Goal: Task Accomplishment & Management: Manage account settings

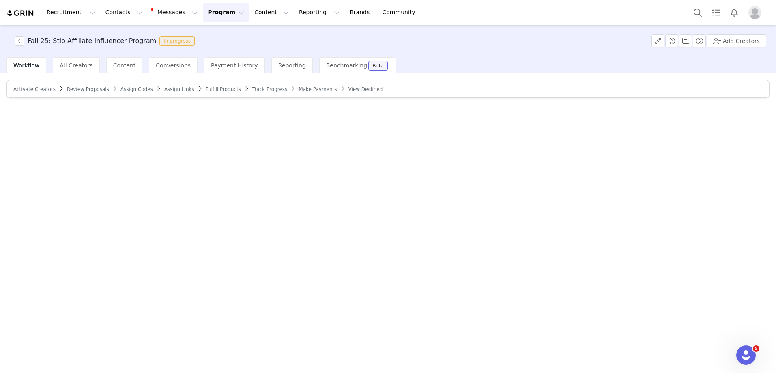
click at [195, 69] on div "Workflow All Creators Content Conversions Payment History Reporting Benchmarkin…" at bounding box center [200, 65] width 389 height 16
click at [92, 64] on div "All Creators" at bounding box center [76, 65] width 47 height 16
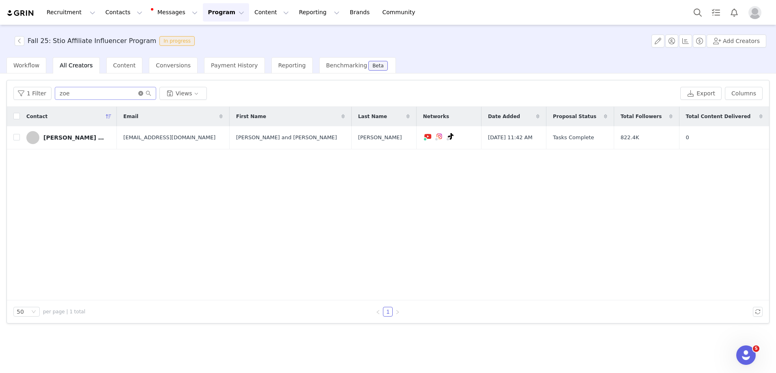
click at [138, 94] on icon "icon: close-circle" at bounding box center [140, 93] width 5 height 5
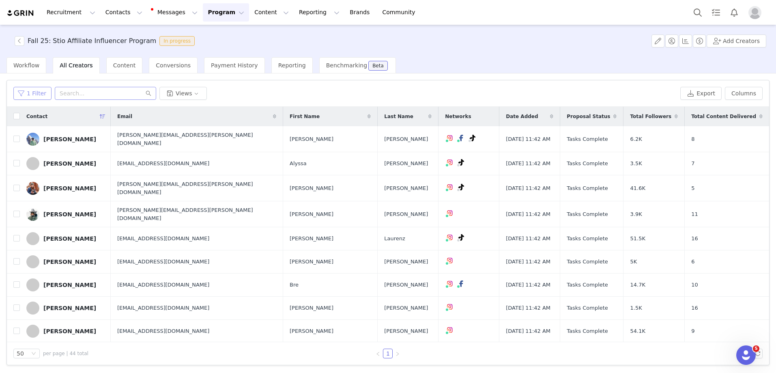
click at [40, 92] on button "1 Filter" at bounding box center [32, 93] width 38 height 13
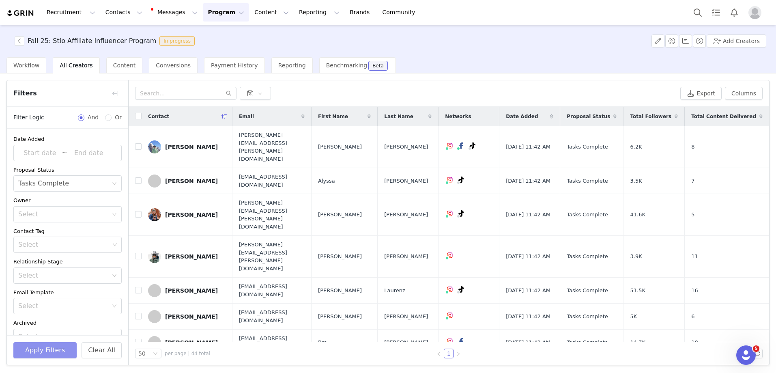
click at [51, 348] on button "Apply Filters" at bounding box center [44, 350] width 63 height 16
click at [114, 93] on button "button" at bounding box center [115, 93] width 13 height 13
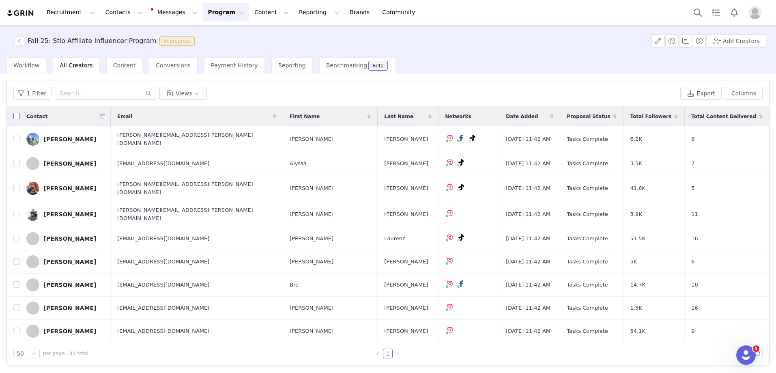
click at [15, 116] on input "checkbox" at bounding box center [16, 116] width 6 height 6
checkbox input "true"
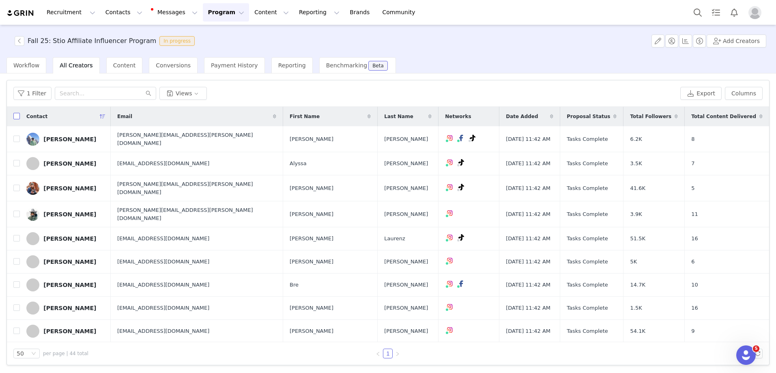
checkbox input "true"
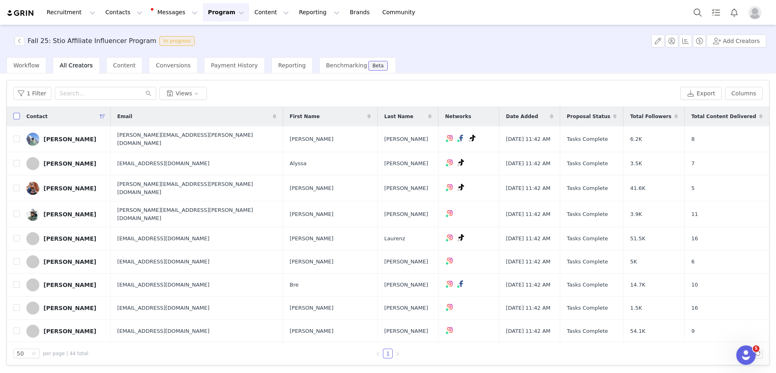
checkbox input "true"
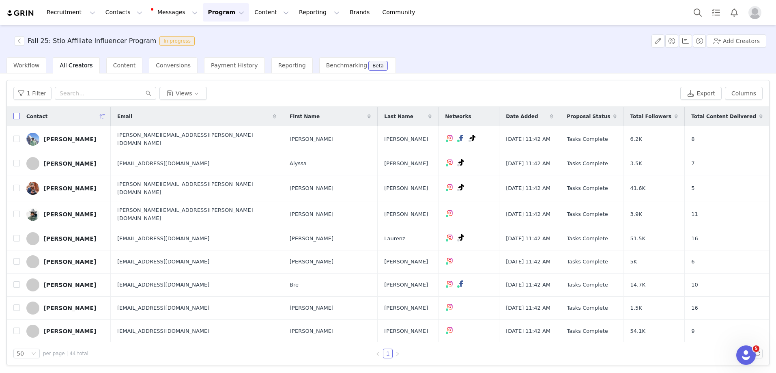
checkbox input "true"
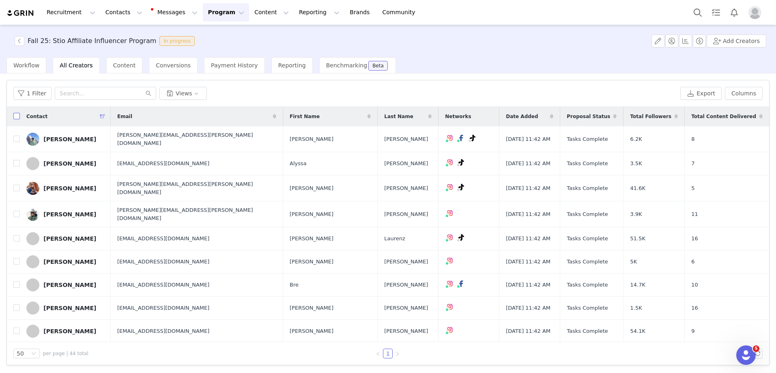
checkbox input "true"
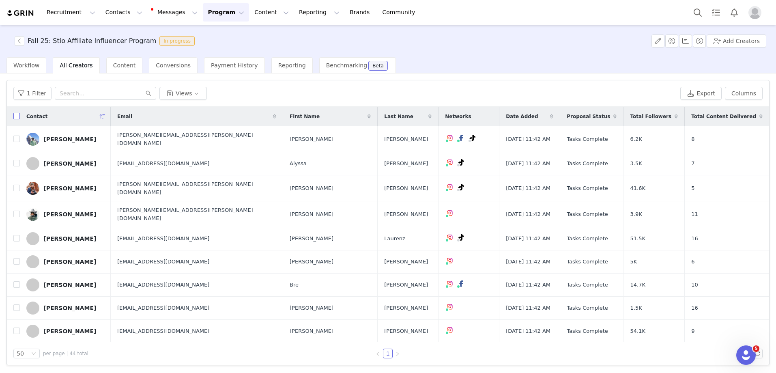
checkbox input "true"
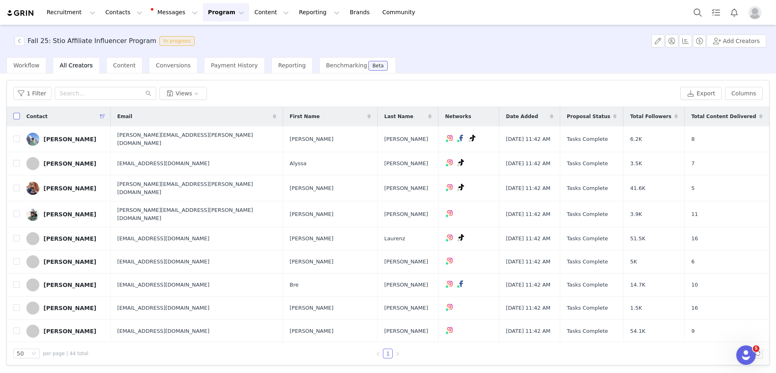
checkbox input "true"
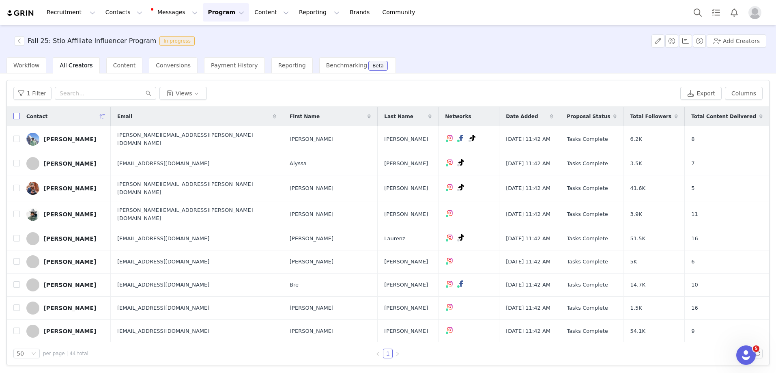
checkbox input "true"
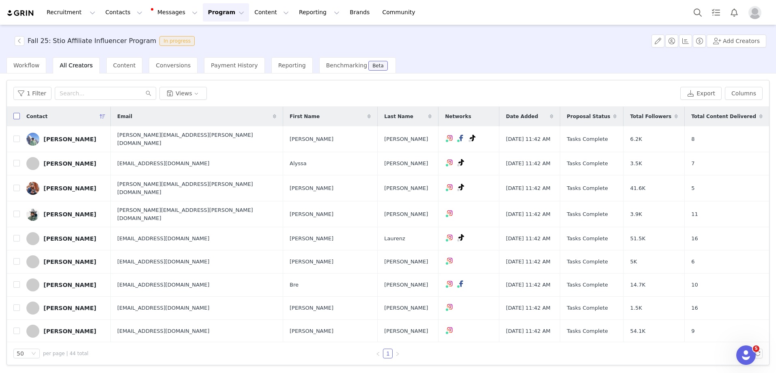
checkbox input "true"
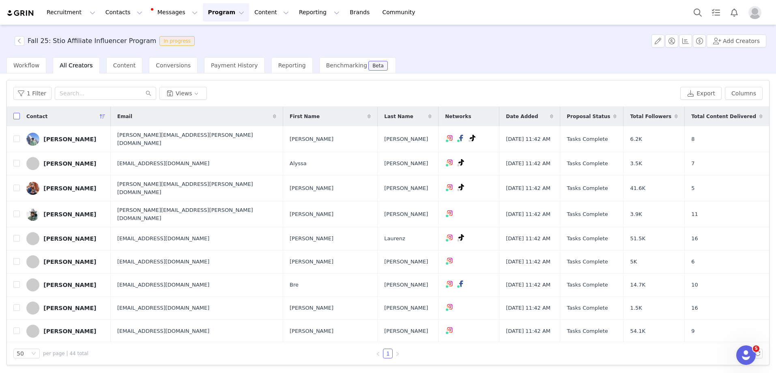
checkbox input "true"
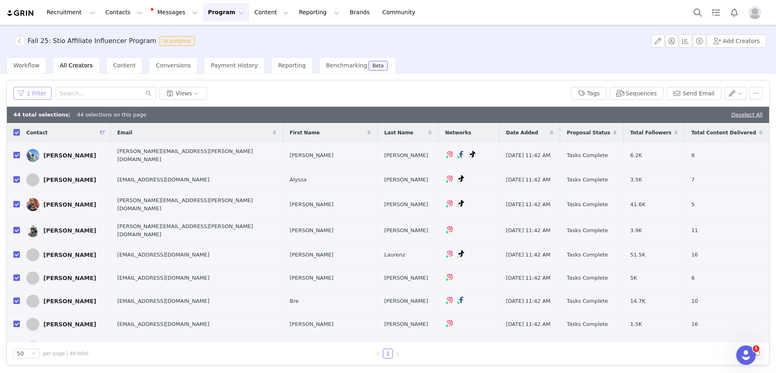
click at [16, 92] on button "1 Filter" at bounding box center [32, 93] width 38 height 13
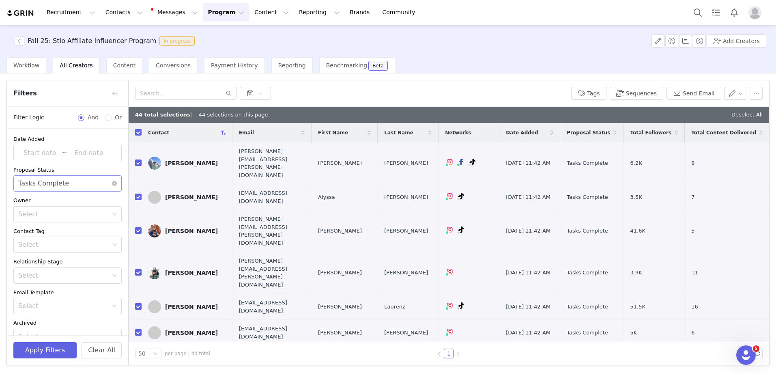
click at [58, 182] on div "Tasks Complete" at bounding box center [43, 183] width 51 height 15
click at [57, 236] on li "Activated" at bounding box center [64, 240] width 102 height 13
click at [56, 351] on button "Apply Filters" at bounding box center [44, 350] width 63 height 16
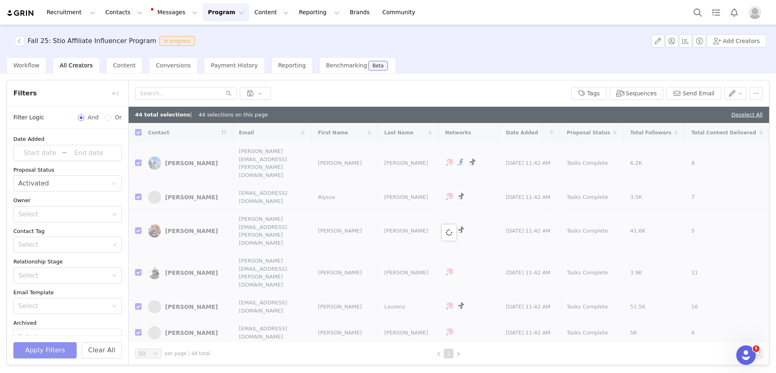
checkbox input "false"
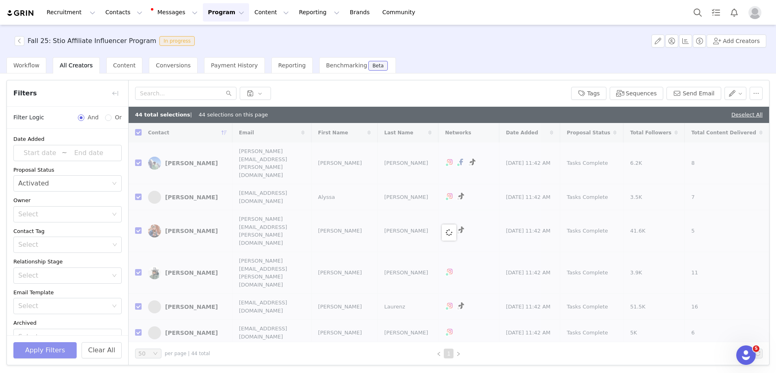
checkbox input "false"
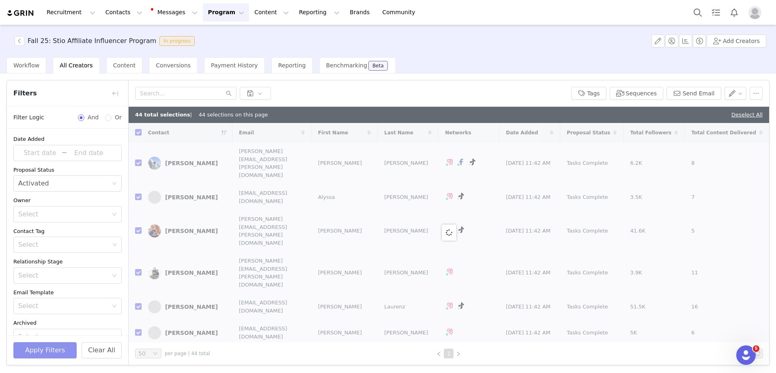
checkbox input "false"
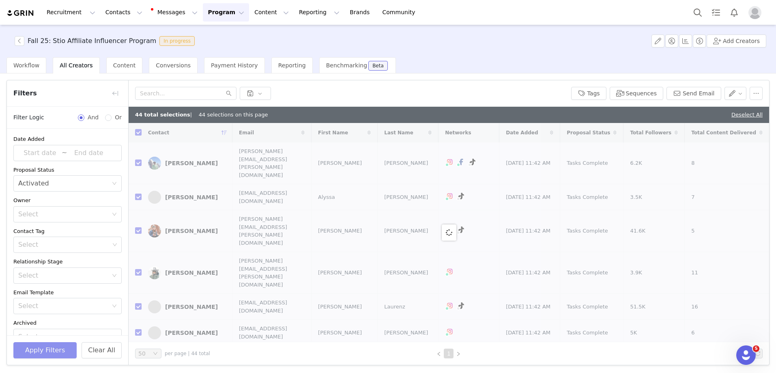
checkbox input "false"
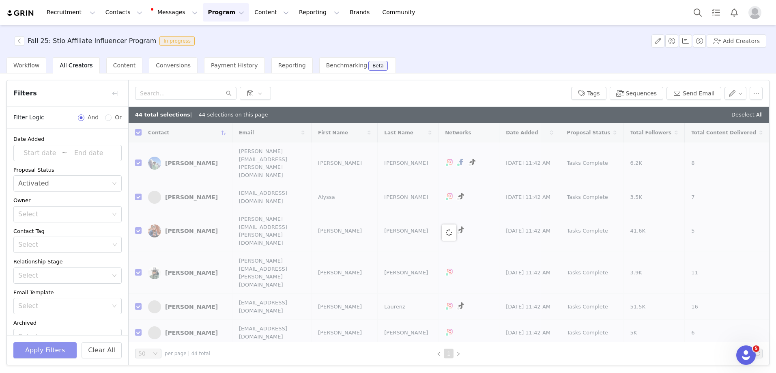
checkbox input "false"
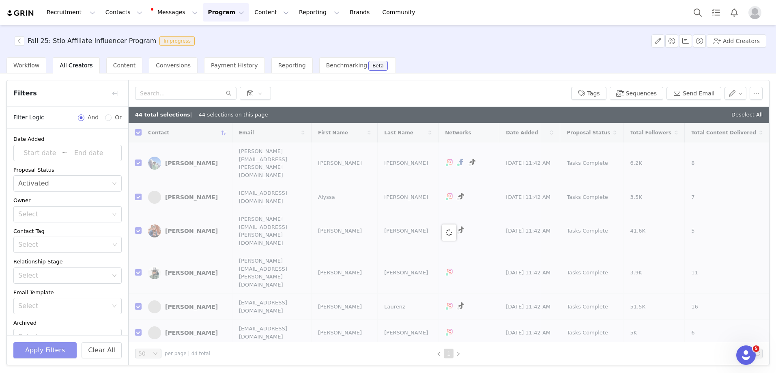
checkbox input "false"
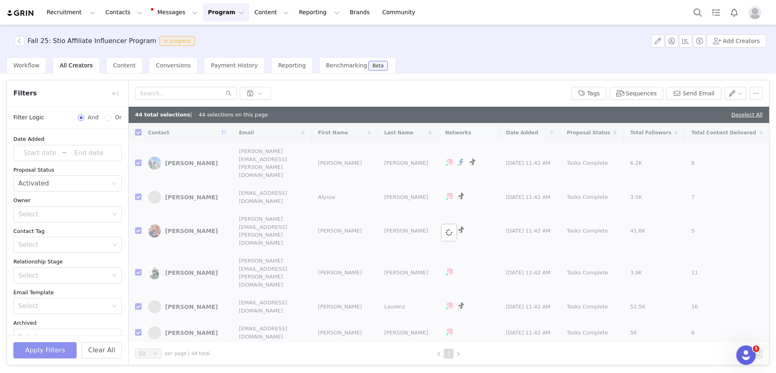
checkbox input "false"
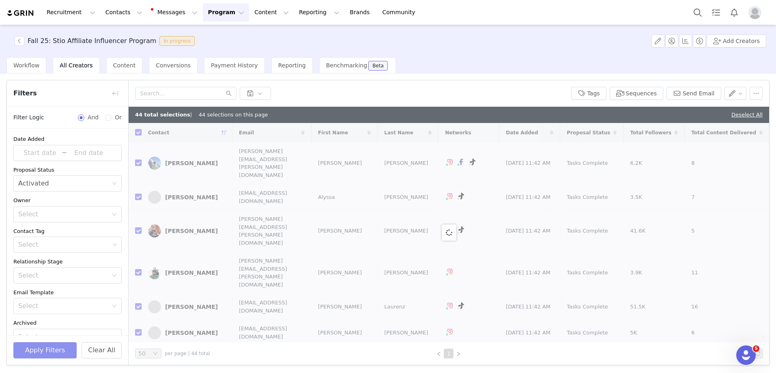
checkbox input "false"
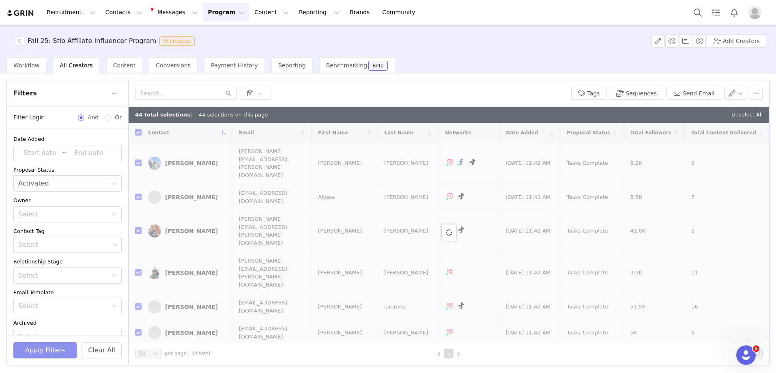
checkbox input "false"
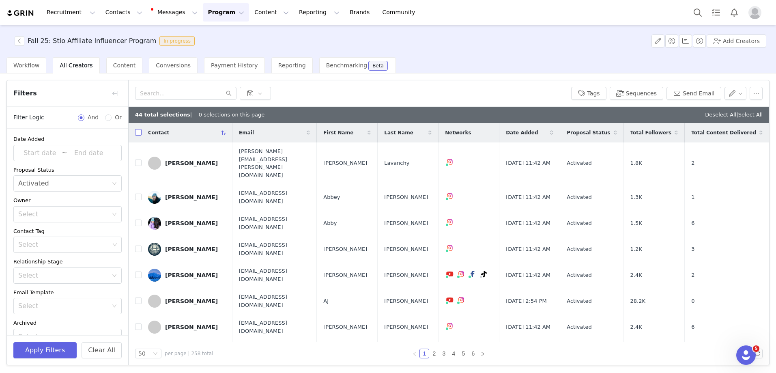
click at [138, 133] on input "checkbox" at bounding box center [138, 132] width 6 height 6
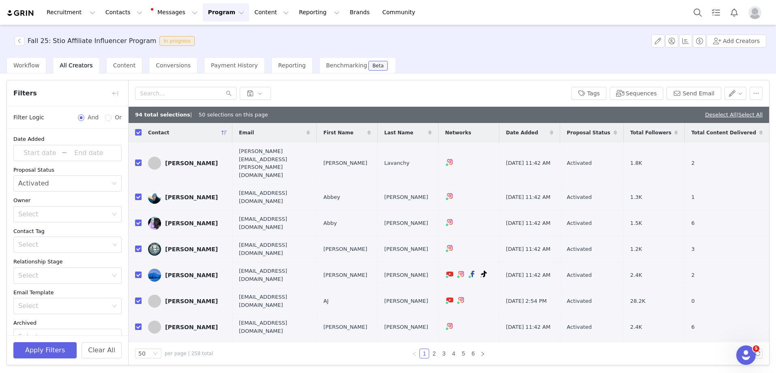
checkbox input "true"
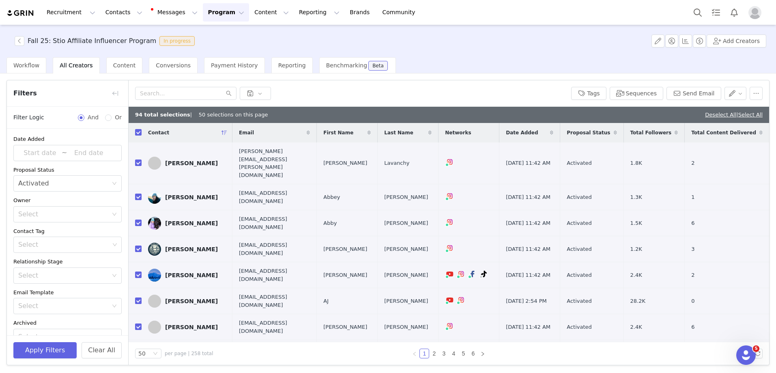
checkbox input "true"
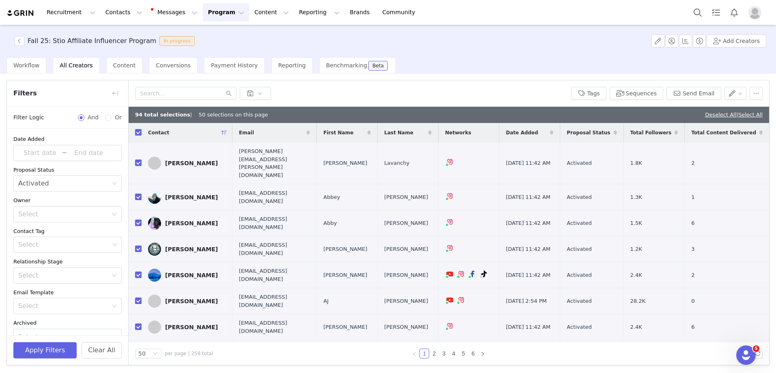
checkbox input "true"
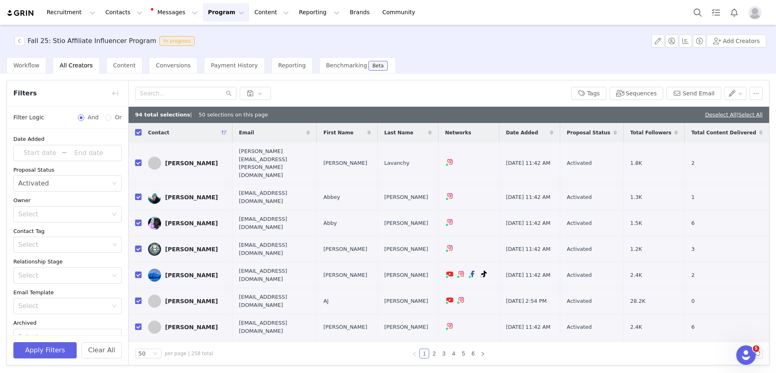
checkbox input "true"
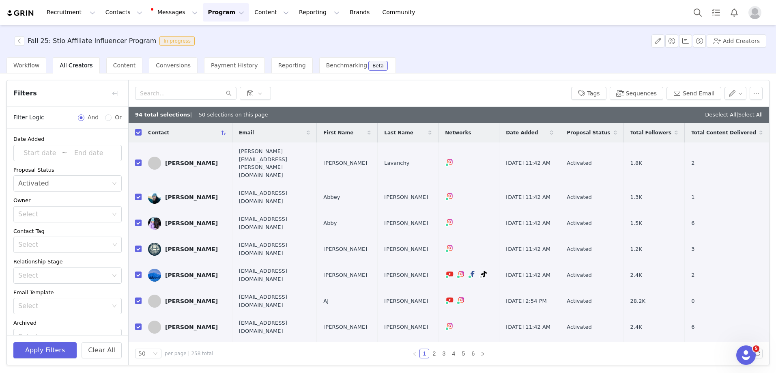
checkbox input "true"
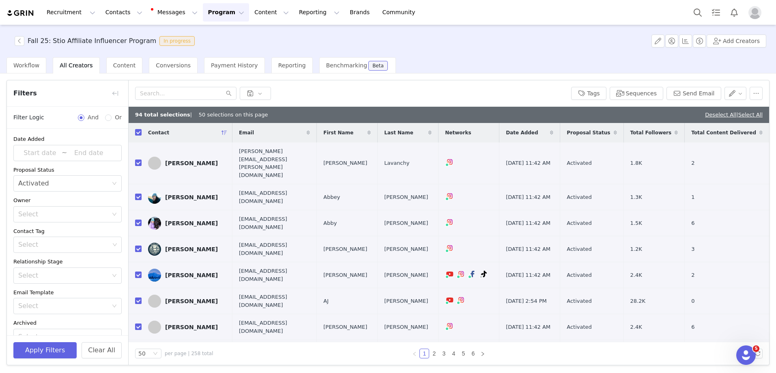
checkbox input "true"
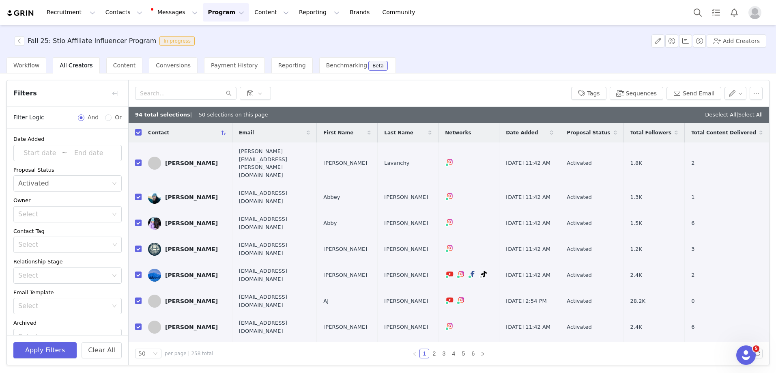
checkbox input "true"
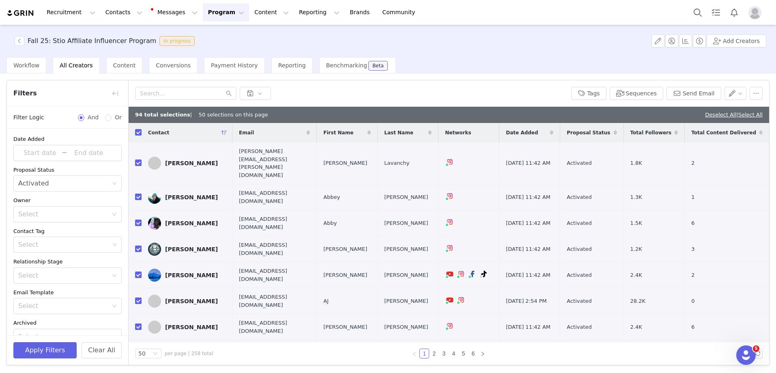
checkbox input "true"
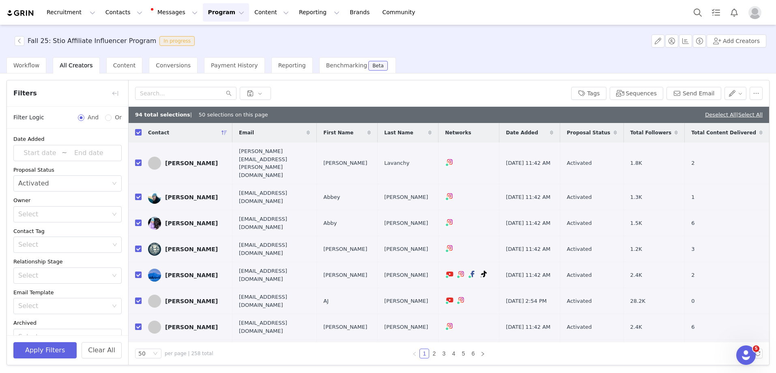
checkbox input "true"
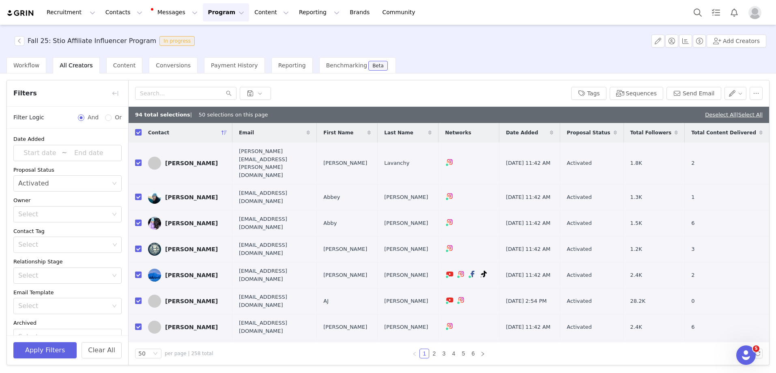
checkbox input "true"
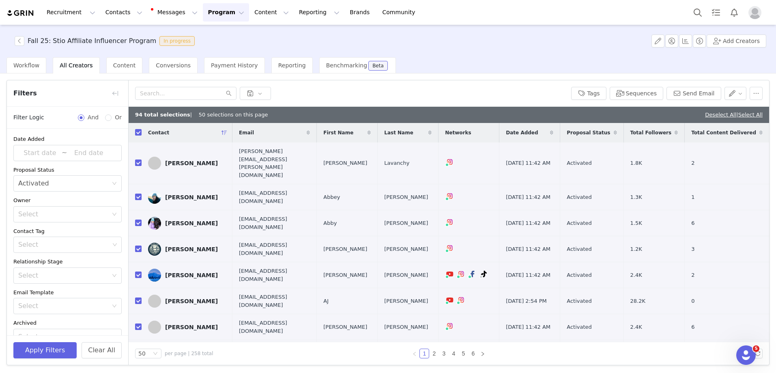
checkbox input "true"
click at [752, 116] on link "Select All" at bounding box center [750, 115] width 24 height 6
click at [118, 11] on button "Contacts Contacts" at bounding box center [124, 12] width 47 height 18
click at [123, 38] on p "Creators" at bounding box center [113, 36] width 24 height 9
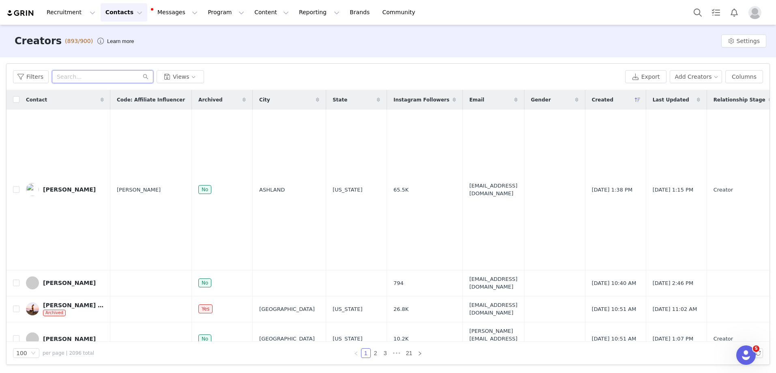
click at [84, 76] on input "text" at bounding box center [102, 76] width 101 height 13
paste input "[EMAIL_ADDRESS][DOMAIN_NAME]"
type input "[EMAIL_ADDRESS][DOMAIN_NAME]"
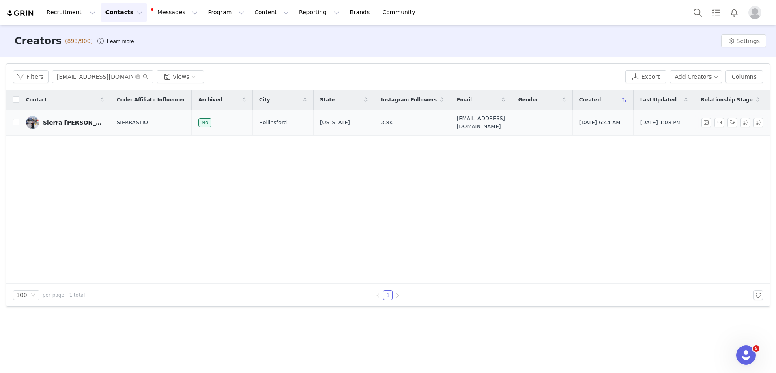
click at [60, 118] on link "Sierra [PERSON_NAME]" at bounding box center [65, 122] width 78 height 13
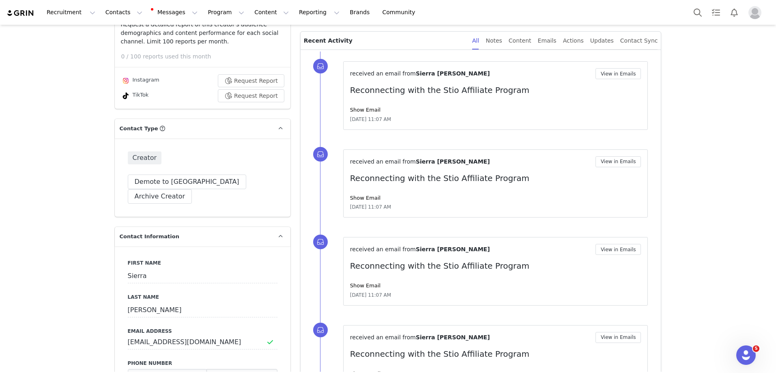
scroll to position [211, 0]
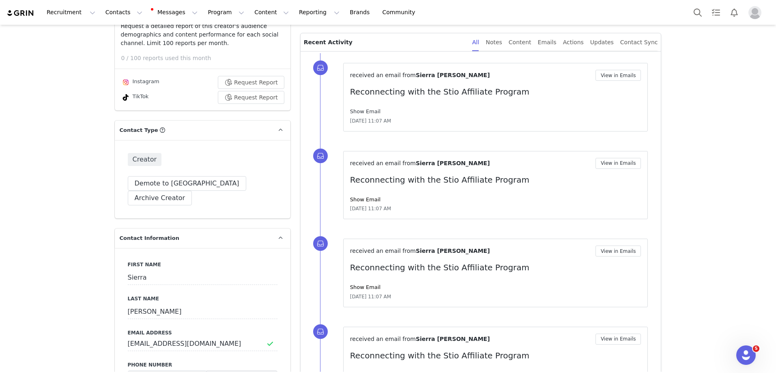
click at [369, 111] on link "Show Email" at bounding box center [365, 111] width 30 height 6
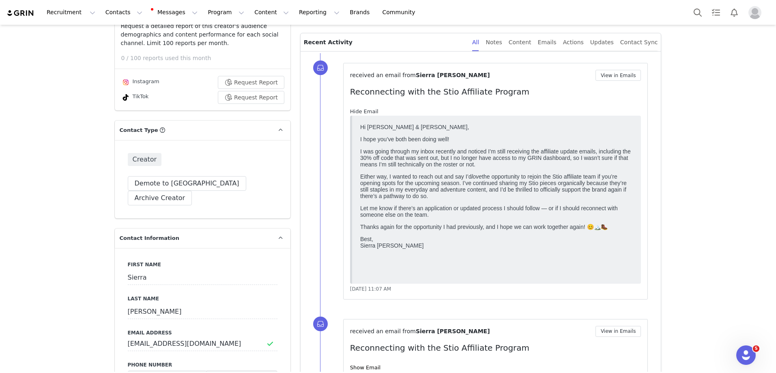
scroll to position [0, 0]
click at [369, 111] on link "Hide Email" at bounding box center [364, 111] width 28 height 6
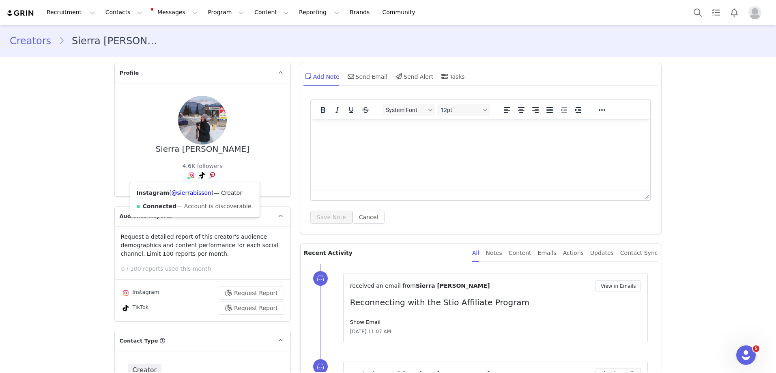
click at [190, 201] on div "Instagram ( @sierrabisson ) — Creator Connected — Account is discoverable." at bounding box center [194, 199] width 129 height 35
click at [191, 197] on div "Instagram ( @sierrabisson ) — Creator Connected — Account is discoverable." at bounding box center [194, 199] width 129 height 35
click at [192, 193] on link "@sierrabisson" at bounding box center [192, 192] width 40 height 6
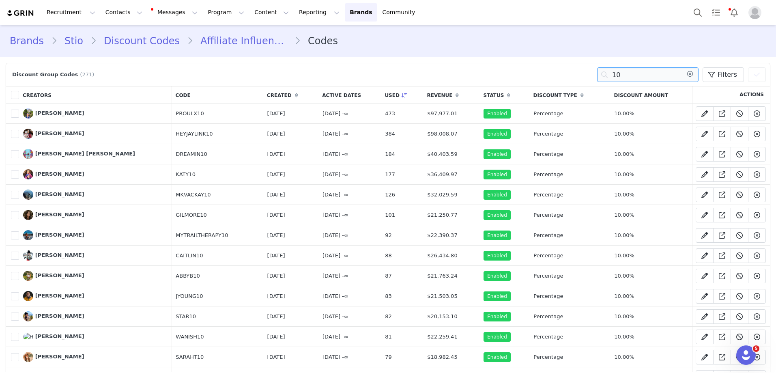
drag, startPoint x: 628, startPoint y: 77, endPoint x: 584, endPoint y: 74, distance: 44.7
click at [584, 74] on div "Discount Group Codes (271) 10 Filters (0) No filters are applied, click "Add Fi…" at bounding box center [388, 74] width 756 height 15
paste input "2181552"
click at [591, 68] on div "Discount Group Codes (271) 2181552 Filters (0) No filters are applied, click "A…" at bounding box center [388, 74] width 756 height 15
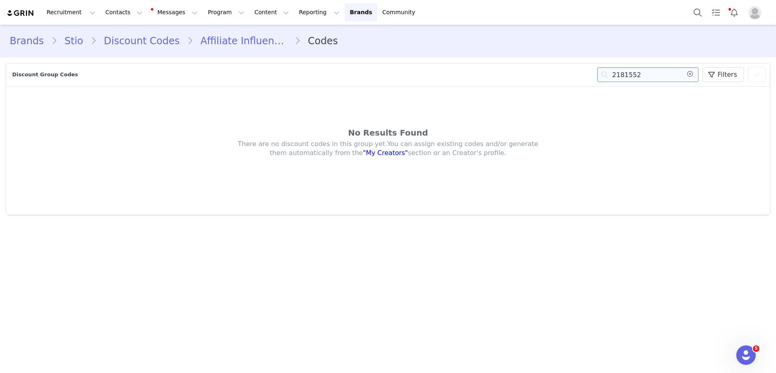
drag, startPoint x: 640, startPoint y: 73, endPoint x: 576, endPoint y: 73, distance: 64.1
click at [576, 73] on div "Discount Group Codes 2181552 Filters (0) No filters are applied, click "Add Fil…" at bounding box center [388, 74] width 756 height 15
click at [671, 74] on input "OUTSIDEIN" at bounding box center [647, 74] width 101 height 15
paste input "10"
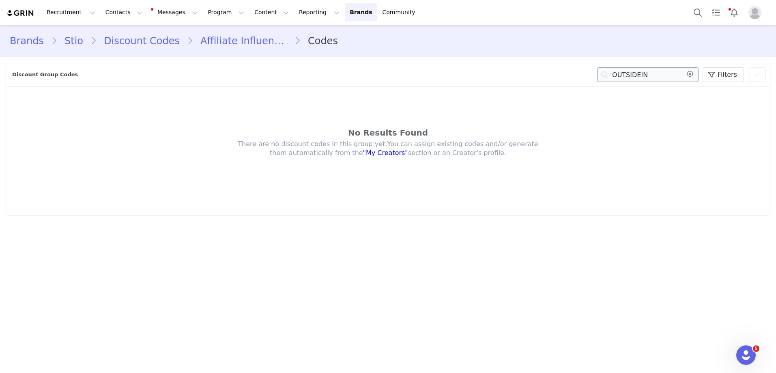
type input "OUTSIDEIN10"
click at [695, 71] on icon at bounding box center [690, 74] width 13 height 15
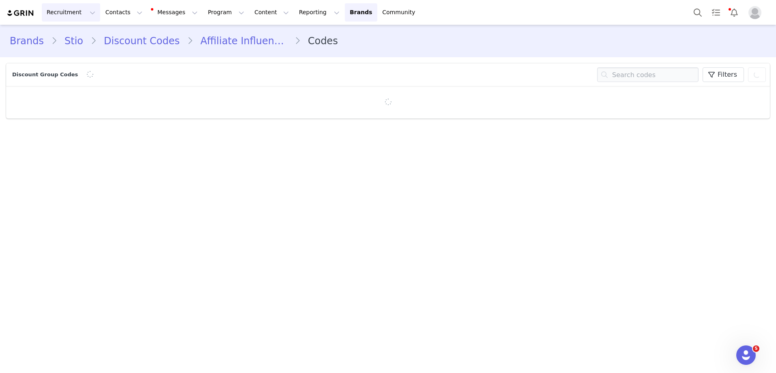
click at [62, 11] on button "Recruitment Recruitment" at bounding box center [71, 12] width 58 height 18
click at [156, 12] on button "Messages Messages" at bounding box center [175, 12] width 55 height 18
click at [108, 14] on button "Contacts Contacts" at bounding box center [124, 12] width 47 height 18
click at [109, 13] on button "Contacts Contacts" at bounding box center [124, 12] width 47 height 18
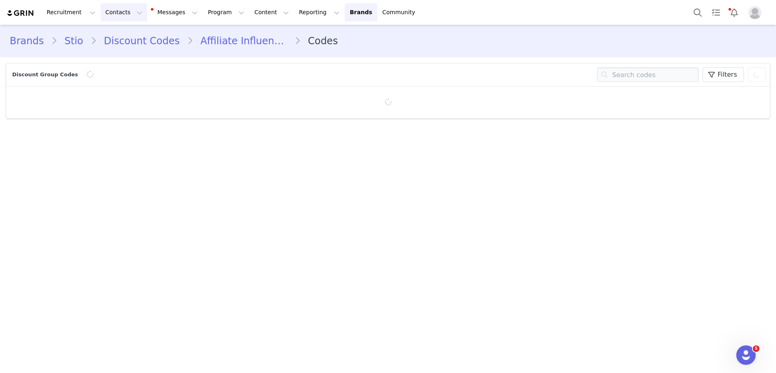
click at [124, 14] on button "Contacts Contacts" at bounding box center [124, 12] width 47 height 18
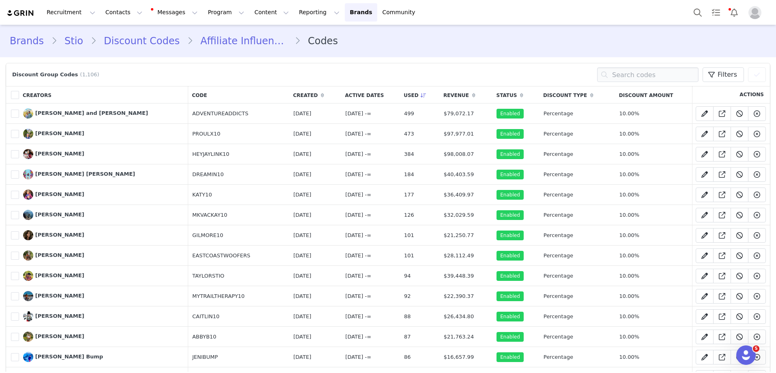
click at [219, 44] on link "Affiliate Influencer" at bounding box center [243, 41] width 101 height 15
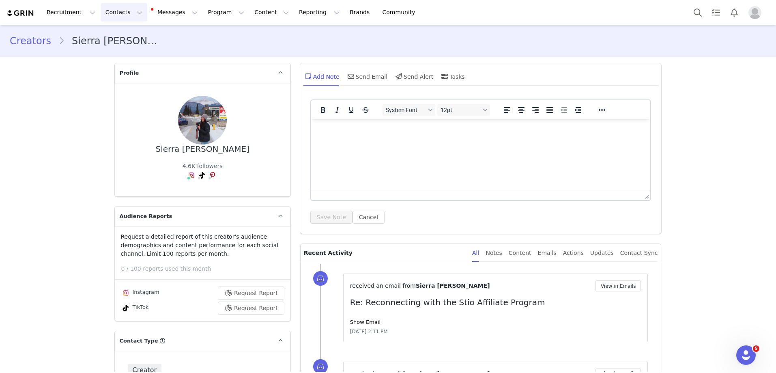
click at [118, 14] on button "Contacts Contacts" at bounding box center [124, 12] width 47 height 18
click at [125, 40] on div "Creators" at bounding box center [127, 36] width 54 height 9
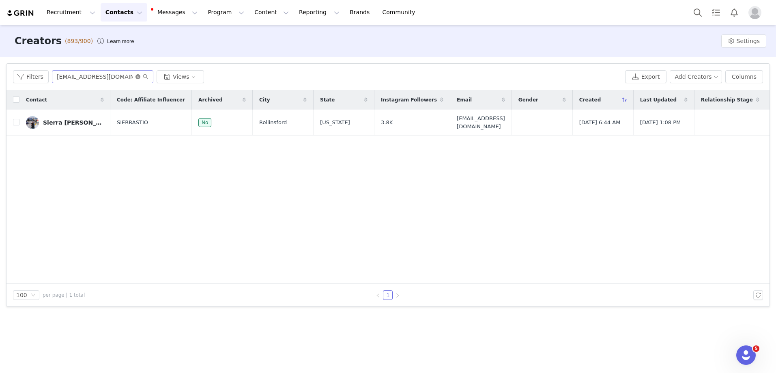
click at [136, 77] on icon "icon: close-circle" at bounding box center [137, 76] width 5 height 5
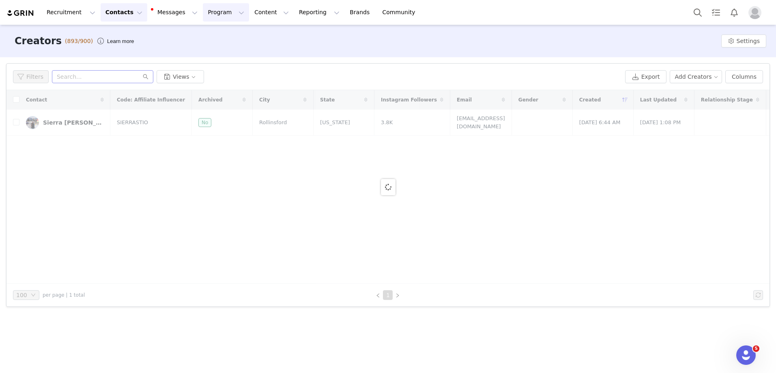
click at [215, 15] on button "Program Program" at bounding box center [226, 12] width 46 height 18
click at [203, 31] on link "Activations" at bounding box center [222, 35] width 64 height 15
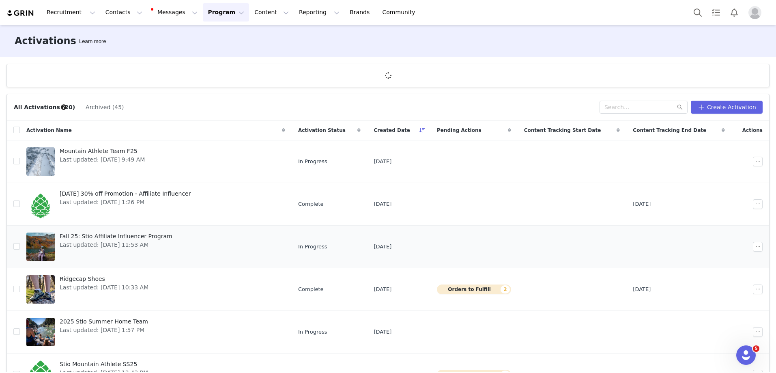
click at [135, 235] on span "Fall 25: Stio Affiliate Influencer Program" at bounding box center [116, 236] width 113 height 9
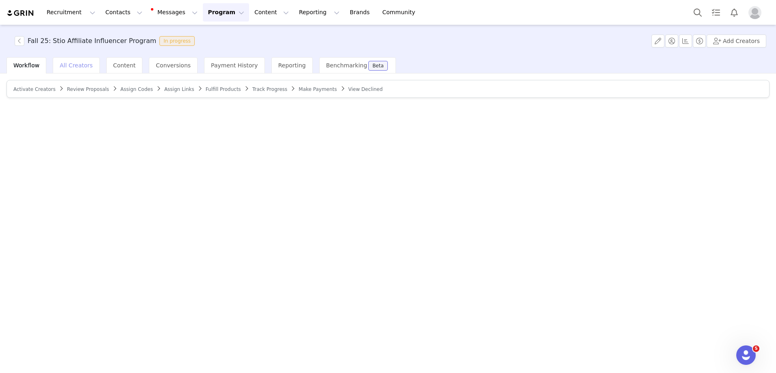
click at [69, 70] on div "All Creators" at bounding box center [76, 65] width 47 height 16
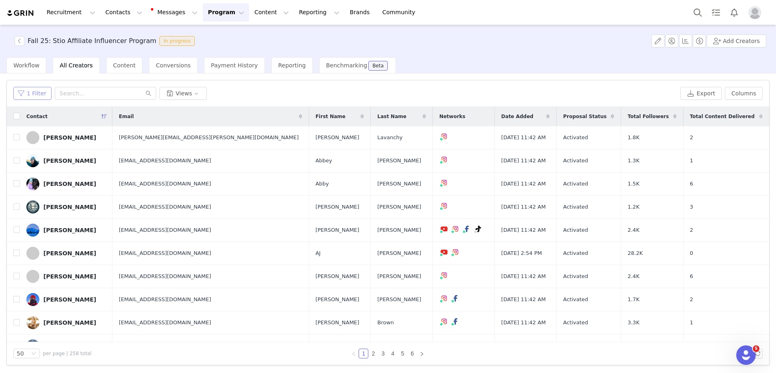
click at [37, 90] on button "1 Filter" at bounding box center [32, 93] width 38 height 13
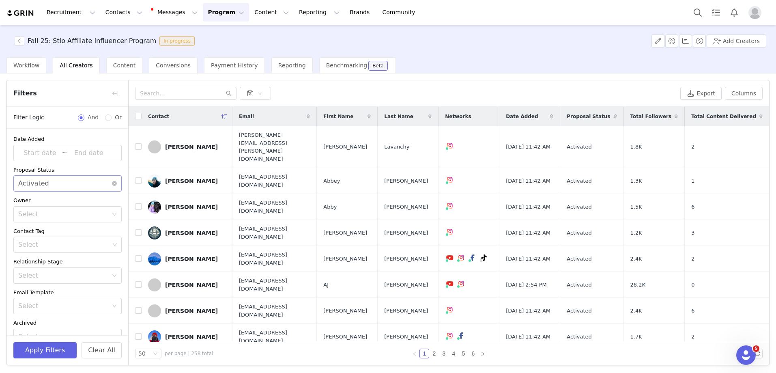
click at [54, 183] on div "Select Activated" at bounding box center [64, 183] width 93 height 15
click at [65, 241] on li "Activated" at bounding box center [64, 240] width 102 height 13
click at [60, 349] on button "Apply Filters" at bounding box center [44, 350] width 63 height 16
click at [137, 119] on input "checkbox" at bounding box center [138, 116] width 6 height 6
checkbox input "true"
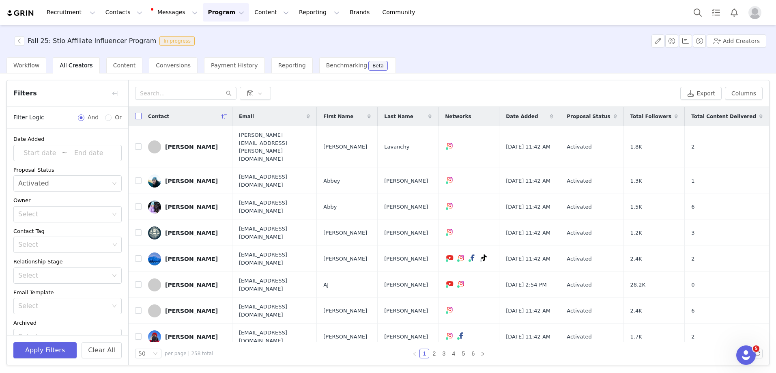
checkbox input "true"
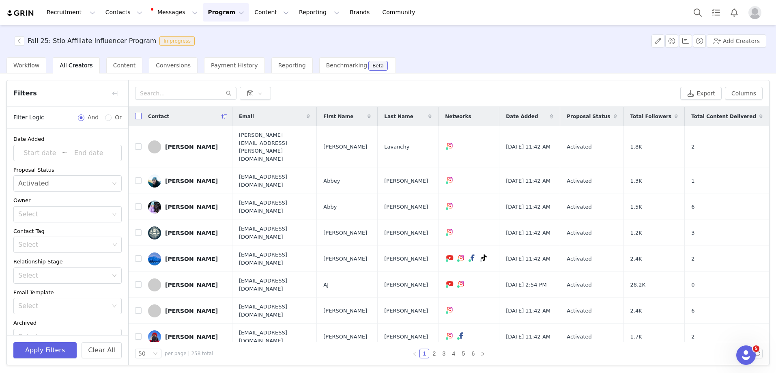
checkbox input "true"
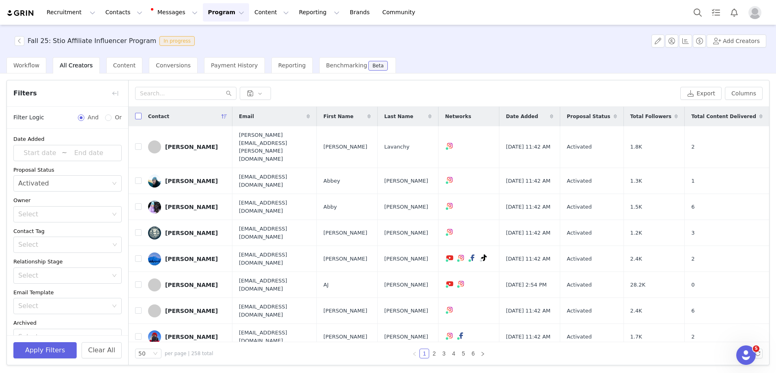
checkbox input "true"
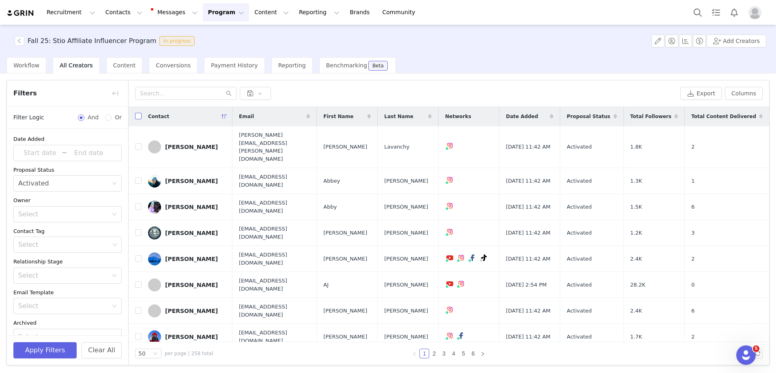
checkbox input "true"
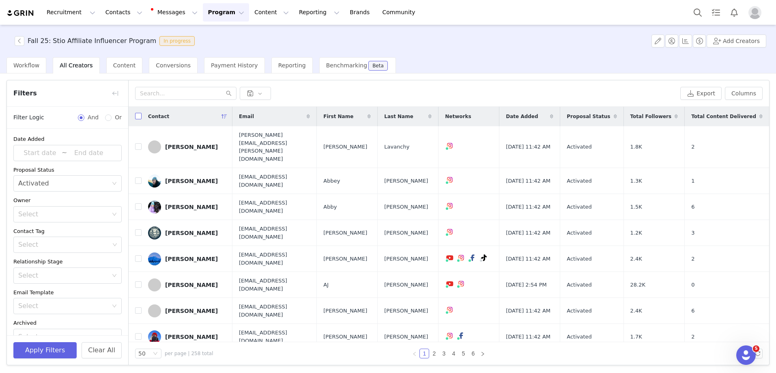
checkbox input "true"
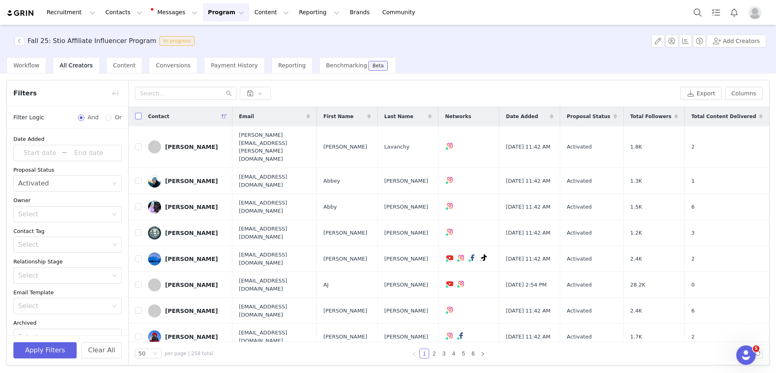
checkbox input "true"
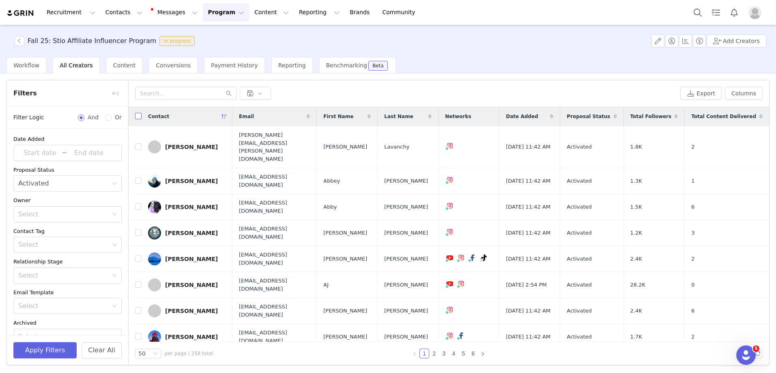
checkbox input "true"
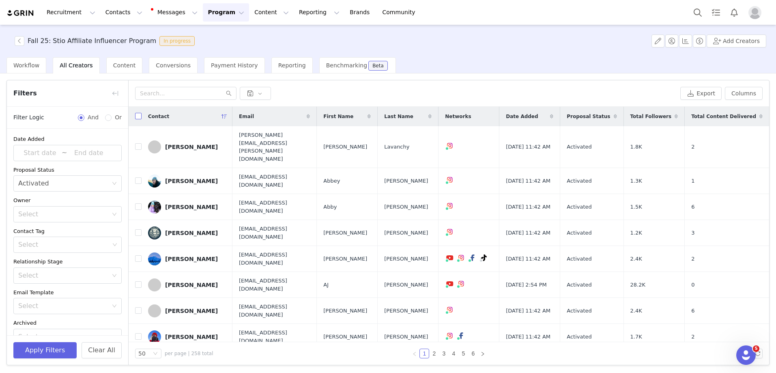
checkbox input "true"
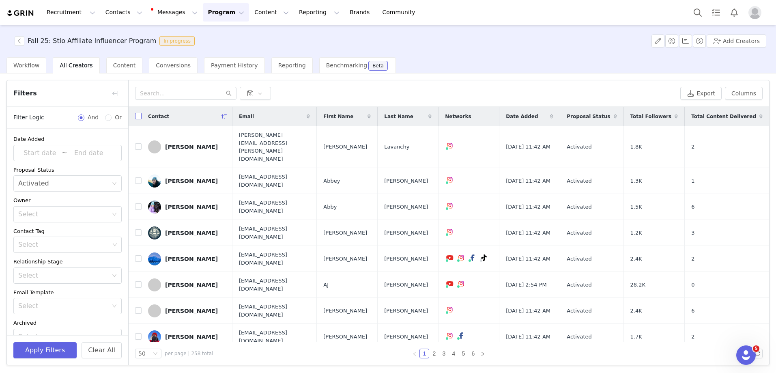
checkbox input "true"
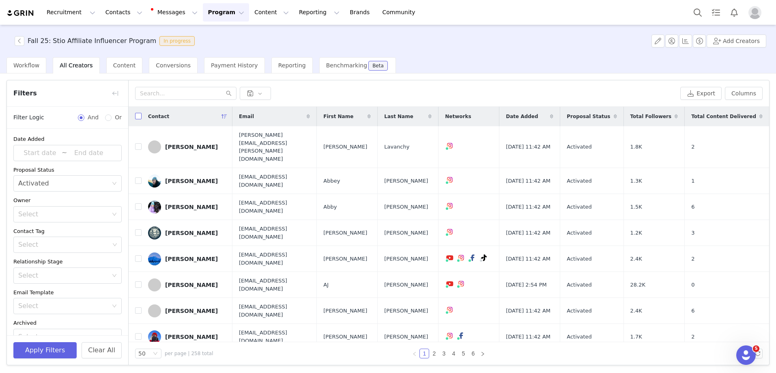
checkbox input "true"
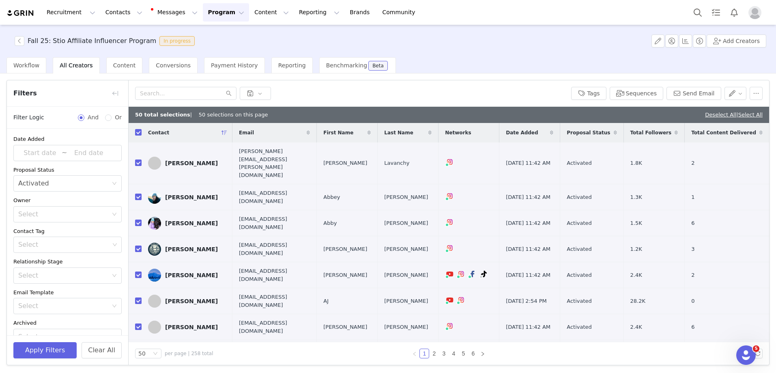
click at [743, 111] on div "Deselect All | Select All" at bounding box center [734, 115] width 58 height 8
click at [743, 114] on link "Select All" at bounding box center [750, 115] width 24 height 6
click at [61, 184] on div "Select Activated" at bounding box center [64, 183] width 93 height 15
click at [58, 261] on li "Tasks Complete" at bounding box center [64, 266] width 102 height 13
click at [46, 351] on button "Apply Filters" at bounding box center [44, 350] width 63 height 16
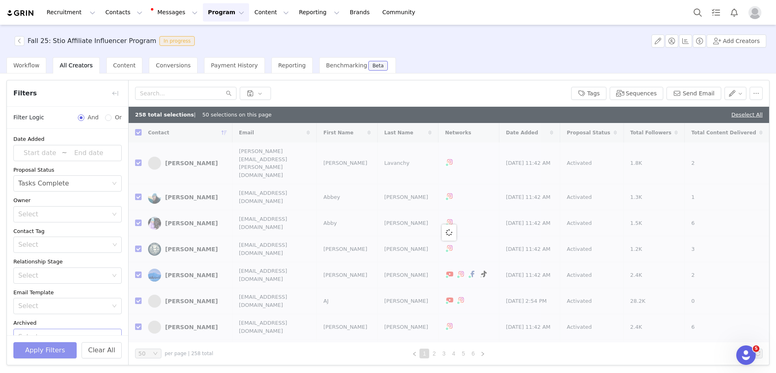
checkbox input "false"
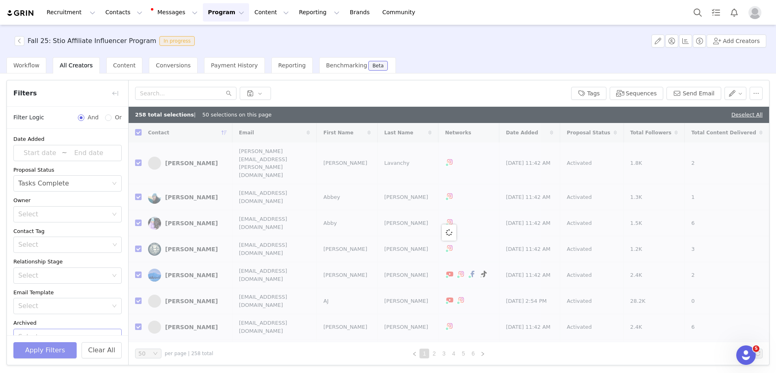
checkbox input "false"
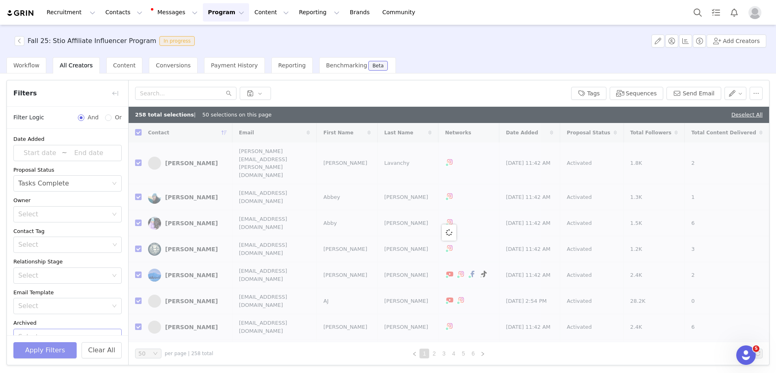
checkbox input "false"
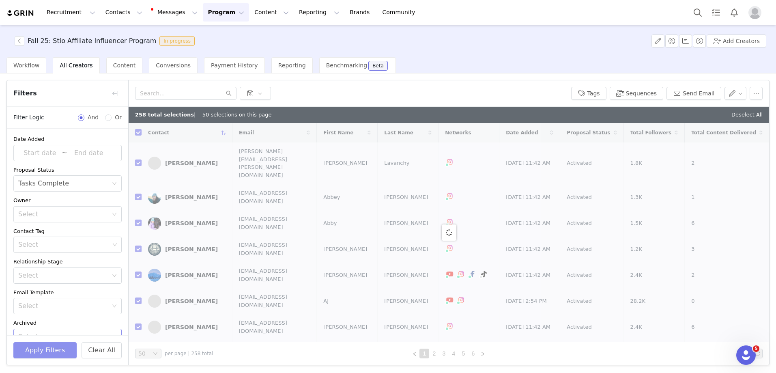
checkbox input "false"
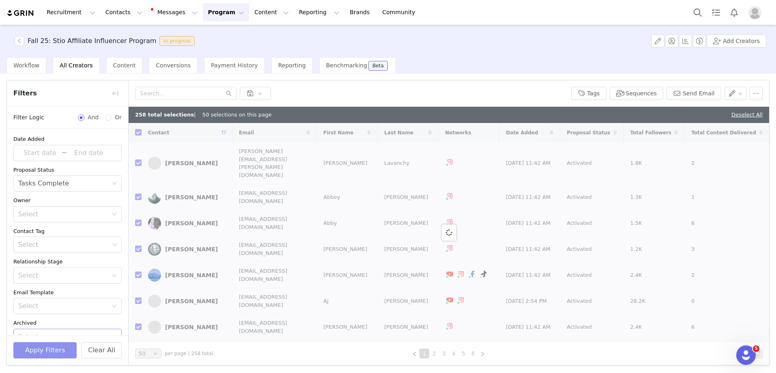
checkbox input "false"
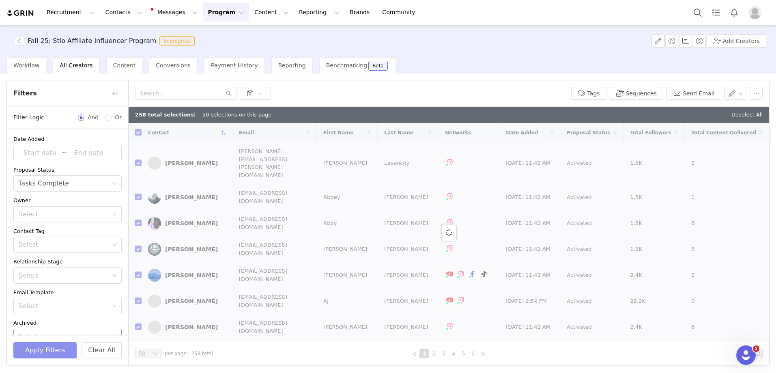
checkbox input "false"
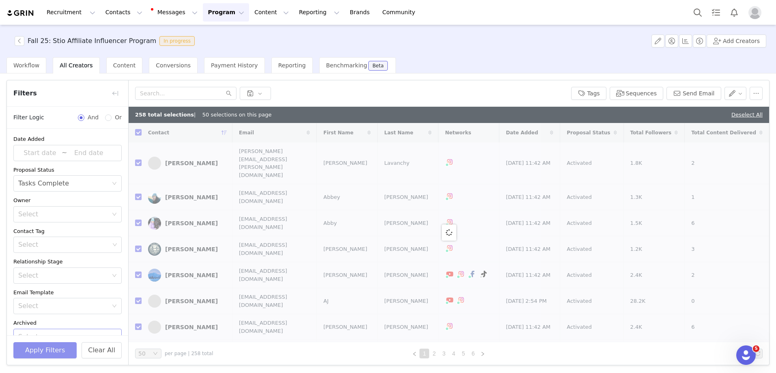
checkbox input "false"
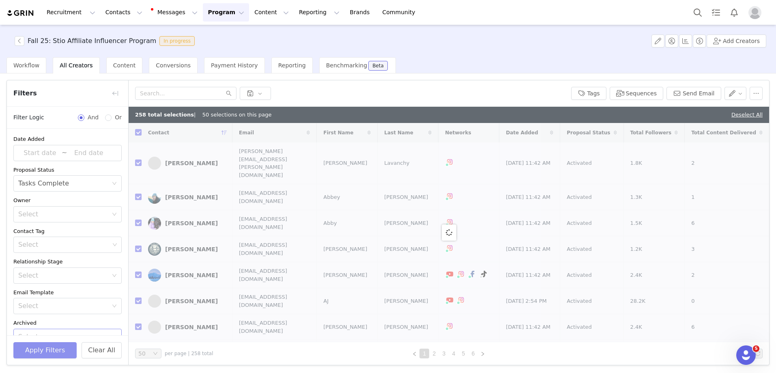
checkbox input "false"
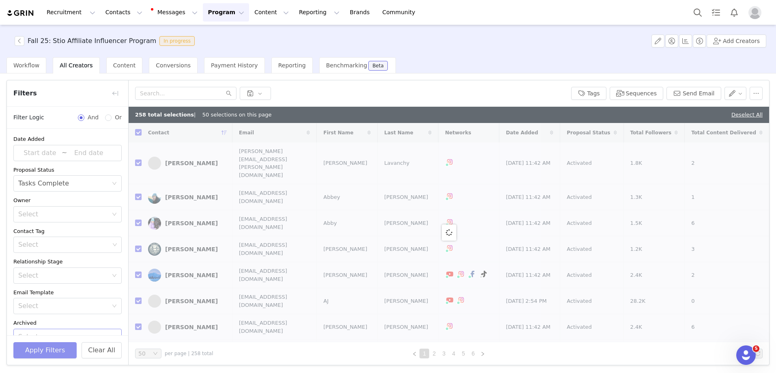
checkbox input "false"
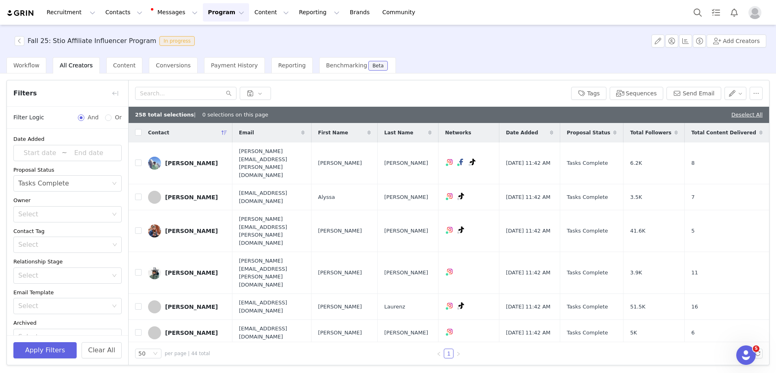
click at [142, 136] on div "Contact" at bounding box center [187, 132] width 91 height 19
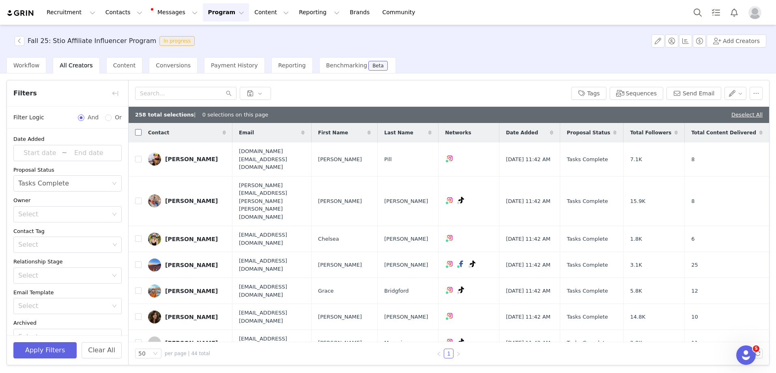
click at [138, 133] on input "checkbox" at bounding box center [138, 132] width 6 height 6
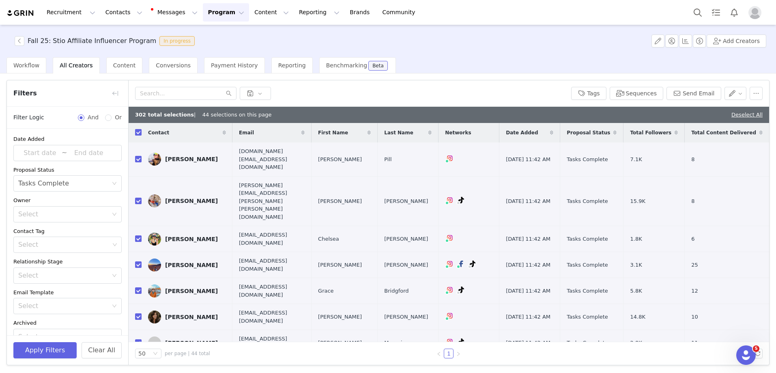
checkbox input "true"
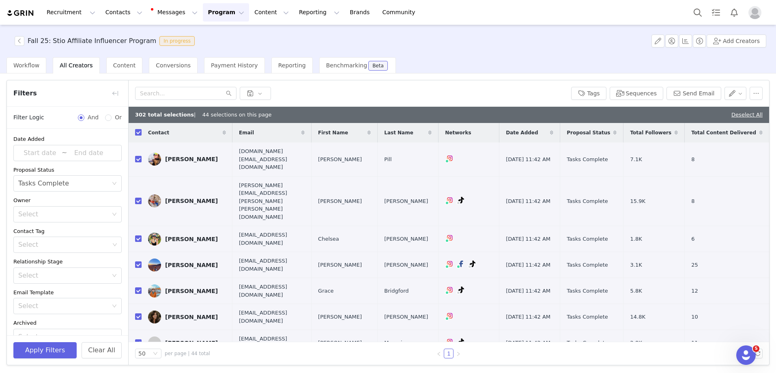
checkbox input "true"
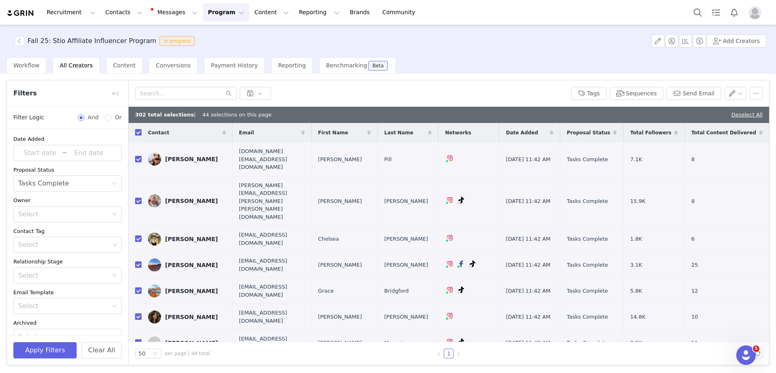
checkbox input "true"
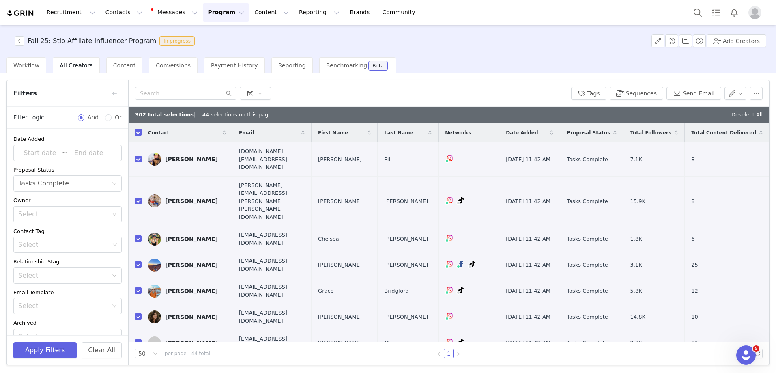
checkbox input "true"
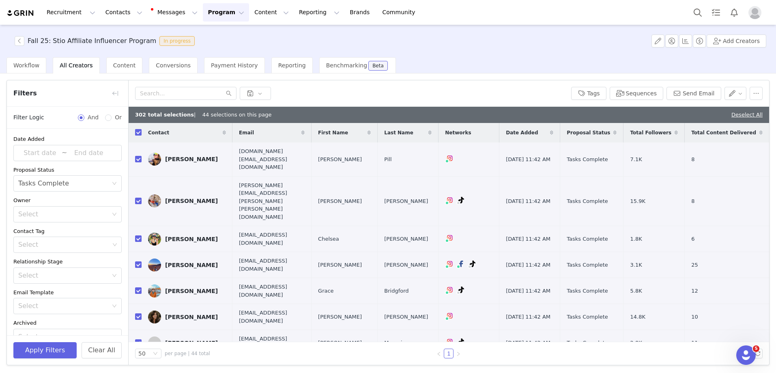
checkbox input "true"
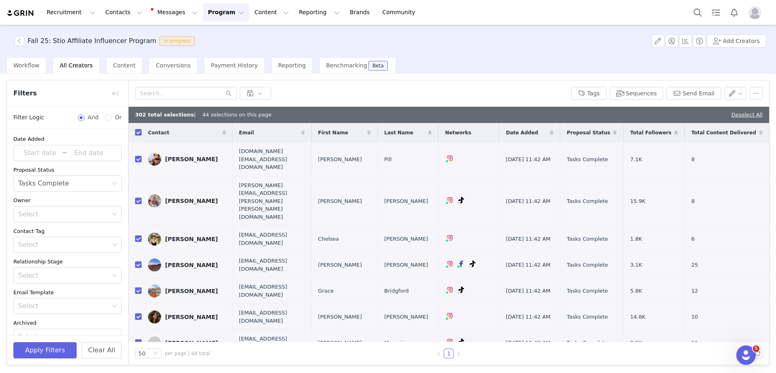
checkbox input "true"
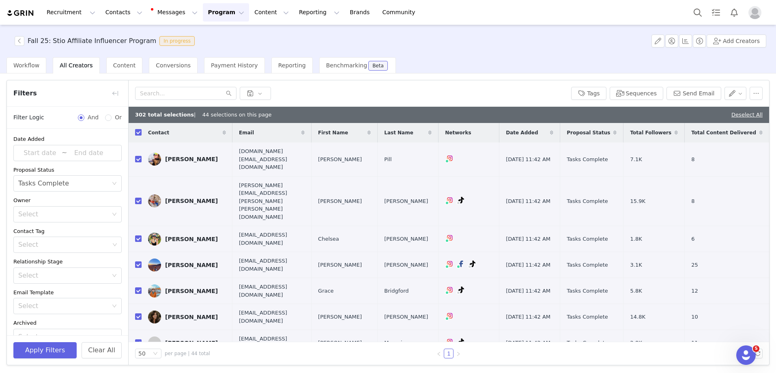
checkbox input "true"
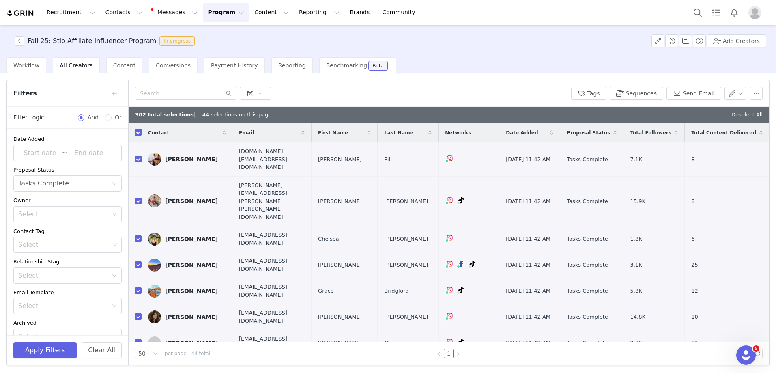
checkbox input "true"
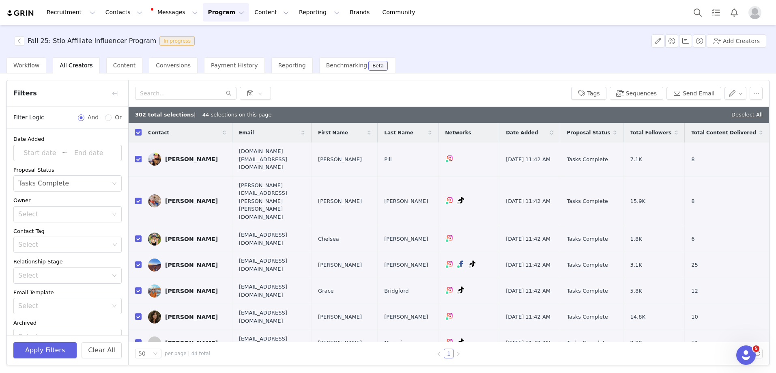
checkbox input "true"
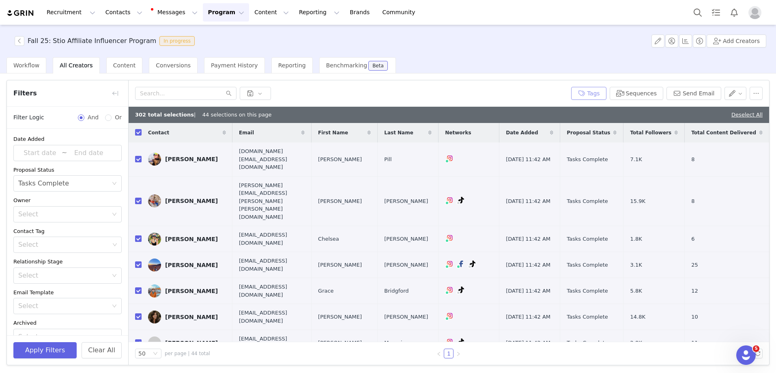
click at [586, 95] on button "Tags" at bounding box center [588, 93] width 35 height 13
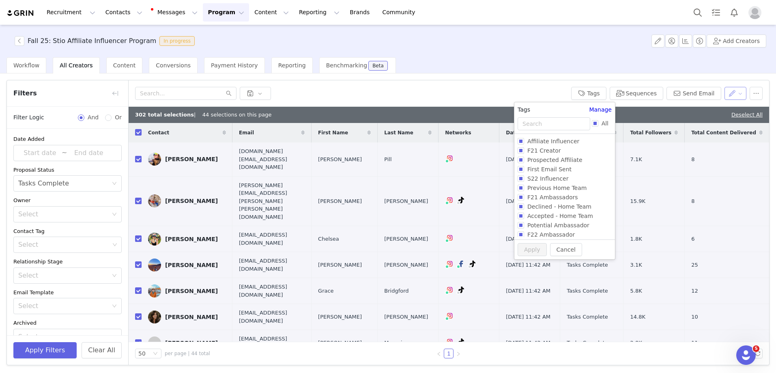
click at [564, 87] on div at bounding box center [350, 93] width 430 height 13
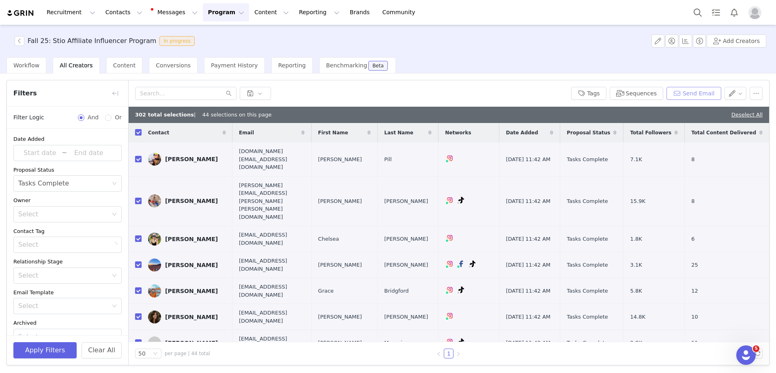
click at [699, 94] on button "Send Email" at bounding box center [694, 93] width 55 height 13
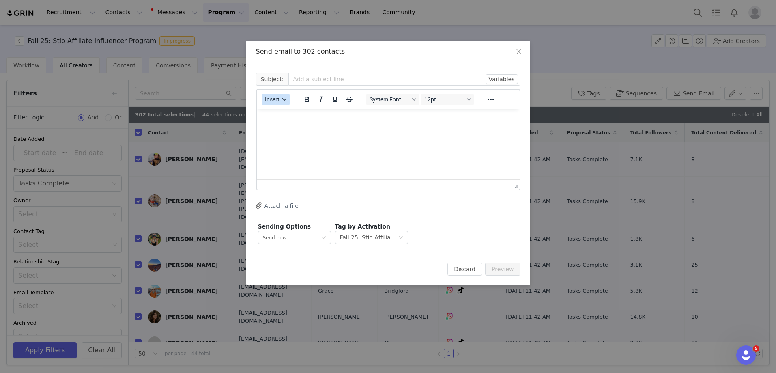
drag, startPoint x: 274, startPoint y: 96, endPoint x: 15, endPoint y: 0, distance: 276.3
click at [274, 96] on span "Insert" at bounding box center [272, 99] width 15 height 6
click at [283, 113] on div "Insert Template" at bounding box center [305, 114] width 73 height 10
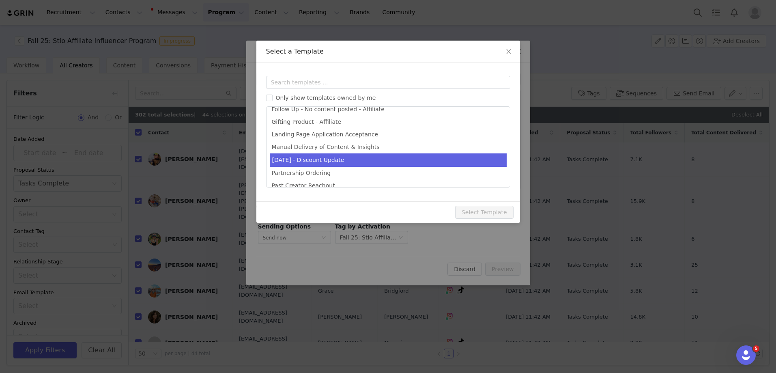
click at [301, 155] on li "October25 - Discount Update" at bounding box center [388, 159] width 237 height 13
type input "New 15% Stio Discount for Your Community! 🎉"
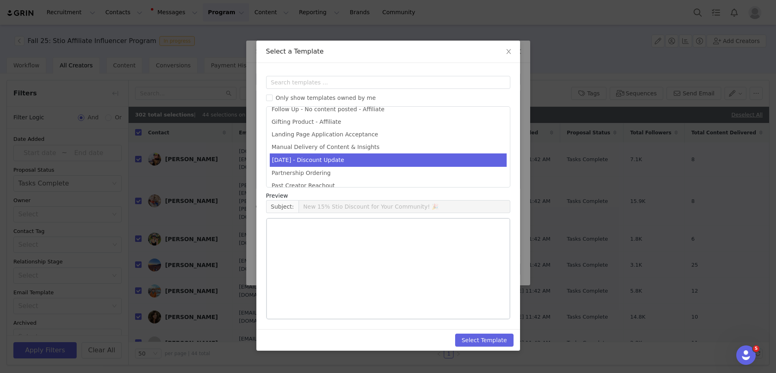
scroll to position [284, 0]
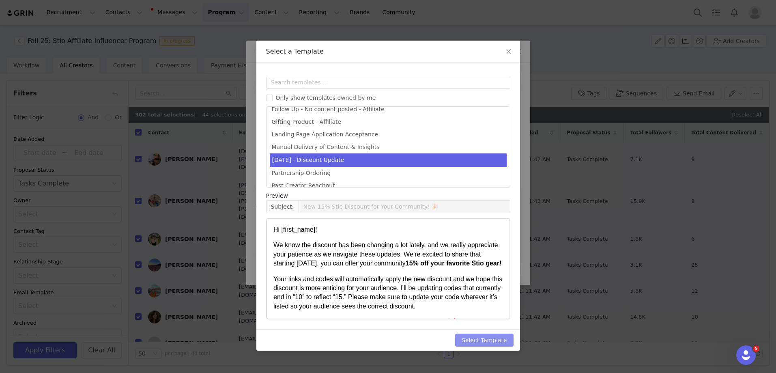
click at [486, 340] on button "Select Template" at bounding box center [484, 339] width 58 height 13
type input "New 15% Stio Discount for Your Community! 🎉"
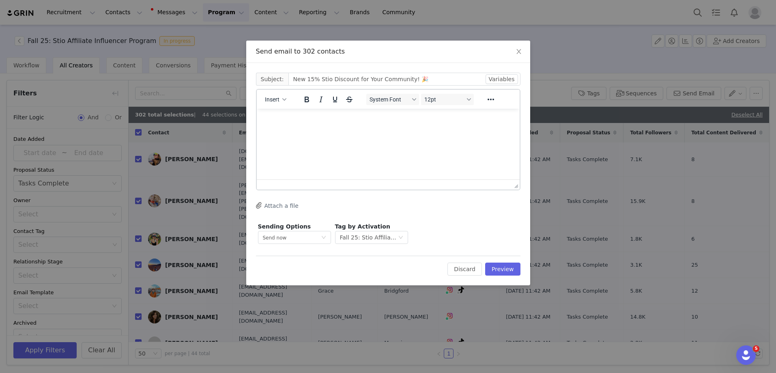
scroll to position [0, 0]
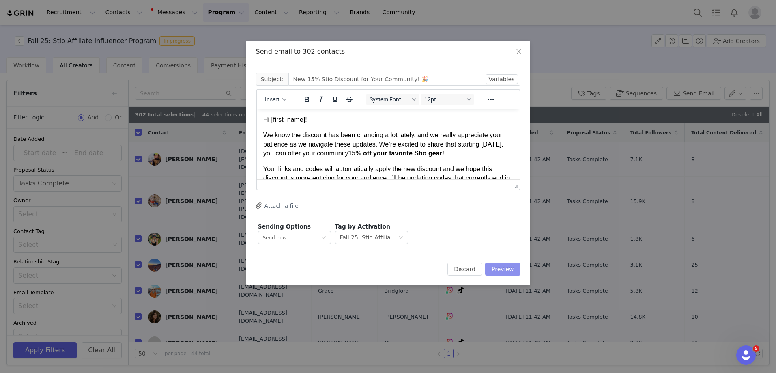
click at [498, 269] on button "Preview" at bounding box center [502, 268] width 35 height 13
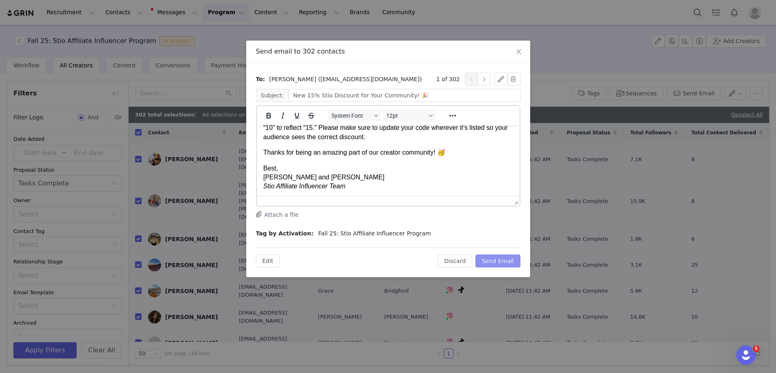
scroll to position [77, 0]
click at [480, 75] on button "button" at bounding box center [483, 79] width 13 height 13
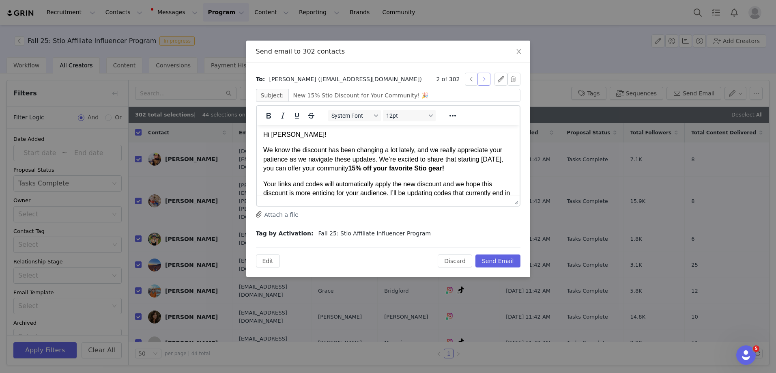
scroll to position [0, 0]
click at [483, 76] on button "button" at bounding box center [483, 79] width 13 height 13
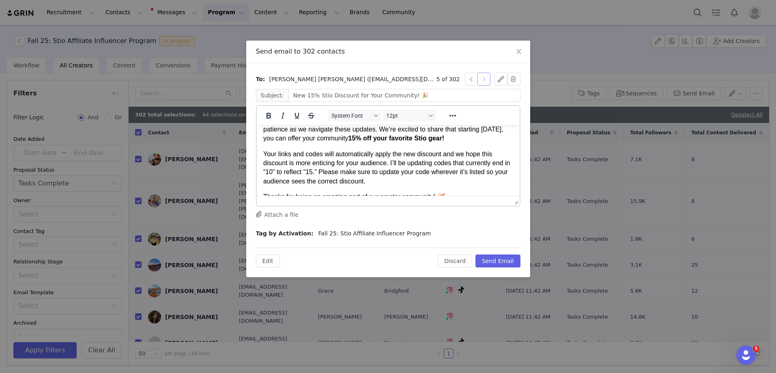
scroll to position [32, 0]
drag, startPoint x: 401, startPoint y: 162, endPoint x: 395, endPoint y: 162, distance: 5.7
click at [395, 162] on p "Your links and codes will automatically apply the new discount and we hope this…" at bounding box center [388, 167] width 250 height 37
drag, startPoint x: 338, startPoint y: 171, endPoint x: 393, endPoint y: 161, distance: 56.0
click at [393, 161] on p "Your links and codes will automatically apply the new discount and we hope this…" at bounding box center [388, 167] width 250 height 37
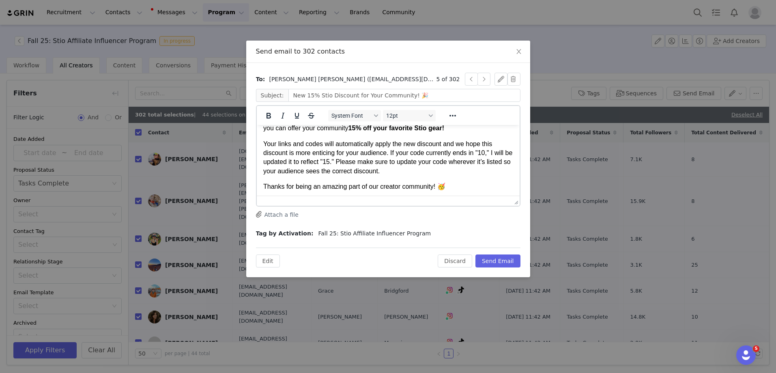
scroll to position [41, 0]
click at [308, 163] on p "Your links and codes will automatically apply the new discount and we hope this…" at bounding box center [388, 158] width 250 height 37
click at [473, 164] on p "Your links and codes will automatically apply the new discount and we hope this…" at bounding box center [388, 158] width 250 height 37
drag, startPoint x: 501, startPoint y: 163, endPoint x: 472, endPoint y: 168, distance: 29.6
click at [472, 168] on p "Your links and codes will automatically apply the new discount and we hope this…" at bounding box center [388, 158] width 250 height 37
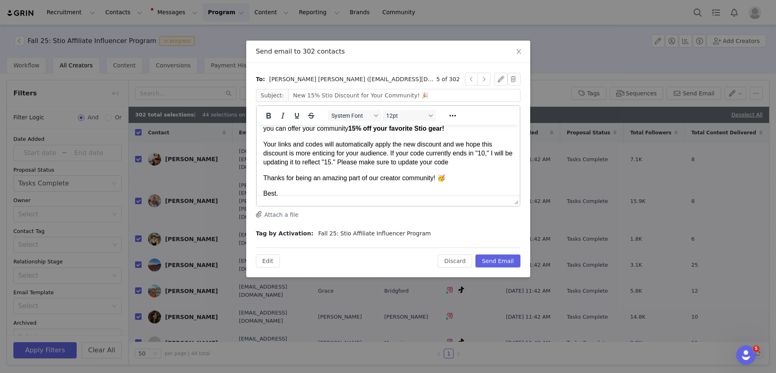
drag, startPoint x: 472, startPoint y: 168, endPoint x: 462, endPoint y: 175, distance: 12.0
click at [460, 168] on body "Hi Sara! We know the discount has been changing a lot lately, and we really app…" at bounding box center [388, 153] width 250 height 126
click at [479, 165] on p "Your links and codes will automatically apply the new discount and we hope this…" at bounding box center [388, 153] width 250 height 27
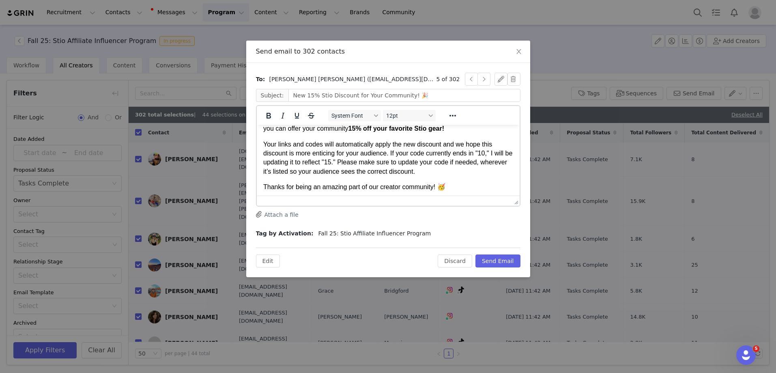
click at [504, 164] on p "Your links and codes will automatically apply the new discount and we hope this…" at bounding box center [388, 158] width 250 height 37
drag, startPoint x: 504, startPoint y: 164, endPoint x: 473, endPoint y: 162, distance: 31.3
click at [473, 162] on p "Your links and codes will automatically apply the new discount and we hope this…" at bounding box center [388, 158] width 250 height 37
click at [418, 170] on p "Your links and codes will automatically apply the new discount and we hope this…" at bounding box center [388, 158] width 250 height 37
drag, startPoint x: 449, startPoint y: 170, endPoint x: 417, endPoint y: 170, distance: 31.7
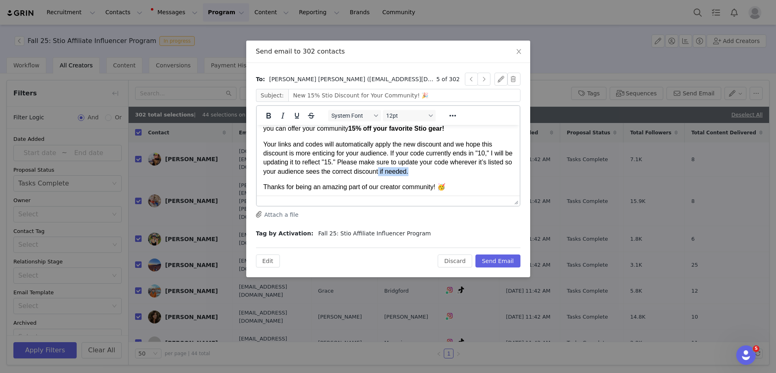
click at [417, 170] on p "Your links and codes will automatically apply the new discount and we hope this…" at bounding box center [388, 158] width 250 height 37
click at [474, 166] on p "Your links and codes will automatically apply the new discount and we hope this…" at bounding box center [388, 158] width 250 height 37
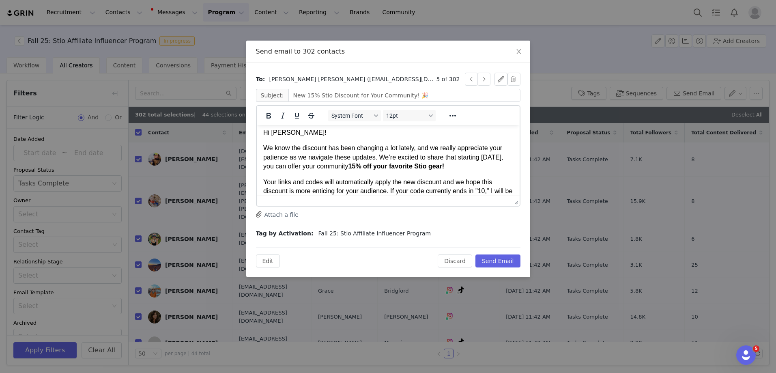
scroll to position [0, 0]
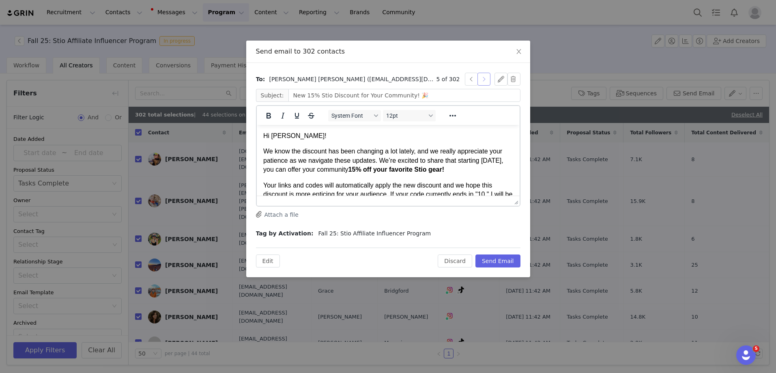
click at [487, 76] on button "button" at bounding box center [483, 79] width 13 height 13
click at [507, 268] on div "To: Annie Hettinger (a.e.hettinger@gmail.com) 6 of 302 Subject: New 15% Stio Di…" at bounding box center [388, 170] width 284 height 214
click at [505, 261] on button "Send Email" at bounding box center [497, 260] width 45 height 13
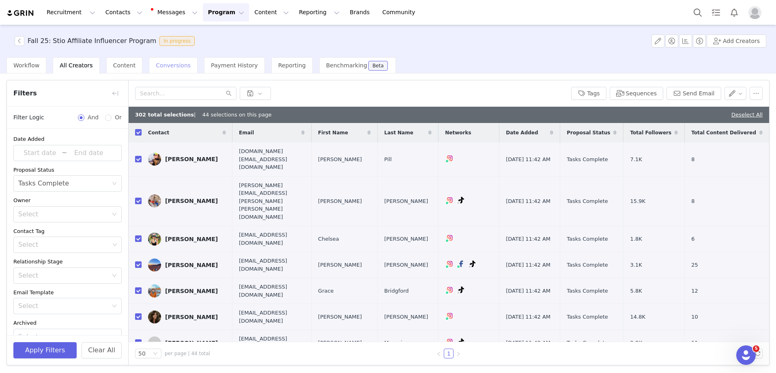
click at [173, 63] on span "Conversions" at bounding box center [173, 65] width 35 height 6
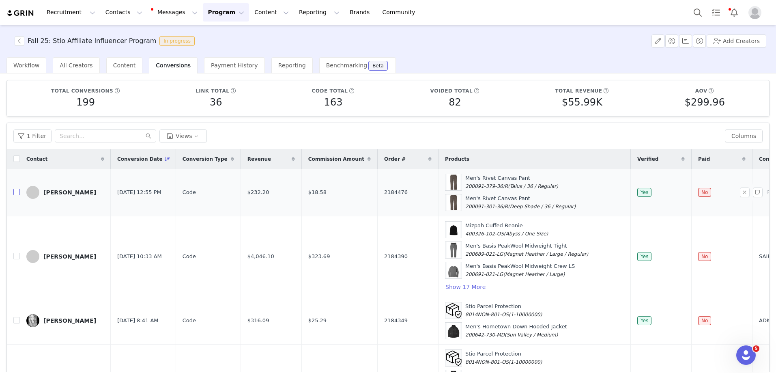
click at [16, 189] on input "checkbox" at bounding box center [16, 192] width 6 height 6
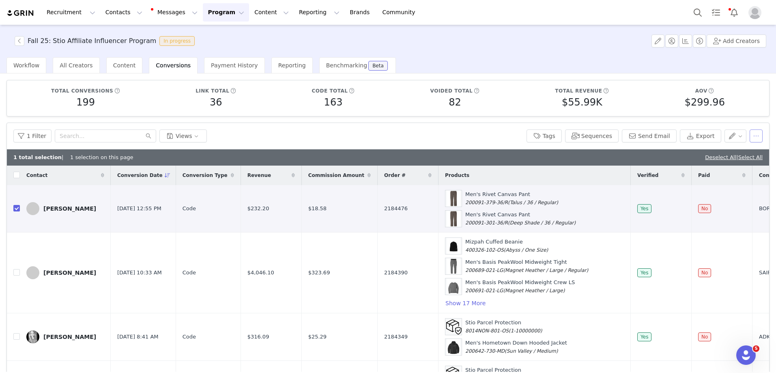
click at [750, 139] on button "button" at bounding box center [756, 135] width 13 height 13
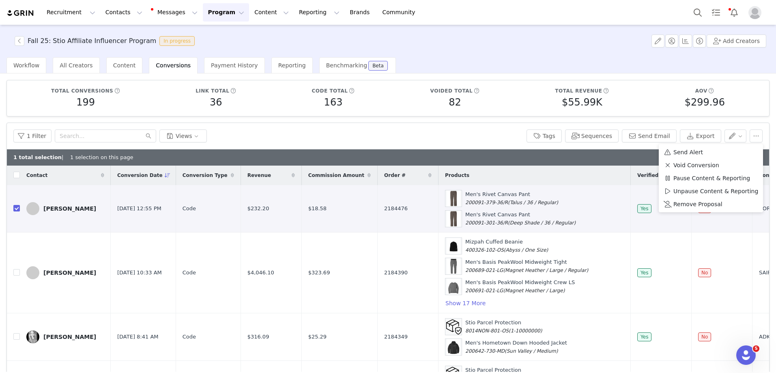
click at [445, 138] on div "1 Filter Views" at bounding box center [268, 135] width 510 height 13
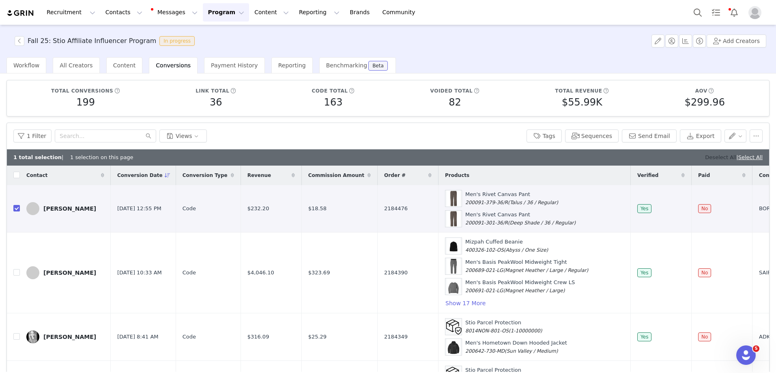
click at [706, 157] on link "Deselect All" at bounding box center [720, 157] width 31 height 6
checkbox input "false"
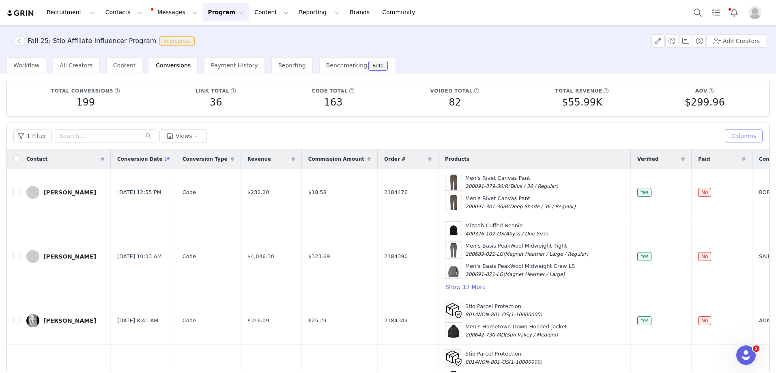
click at [740, 135] on button "Columns" at bounding box center [744, 135] width 38 height 13
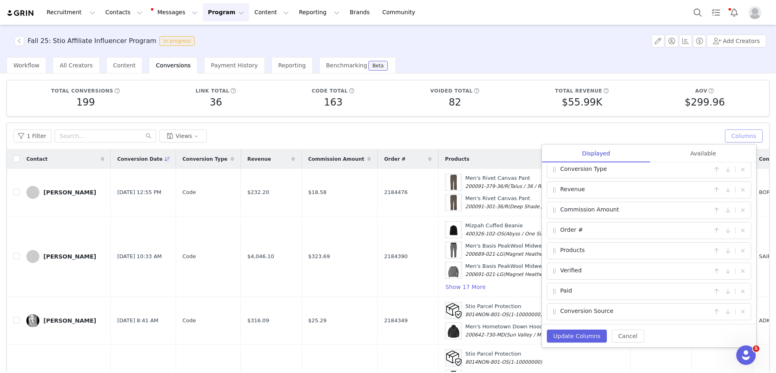
scroll to position [47, 0]
click at [688, 160] on div "Available" at bounding box center [703, 153] width 106 height 18
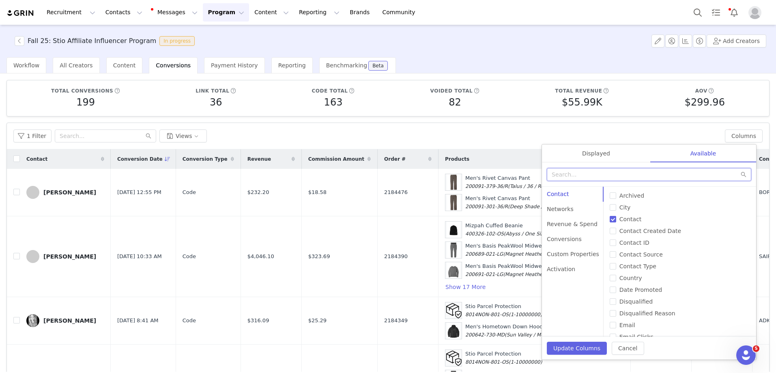
click at [641, 176] on input "text" at bounding box center [649, 174] width 204 height 13
type input "voided"
click at [608, 172] on input "voided" at bounding box center [649, 174] width 204 height 13
click at [573, 257] on div "Custom Properties" at bounding box center [573, 254] width 62 height 15
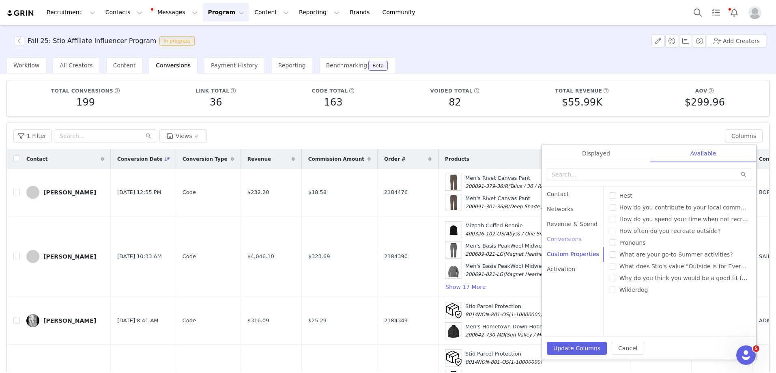
click at [574, 236] on div "Conversions" at bounding box center [573, 239] width 62 height 15
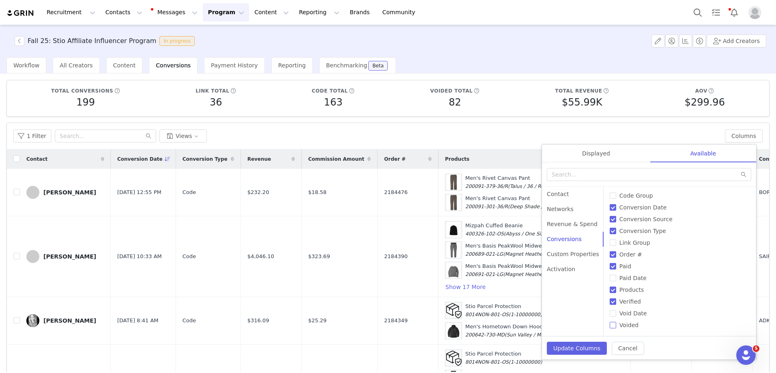
click at [616, 324] on span "Voided" at bounding box center [629, 325] width 26 height 6
click at [614, 324] on input "Voided" at bounding box center [613, 325] width 6 height 6
click at [611, 325] on input "Voided" at bounding box center [613, 325] width 6 height 6
click at [610, 328] on input "Voided" at bounding box center [613, 325] width 6 height 6
click at [610, 326] on input "Voided" at bounding box center [613, 325] width 6 height 6
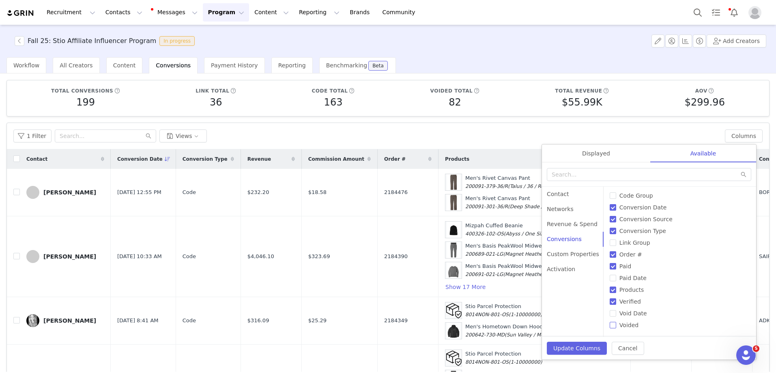
checkbox input "false"
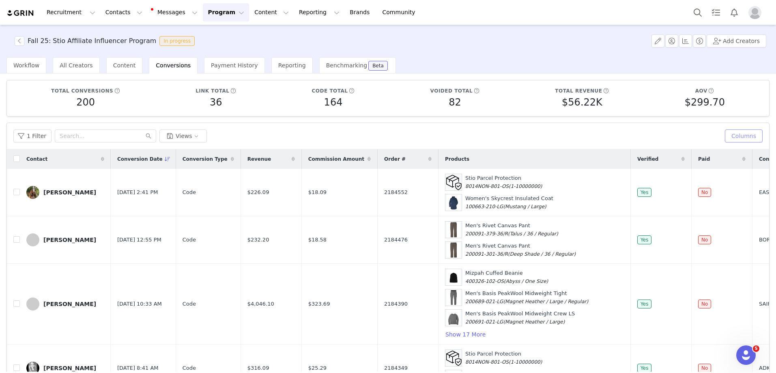
click at [732, 136] on button "Columns" at bounding box center [744, 135] width 38 height 13
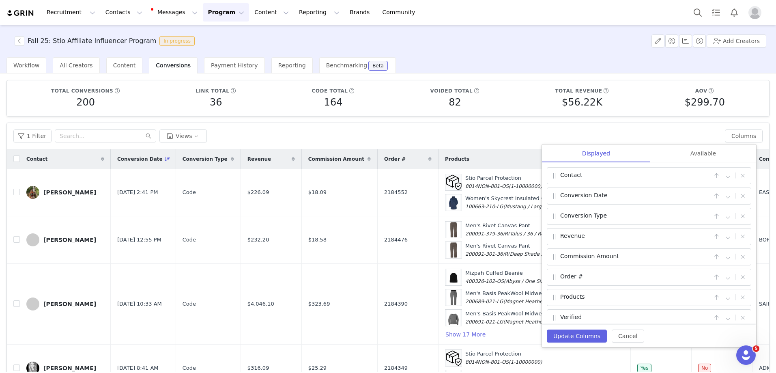
click at [688, 149] on div "Available" at bounding box center [703, 153] width 106 height 18
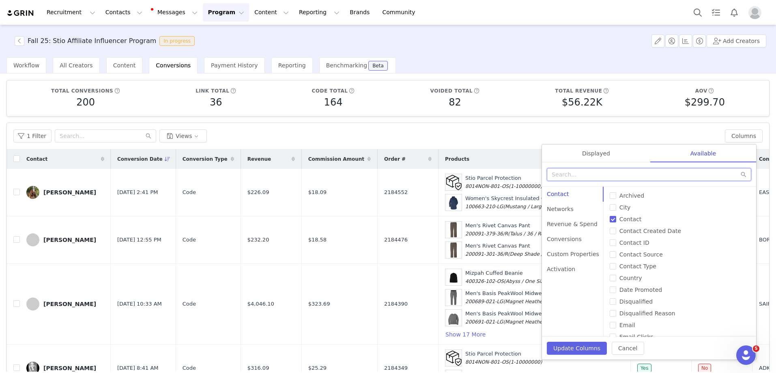
click at [585, 177] on input "text" at bounding box center [649, 174] width 204 height 13
type input "voided"
click at [558, 238] on div "Conversions" at bounding box center [573, 239] width 62 height 15
click at [611, 325] on input "Voided" at bounding box center [613, 325] width 6 height 6
click at [610, 322] on input "Voided" at bounding box center [613, 325] width 6 height 6
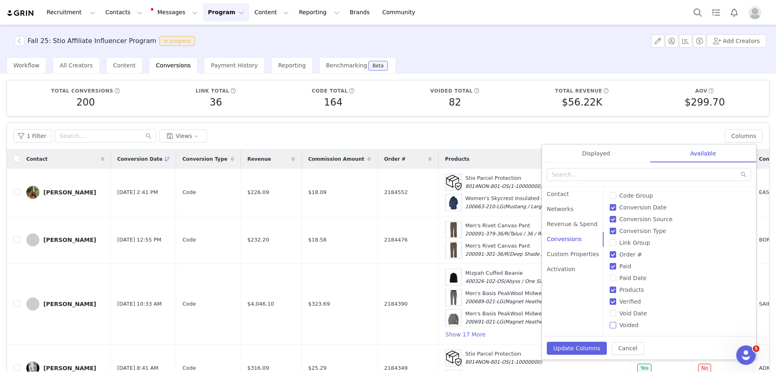
click at [610, 327] on input "Voided" at bounding box center [613, 325] width 6 height 6
checkbox input "false"
click at [599, 153] on div "Displayed" at bounding box center [596, 153] width 108 height 18
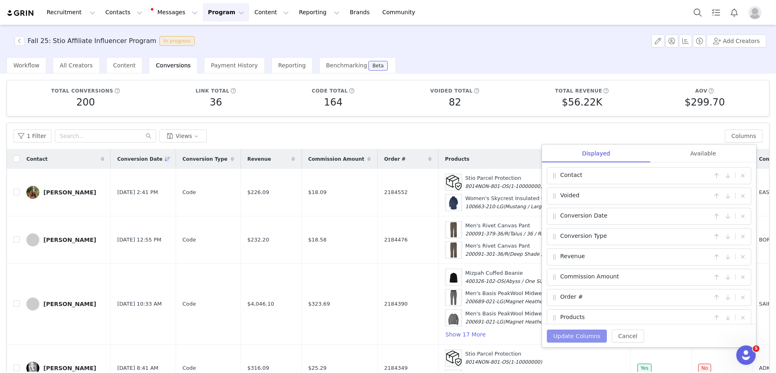
click at [576, 337] on button "Update Columns" at bounding box center [577, 335] width 60 height 13
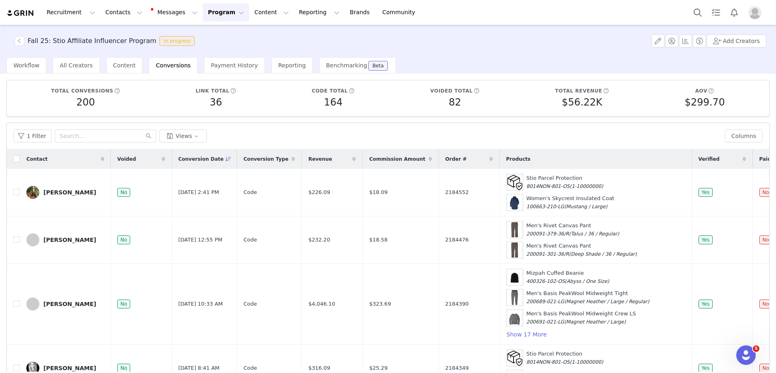
click at [467, 69] on div "Workflow All Creators Content Conversions Payment History Reporting Benchmarkin…" at bounding box center [391, 65] width 770 height 16
click at [15, 241] on input "checkbox" at bounding box center [16, 239] width 6 height 6
checkbox input "true"
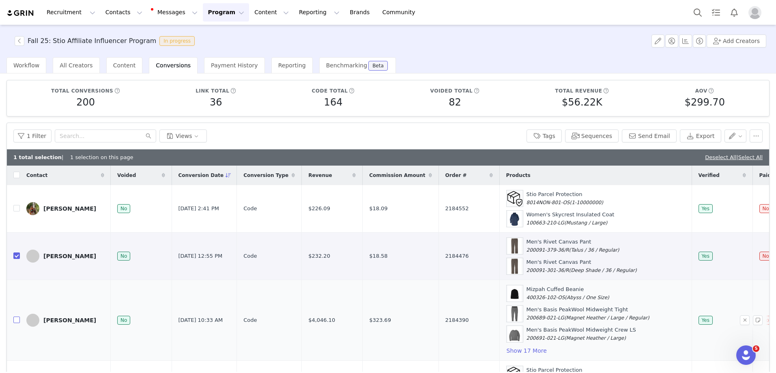
click at [14, 319] on input "checkbox" at bounding box center [16, 319] width 6 height 6
checkbox input "true"
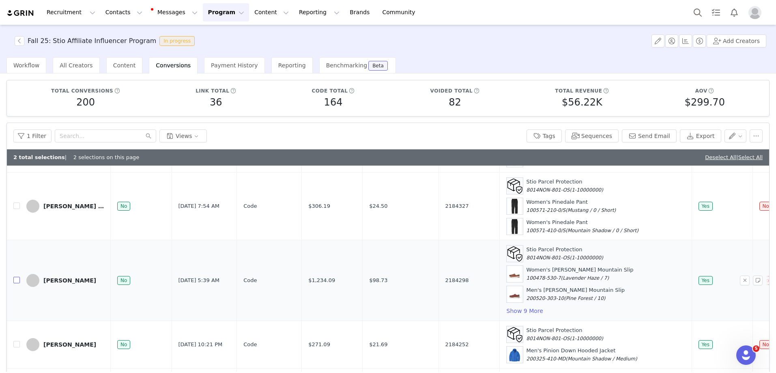
click at [17, 277] on input "checkbox" at bounding box center [16, 280] width 6 height 6
checkbox input "true"
click at [15, 340] on label at bounding box center [16, 344] width 6 height 9
click at [15, 341] on input "checkbox" at bounding box center [16, 344] width 6 height 6
checkbox input "true"
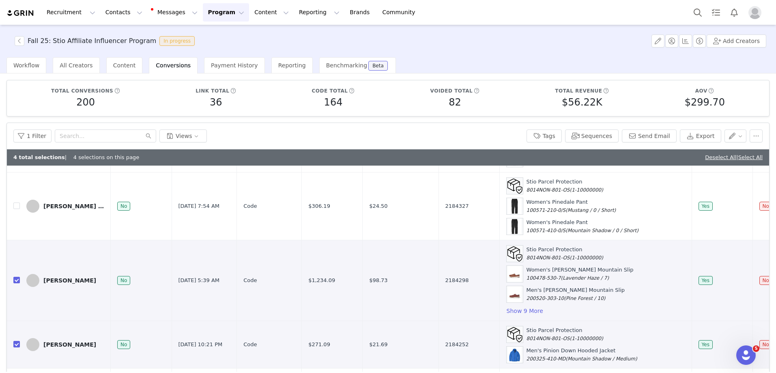
scroll to position [422, 0]
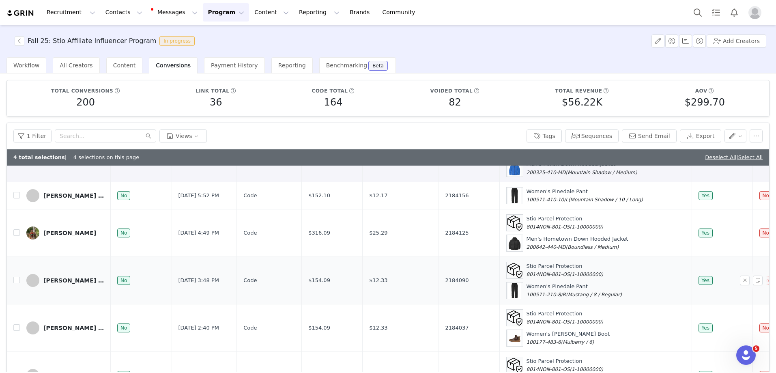
click at [19, 288] on td at bounding box center [13, 279] width 13 height 47
click at [18, 280] on input "checkbox" at bounding box center [16, 280] width 6 height 6
checkbox input "true"
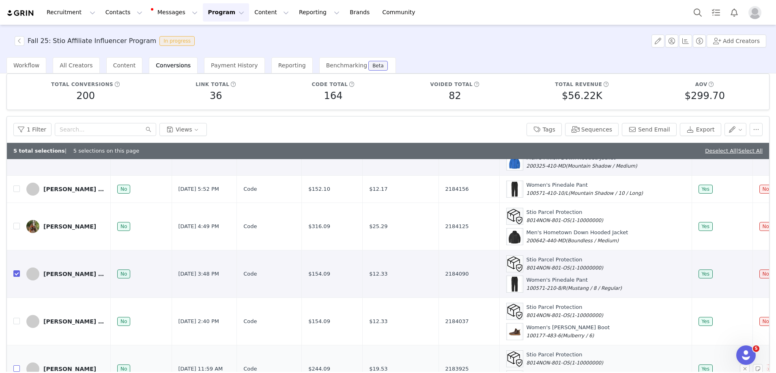
click at [15, 366] on input "checkbox" at bounding box center [16, 368] width 6 height 6
checkbox input "true"
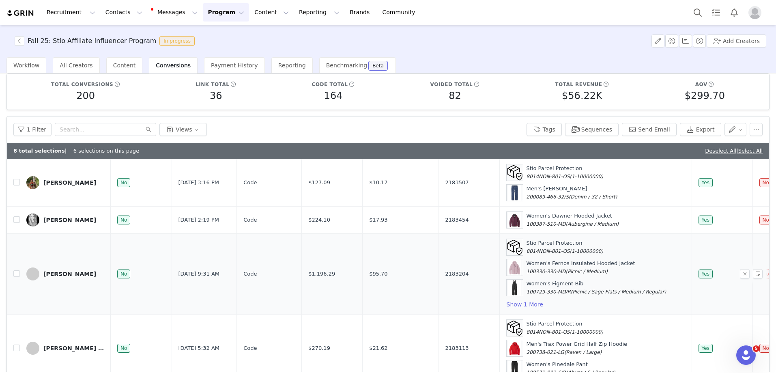
click at [13, 278] on td at bounding box center [13, 273] width 13 height 81
drag, startPoint x: 15, startPoint y: 275, endPoint x: 15, endPoint y: 267, distance: 8.5
click at [15, 275] on input "checkbox" at bounding box center [16, 273] width 6 height 6
checkbox input "true"
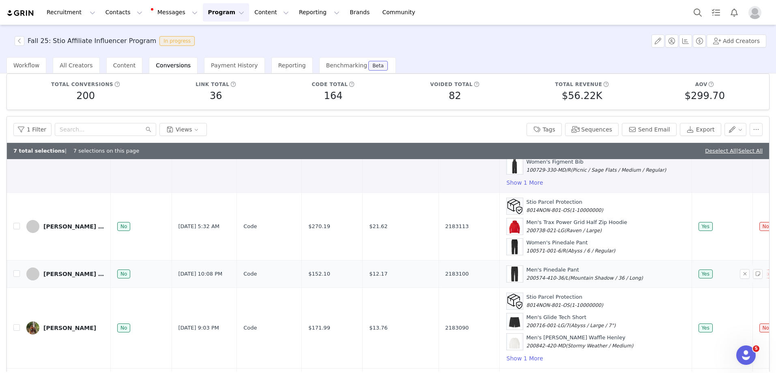
click at [12, 273] on td at bounding box center [13, 273] width 13 height 27
click at [15, 274] on input "checkbox" at bounding box center [16, 273] width 6 height 6
checkbox input "true"
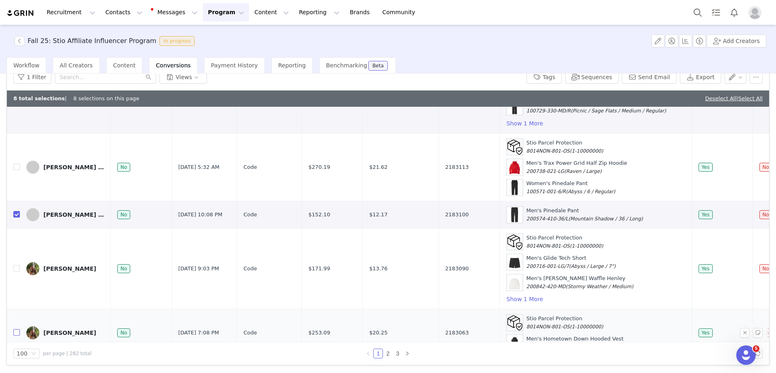
click at [15, 331] on input "checkbox" at bounding box center [16, 332] width 6 height 6
checkbox input "true"
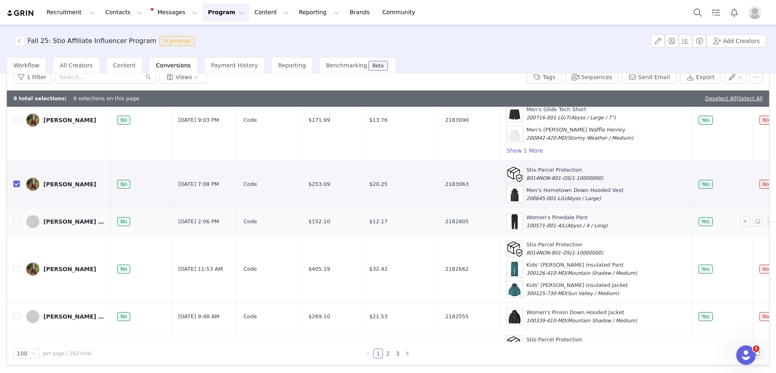
click at [20, 222] on td "[PERSON_NAME] and [PERSON_NAME]" at bounding box center [65, 221] width 91 height 27
click at [17, 222] on input "checkbox" at bounding box center [16, 221] width 6 height 6
checkbox input "true"
click at [20, 267] on td "[PERSON_NAME]" at bounding box center [65, 269] width 91 height 68
click at [16, 268] on input "checkbox" at bounding box center [16, 268] width 6 height 6
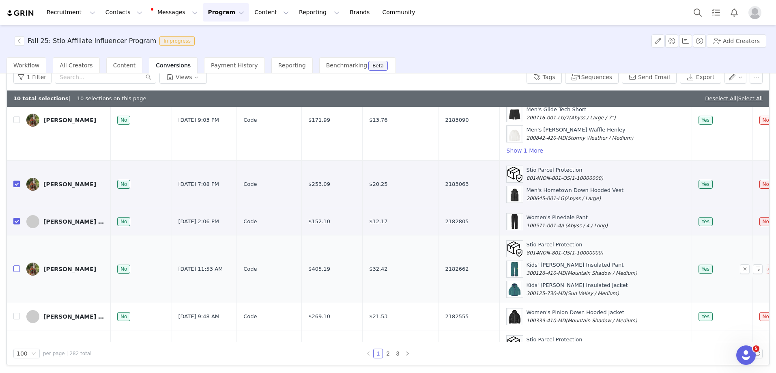
checkbox input "true"
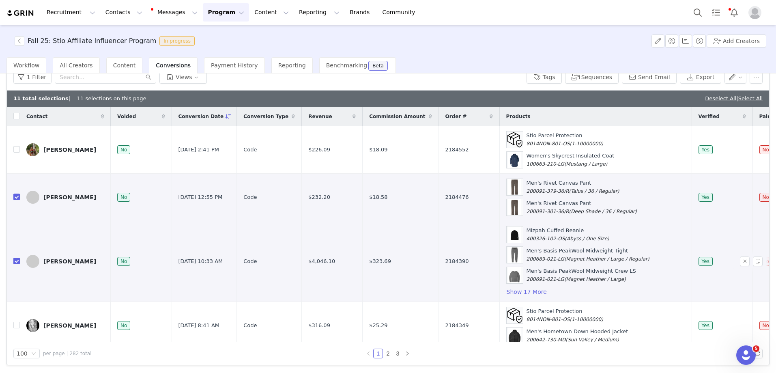
scroll to position [0, 0]
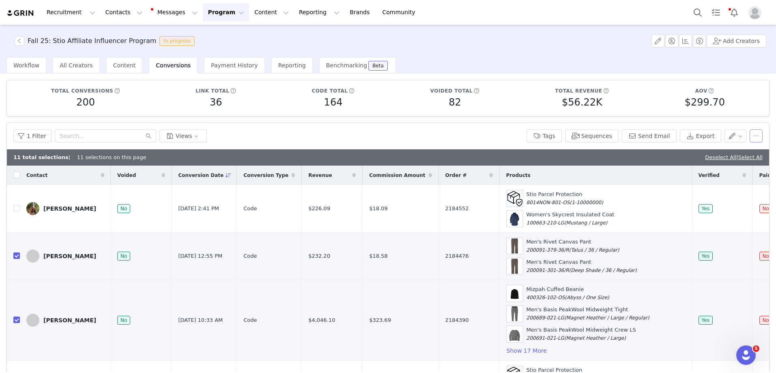
click at [750, 133] on button "button" at bounding box center [756, 135] width 13 height 13
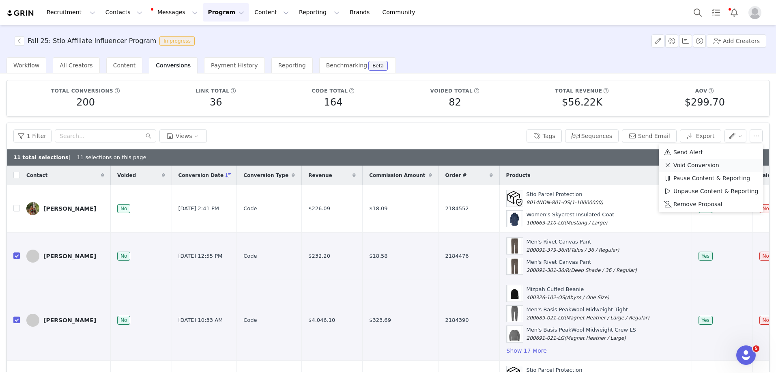
click at [671, 165] on span at bounding box center [668, 165] width 8 height 9
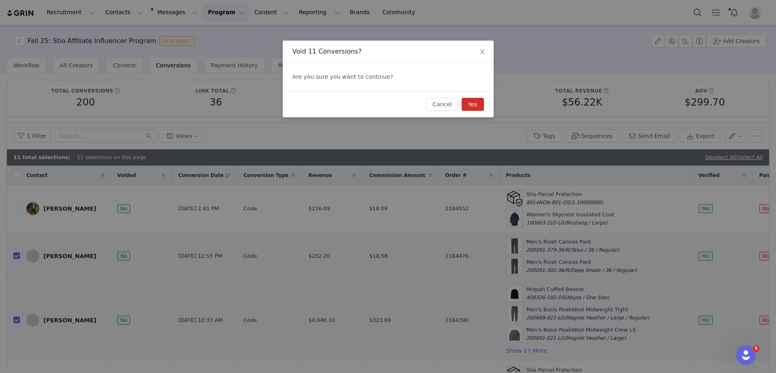
click at [475, 107] on button "Yes" at bounding box center [473, 104] width 22 height 13
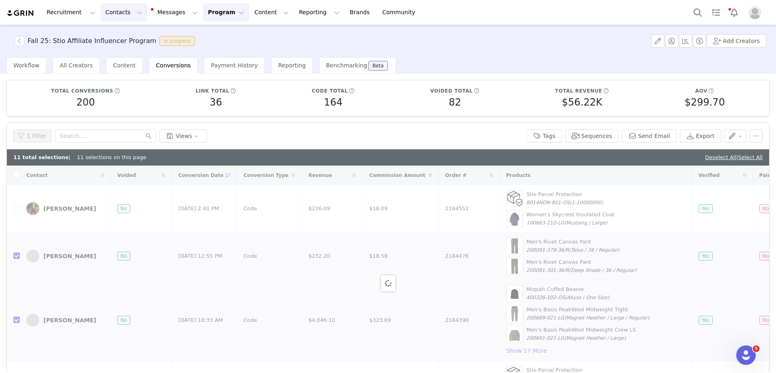
click at [105, 14] on button "Contacts Contacts" at bounding box center [124, 12] width 47 height 18
click at [170, 9] on button "Messages Messages" at bounding box center [175, 12] width 55 height 18
click at [214, 15] on button "Program Program" at bounding box center [226, 12] width 46 height 18
click at [212, 79] on p "Payments" at bounding box center [211, 81] width 28 height 9
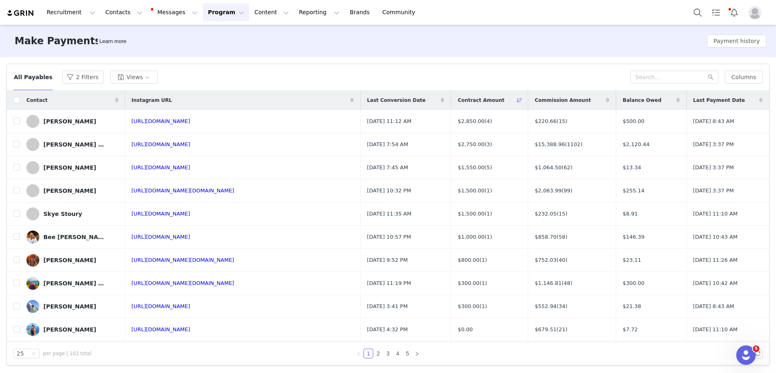
click at [13, 98] on th at bounding box center [13, 99] width 13 height 19
click at [14, 99] on input "checkbox" at bounding box center [16, 100] width 6 height 6
checkbox input "true"
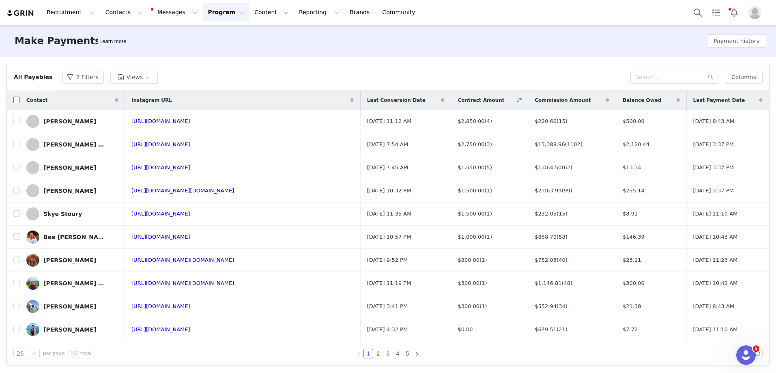
checkbox input "true"
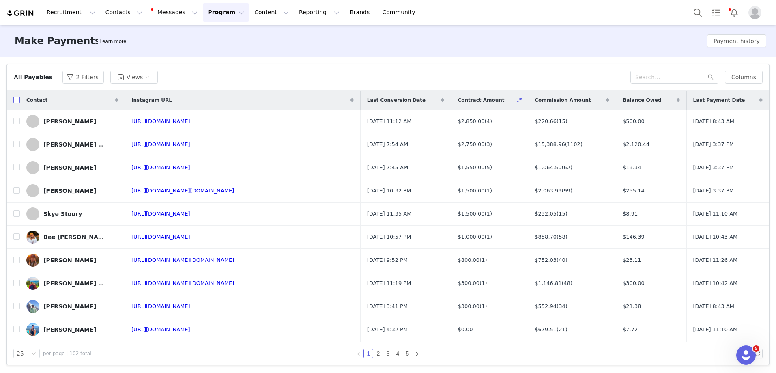
checkbox input "true"
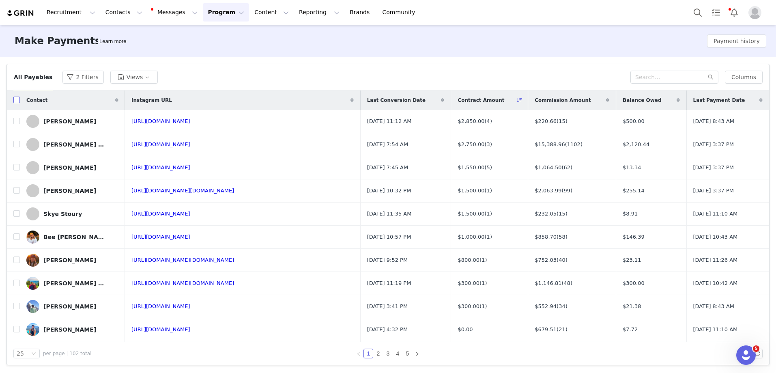
checkbox input "true"
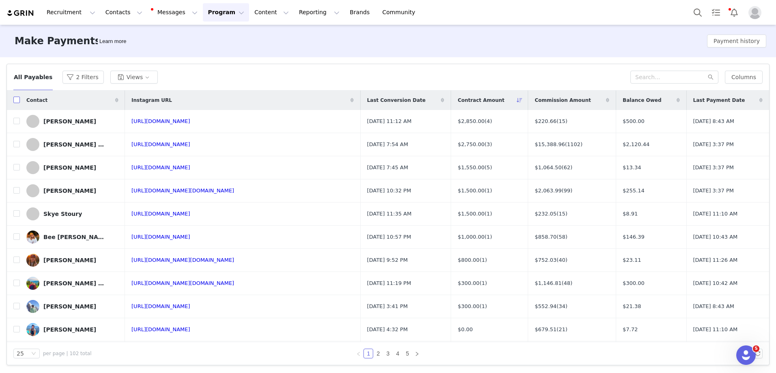
checkbox input "true"
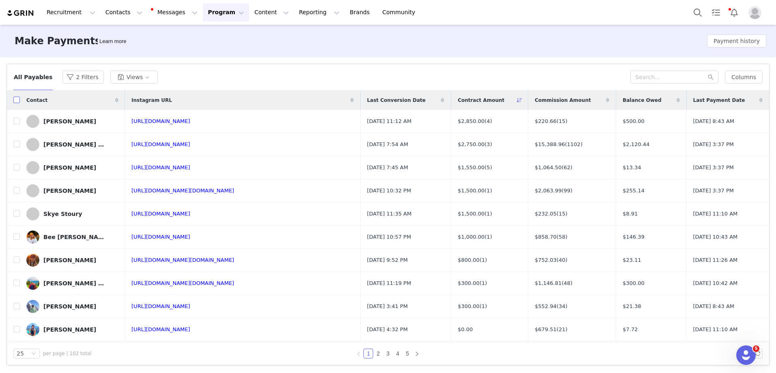
checkbox input "true"
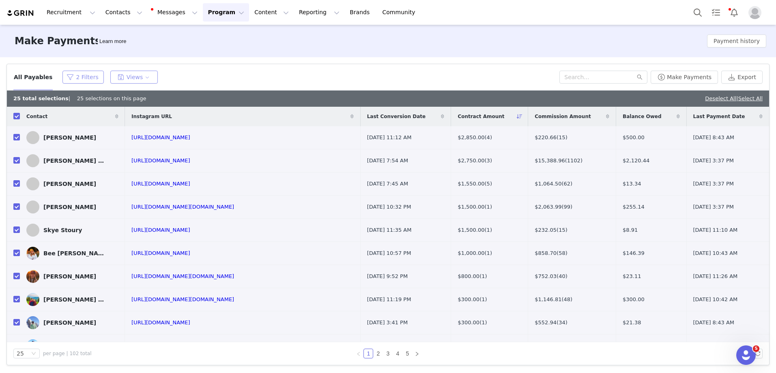
click at [62, 79] on button "2 Filters" at bounding box center [82, 77] width 41 height 13
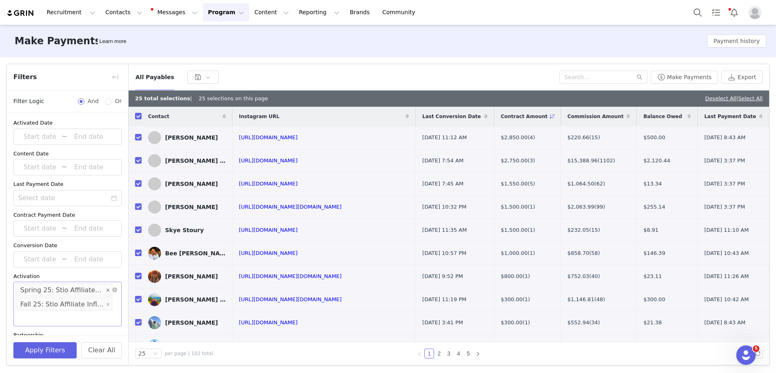
click at [106, 288] on icon "icon: close" at bounding box center [107, 289] width 3 height 3
click at [32, 301] on div "Select Fall 25: Stio Affiliate Influencer Program" at bounding box center [67, 297] width 108 height 30
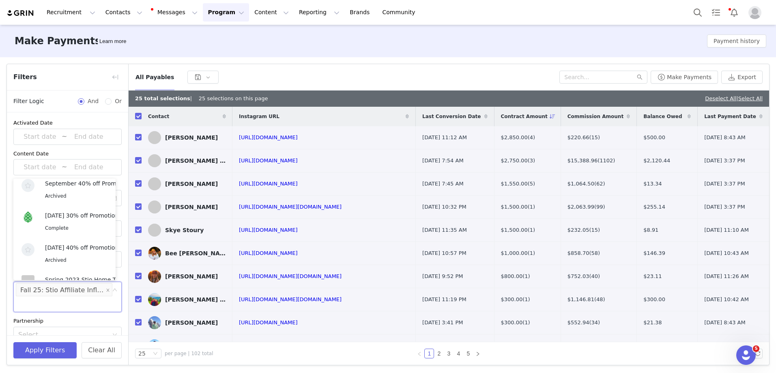
scroll to position [1097, 0]
click at [79, 227] on div "Complete" at bounding box center [89, 226] width 89 height 9
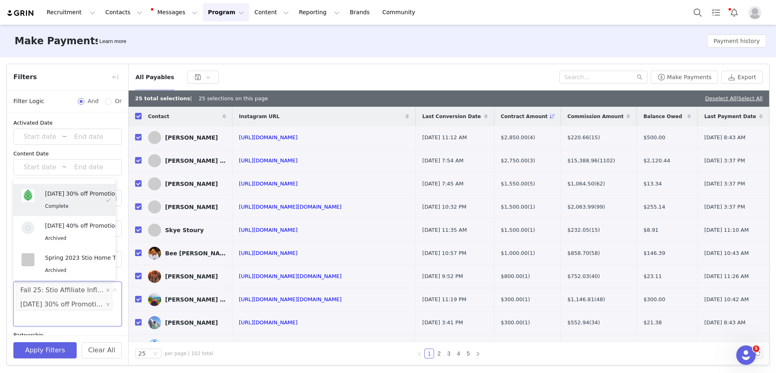
scroll to position [2, 0]
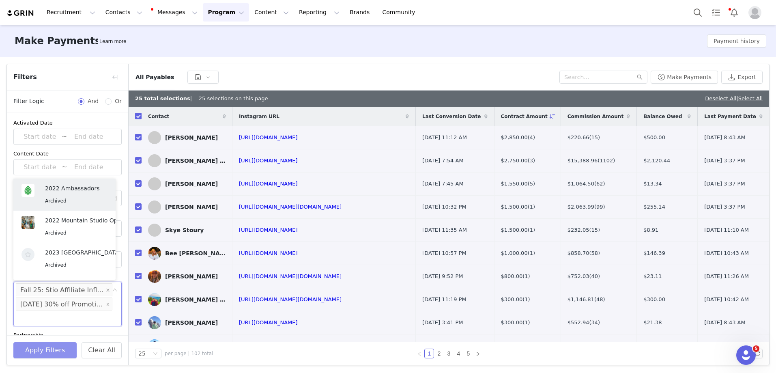
click at [56, 348] on button "Apply Filters" at bounding box center [44, 350] width 63 height 16
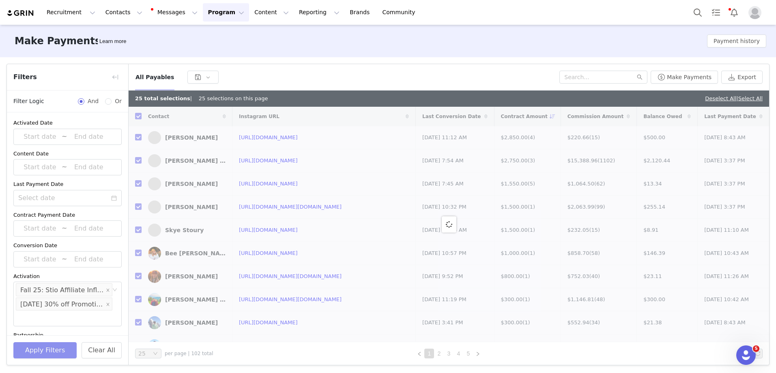
checkbox input "false"
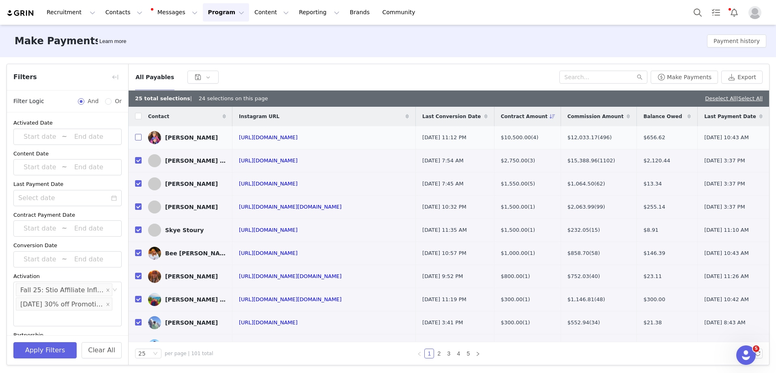
click at [139, 136] on input "checkbox" at bounding box center [138, 137] width 6 height 6
checkbox input "true"
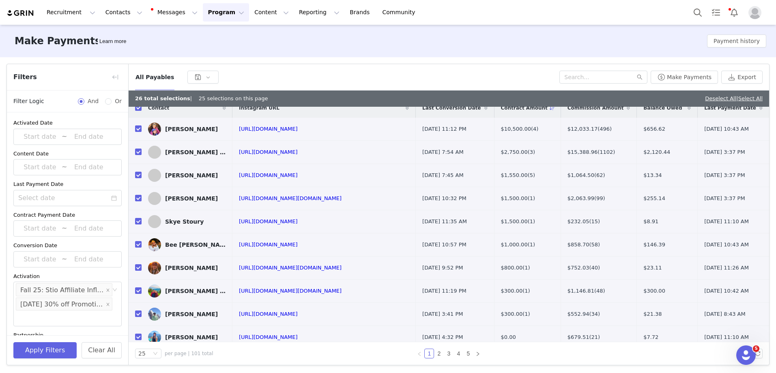
scroll to position [0, 0]
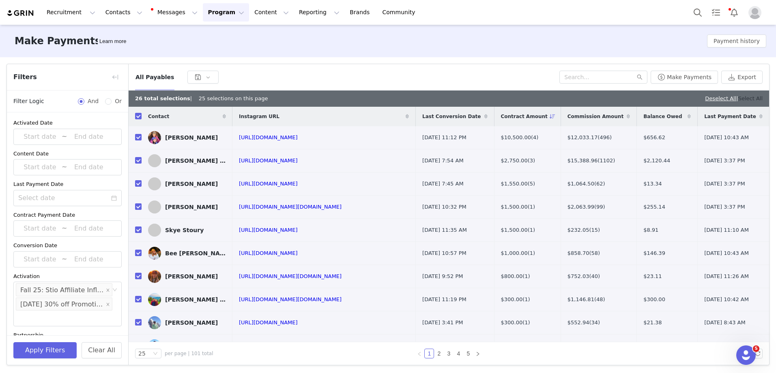
click at [747, 96] on link "Select All" at bounding box center [750, 98] width 24 height 6
click at [55, 308] on div "[DATE] 30% off Promotion - Affiliate Influencer" at bounding box center [62, 302] width 84 height 13
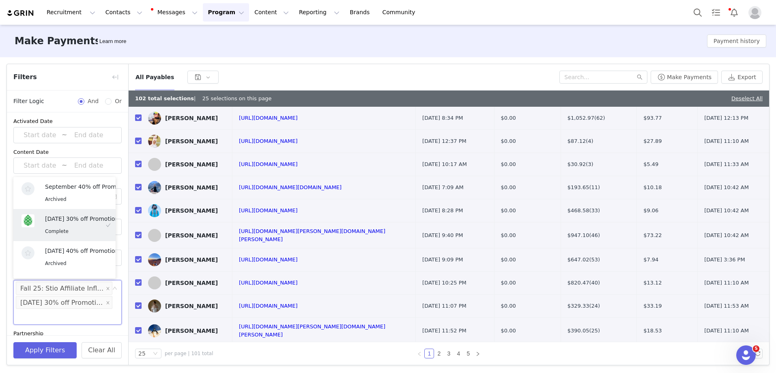
scroll to position [362, 0]
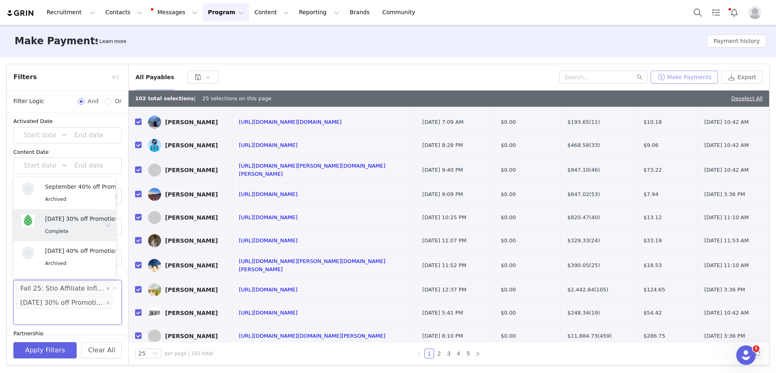
click at [694, 78] on button "Make Payments" at bounding box center [684, 77] width 67 height 13
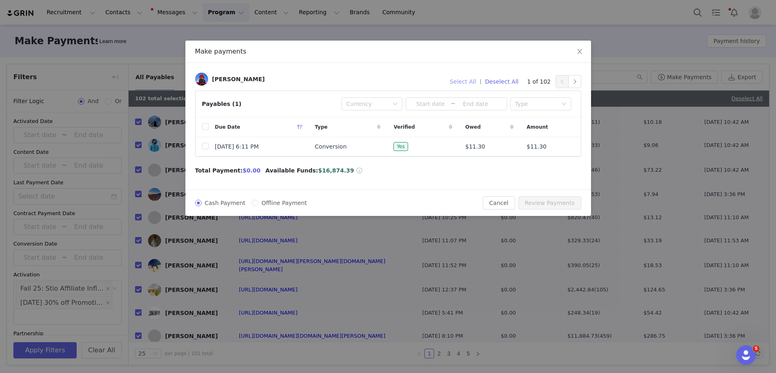
click at [464, 80] on button "Select All" at bounding box center [463, 81] width 34 height 13
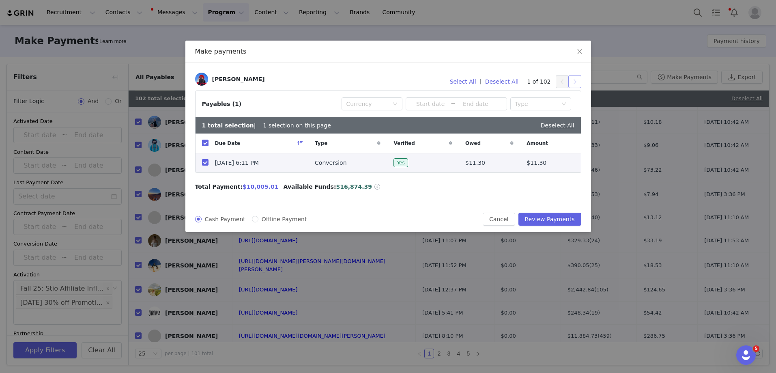
click at [578, 86] on button "button" at bounding box center [574, 81] width 13 height 13
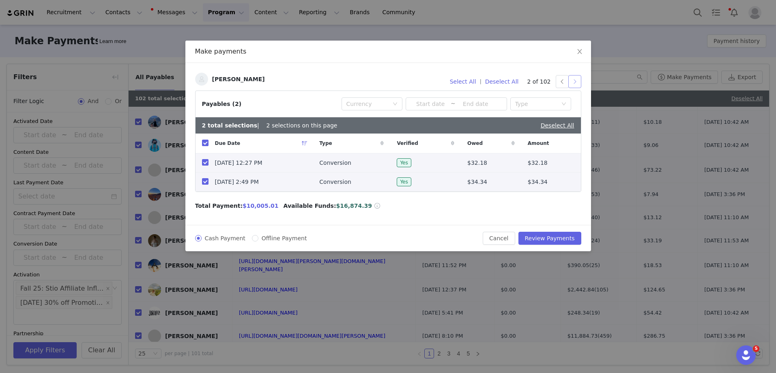
click at [578, 85] on button "button" at bounding box center [574, 81] width 13 height 13
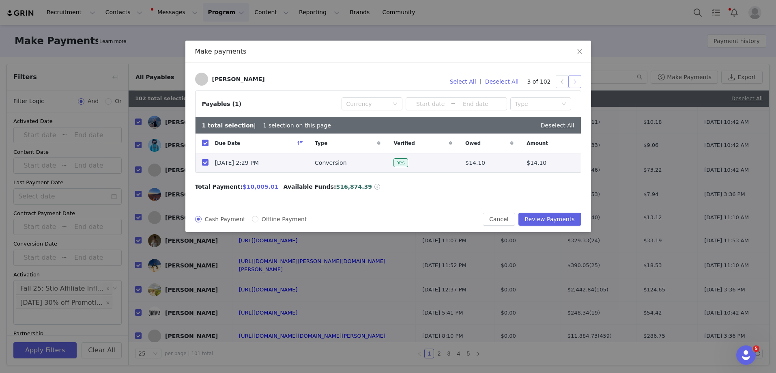
click at [578, 85] on button "button" at bounding box center [574, 81] width 13 height 13
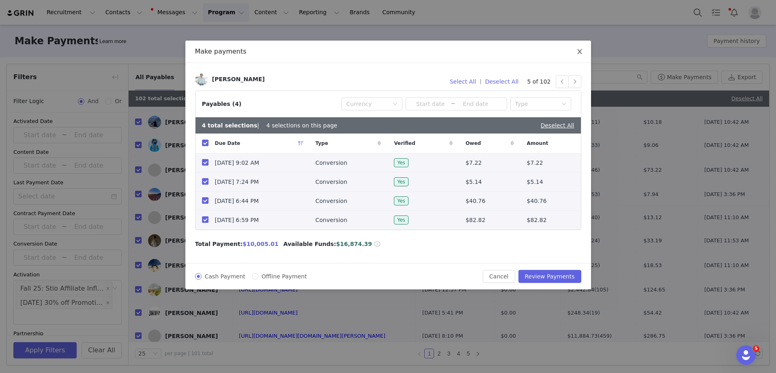
click at [581, 50] on icon "icon: close" at bounding box center [579, 51] width 6 height 6
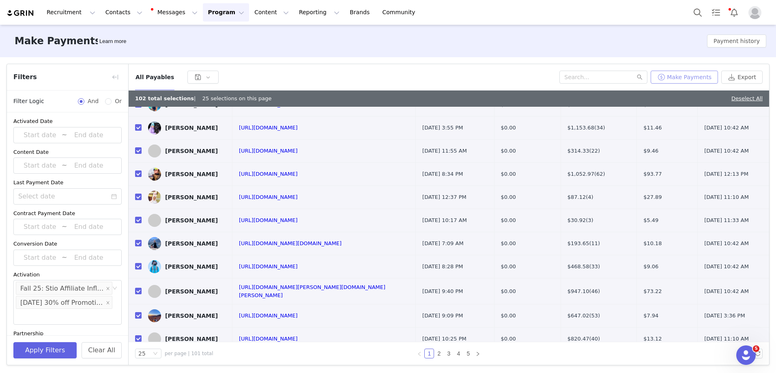
scroll to position [0, 0]
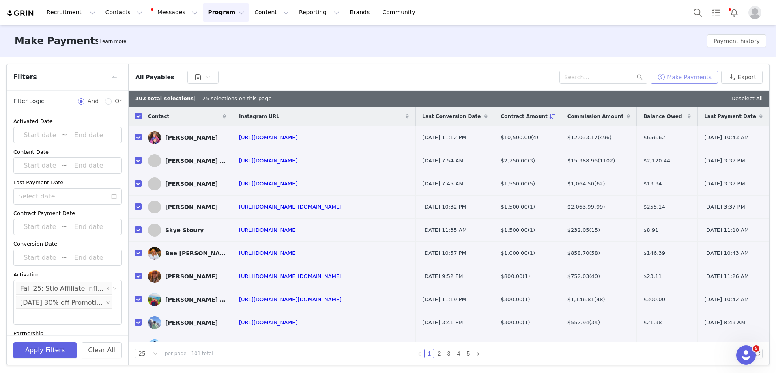
click at [680, 75] on button "Make Payments" at bounding box center [684, 77] width 67 height 13
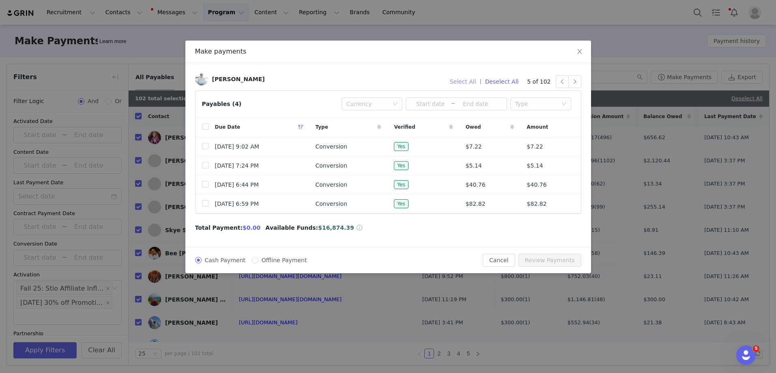
click at [480, 82] on button "Select All" at bounding box center [463, 81] width 34 height 13
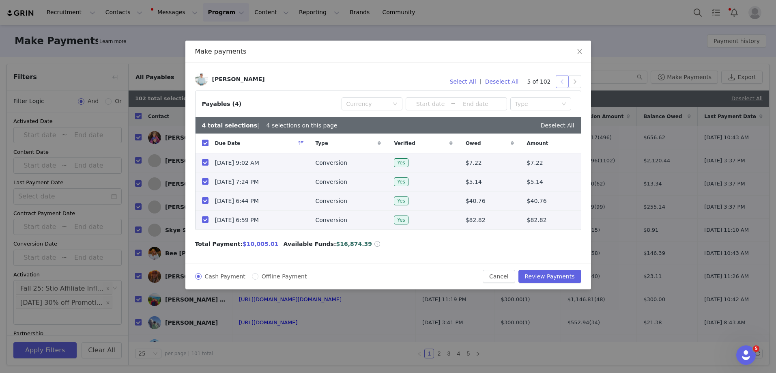
click at [559, 80] on button "button" at bounding box center [562, 81] width 13 height 13
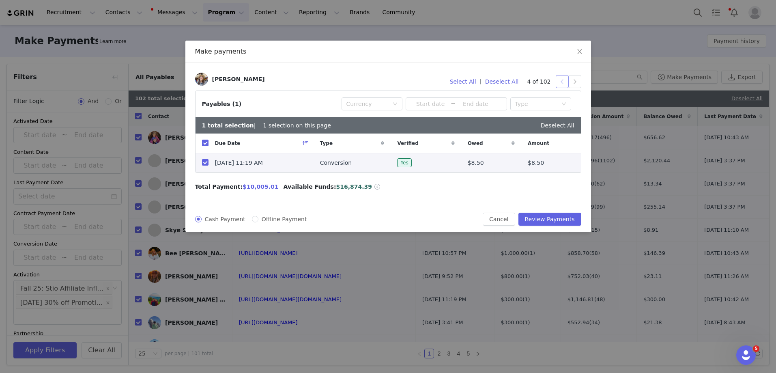
click at [559, 80] on button "button" at bounding box center [562, 81] width 13 height 13
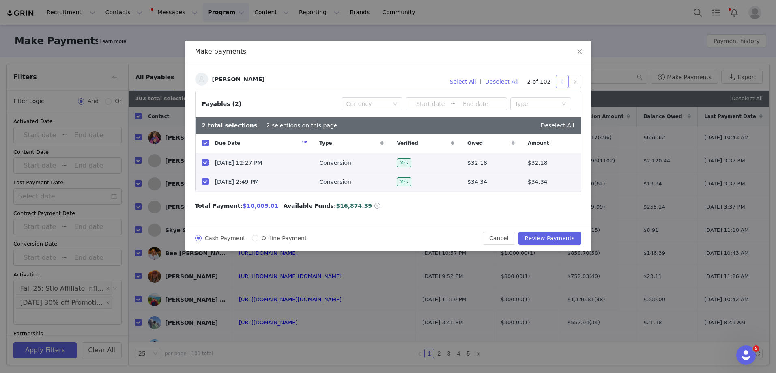
click at [559, 80] on button "button" at bounding box center [562, 81] width 13 height 13
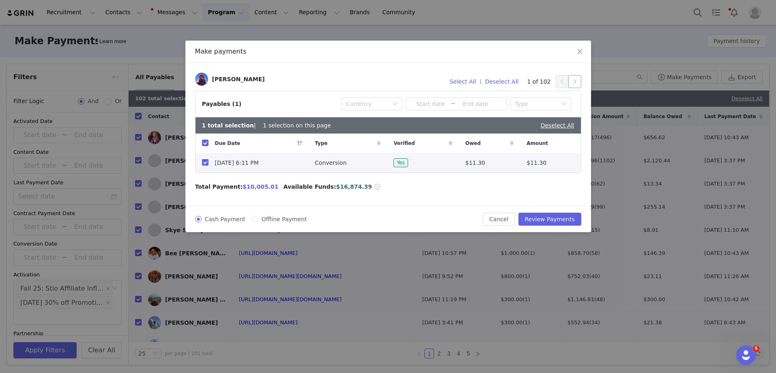
click at [579, 80] on button "button" at bounding box center [574, 81] width 13 height 13
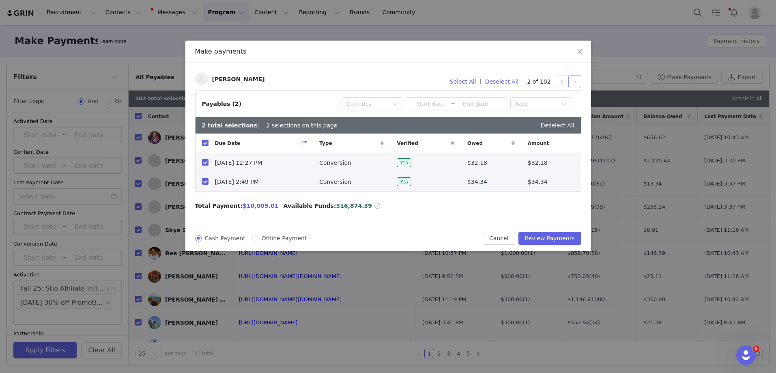
click at [579, 80] on button "button" at bounding box center [574, 81] width 13 height 13
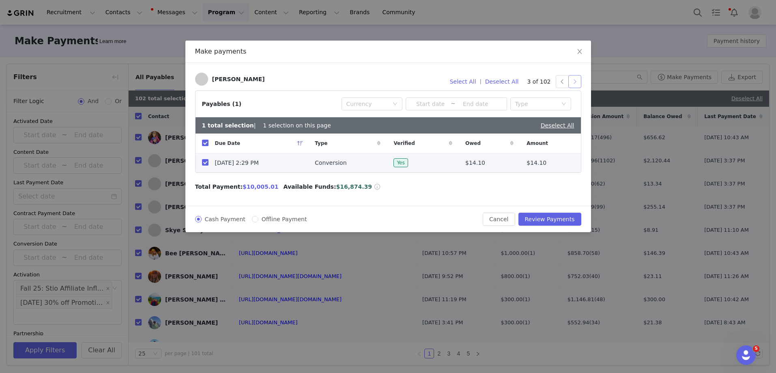
click at [579, 80] on button "button" at bounding box center [574, 81] width 13 height 13
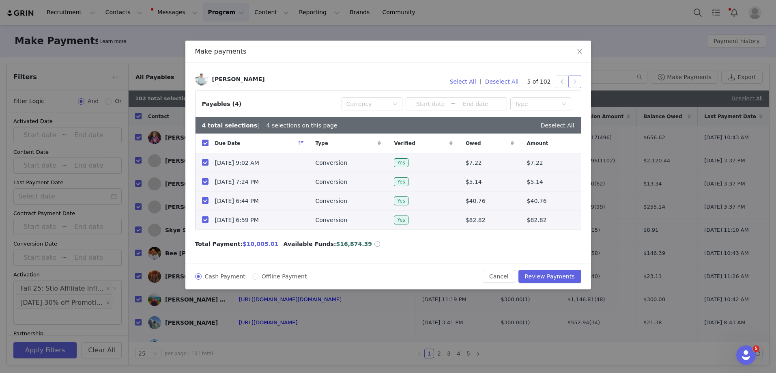
click at [579, 80] on button "button" at bounding box center [574, 81] width 13 height 13
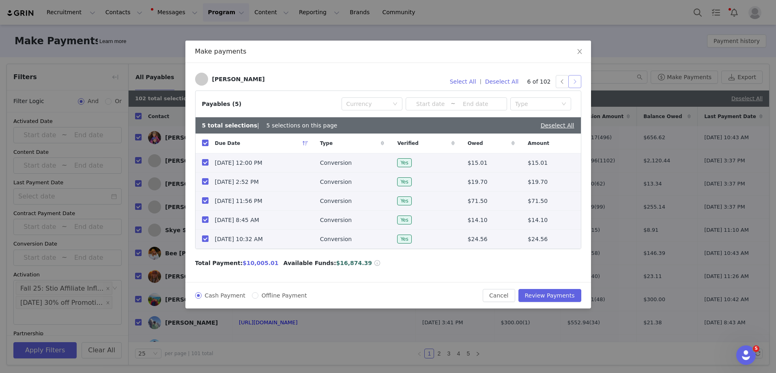
click at [579, 80] on button "button" at bounding box center [574, 81] width 13 height 13
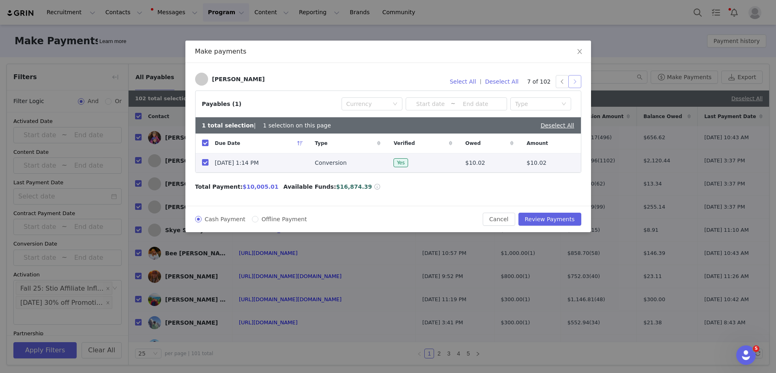
click at [574, 81] on button "button" at bounding box center [574, 81] width 13 height 13
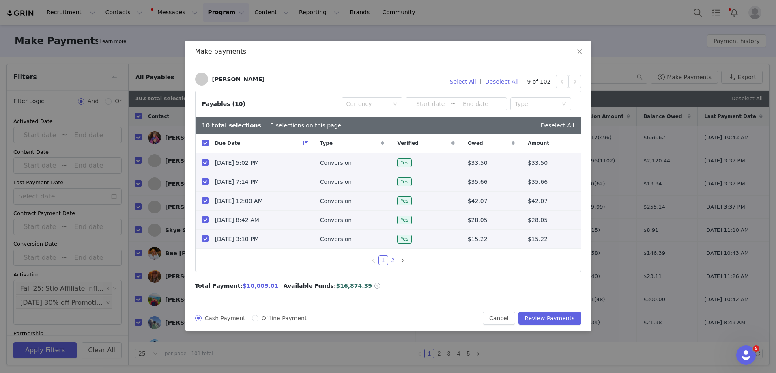
click at [396, 261] on link "2" at bounding box center [393, 260] width 9 height 9
click at [578, 80] on button "button" at bounding box center [574, 81] width 13 height 13
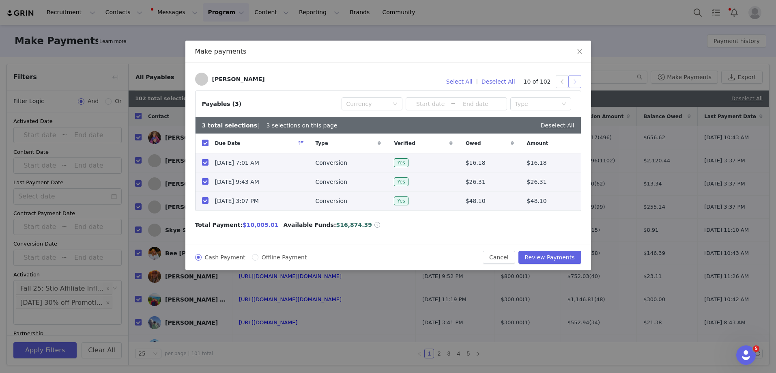
click at [578, 80] on button "button" at bounding box center [574, 81] width 13 height 13
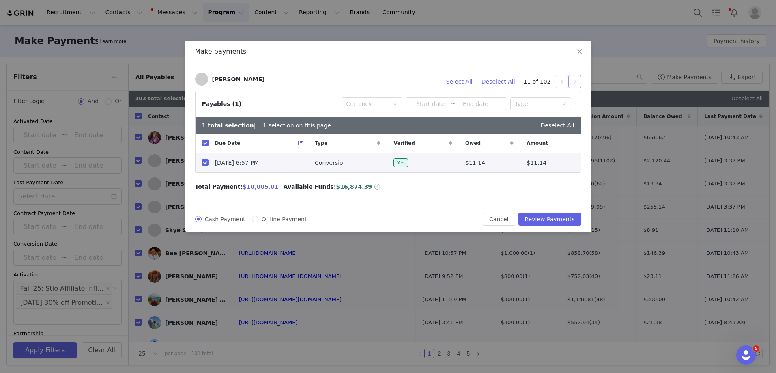
click at [578, 80] on button "button" at bounding box center [574, 81] width 13 height 13
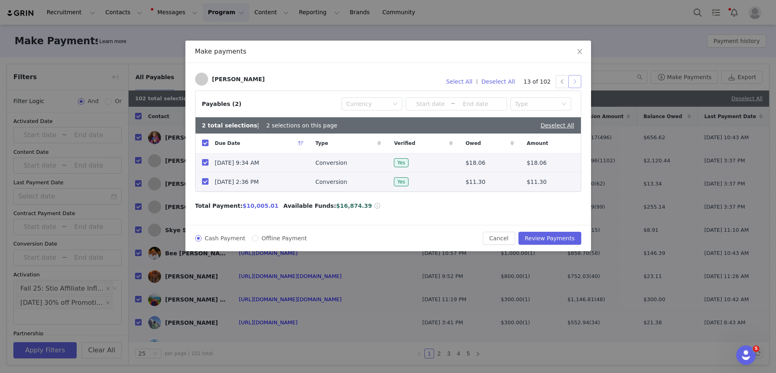
click at [577, 80] on button "button" at bounding box center [574, 81] width 13 height 13
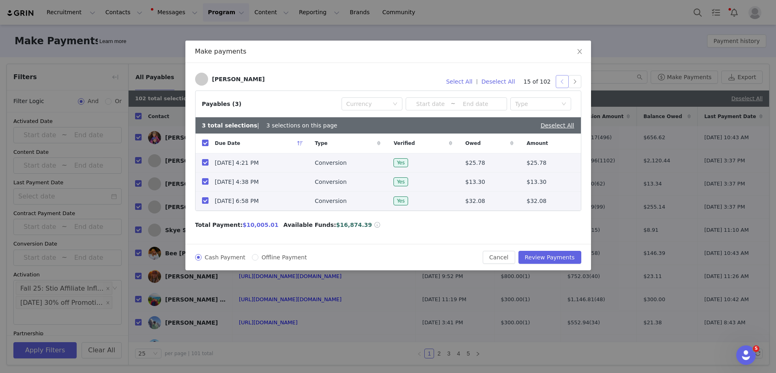
click at [560, 86] on button "button" at bounding box center [562, 81] width 13 height 13
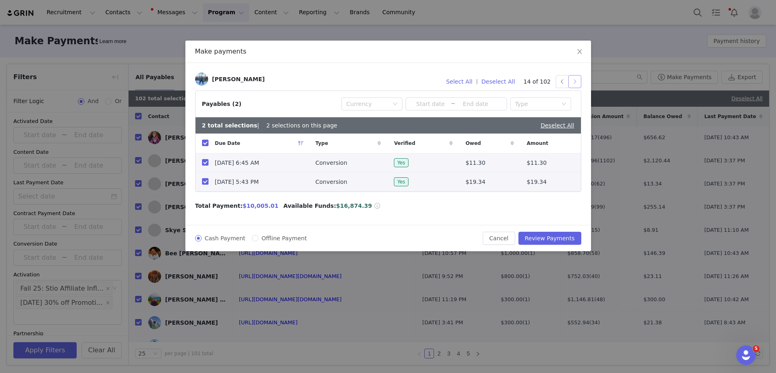
click at [570, 84] on button "button" at bounding box center [574, 81] width 13 height 13
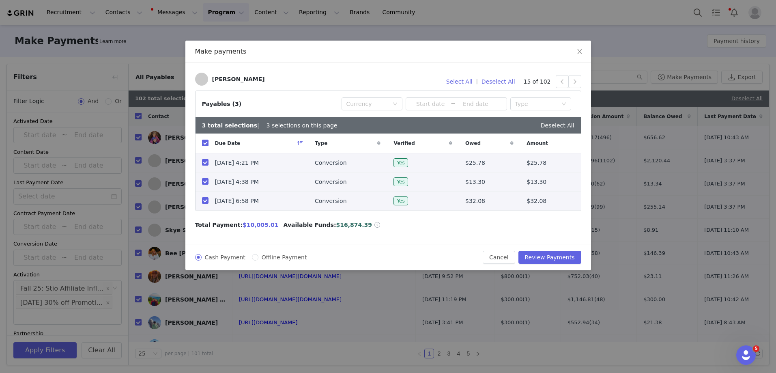
click at [209, 145] on div "Due Date" at bounding box center [259, 142] width 100 height 19
click at [205, 146] on input "checkbox" at bounding box center [205, 143] width 6 height 6
checkbox input "false"
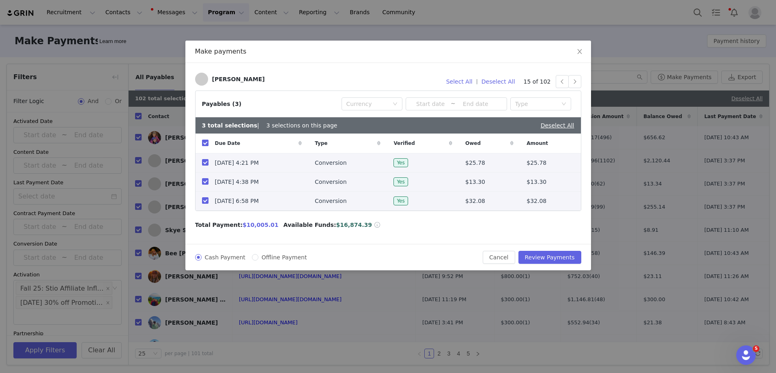
checkbox input "false"
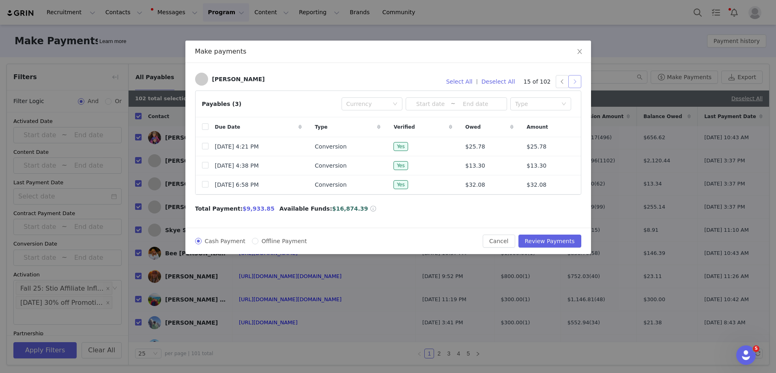
click at [575, 80] on button "button" at bounding box center [574, 81] width 13 height 13
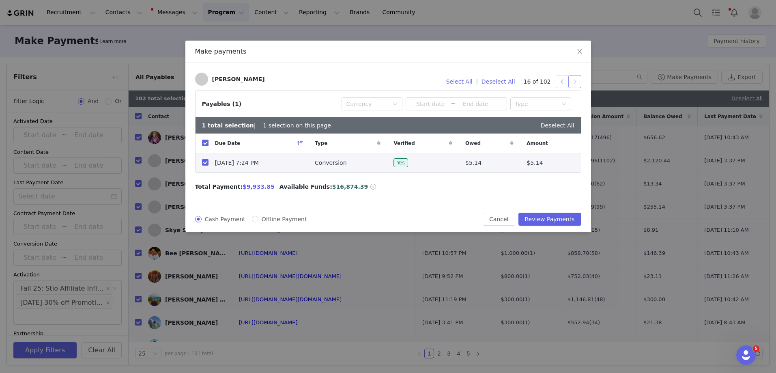
click at [575, 80] on button "button" at bounding box center [574, 81] width 13 height 13
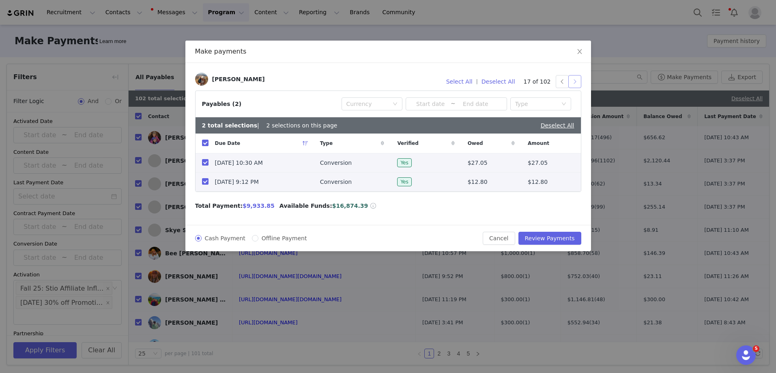
click at [575, 80] on button "button" at bounding box center [574, 81] width 13 height 13
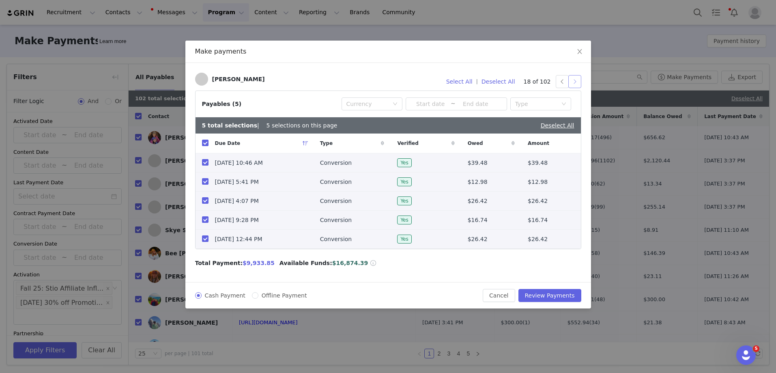
click at [575, 80] on button "button" at bounding box center [574, 81] width 13 height 13
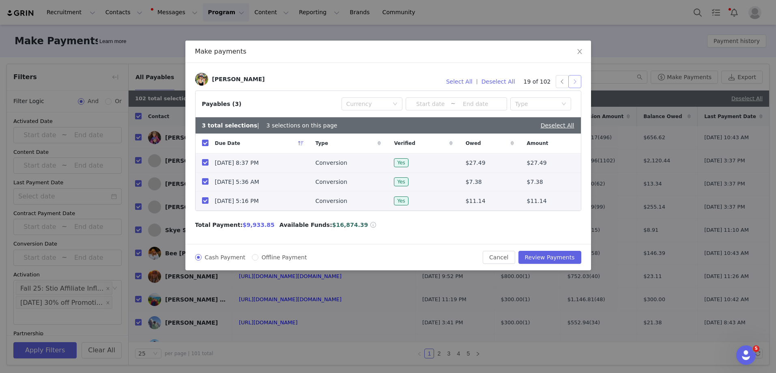
click at [575, 80] on button "button" at bounding box center [574, 81] width 13 height 13
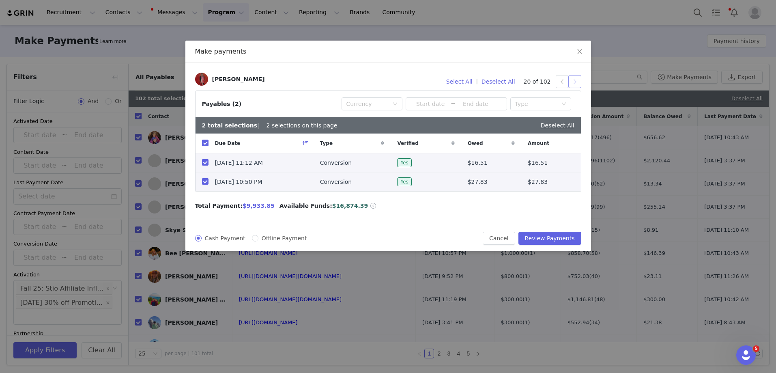
click at [575, 80] on button "button" at bounding box center [574, 81] width 13 height 13
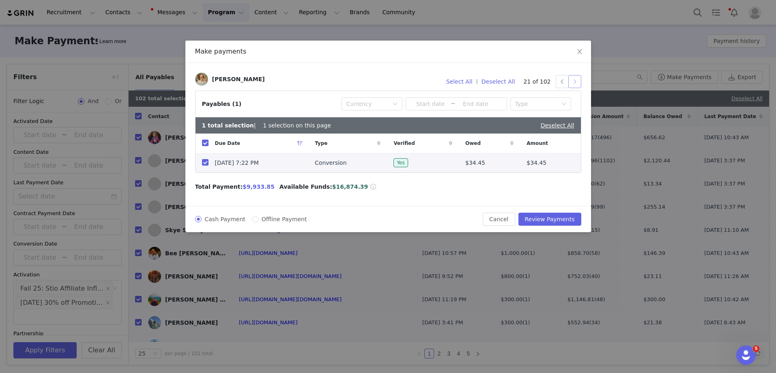
click at [575, 80] on button "button" at bounding box center [574, 81] width 13 height 13
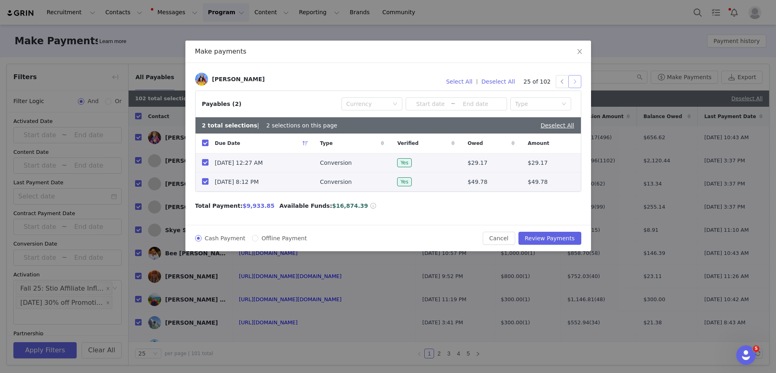
click at [575, 80] on button "button" at bounding box center [574, 81] width 13 height 13
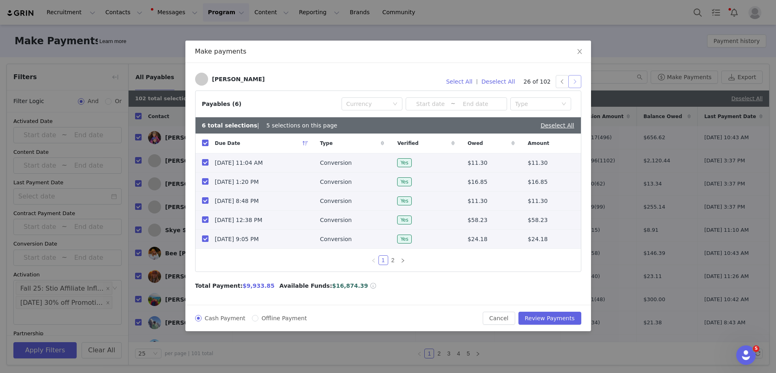
click at [575, 80] on button "button" at bounding box center [574, 81] width 13 height 13
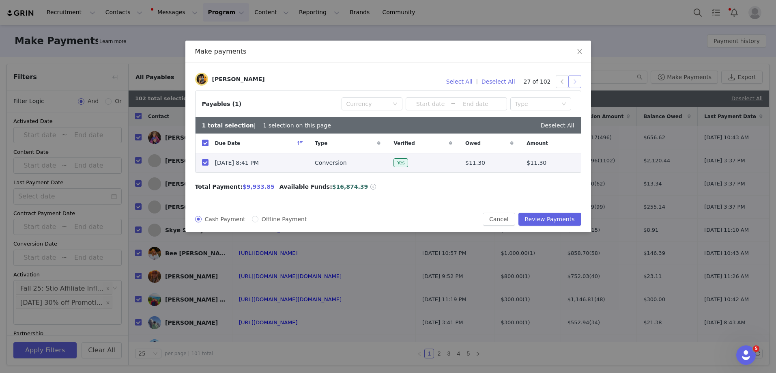
click at [575, 80] on button "button" at bounding box center [574, 81] width 13 height 13
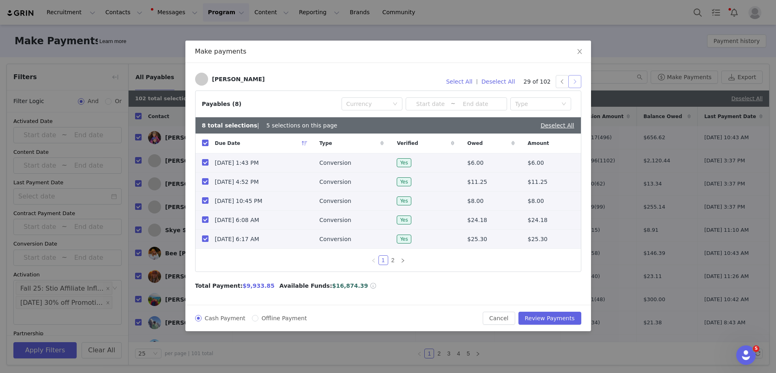
click at [575, 80] on button "button" at bounding box center [574, 81] width 13 height 13
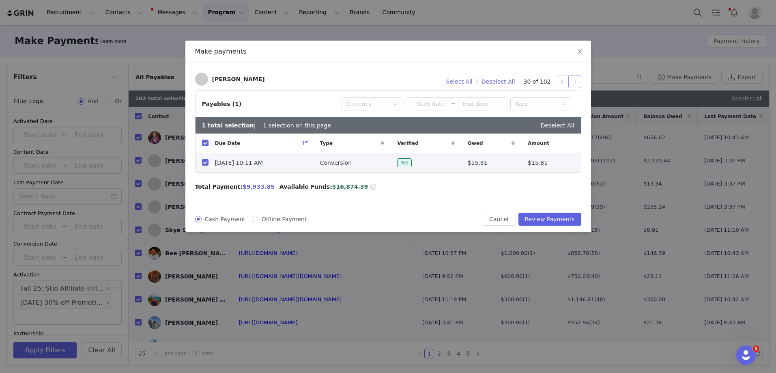
click at [575, 80] on button "button" at bounding box center [574, 81] width 13 height 13
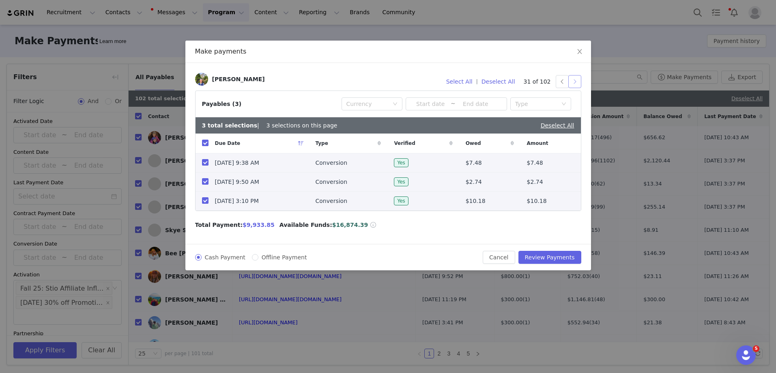
click at [575, 80] on button "button" at bounding box center [574, 81] width 13 height 13
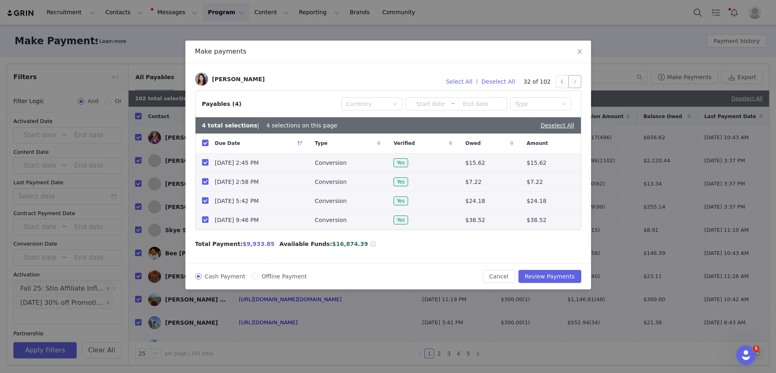
click at [575, 80] on button "button" at bounding box center [574, 81] width 13 height 13
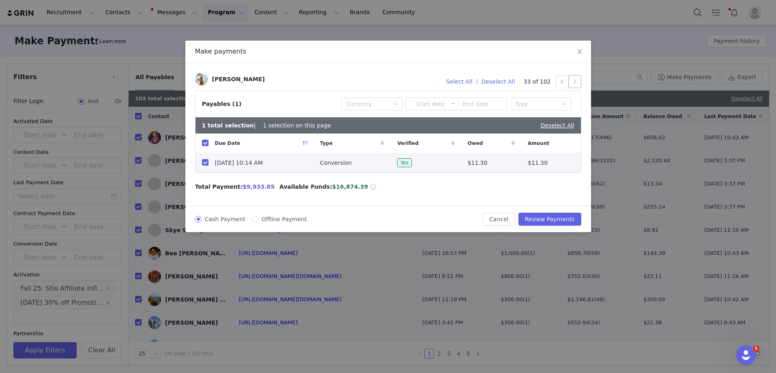
click at [575, 80] on button "button" at bounding box center [574, 81] width 13 height 13
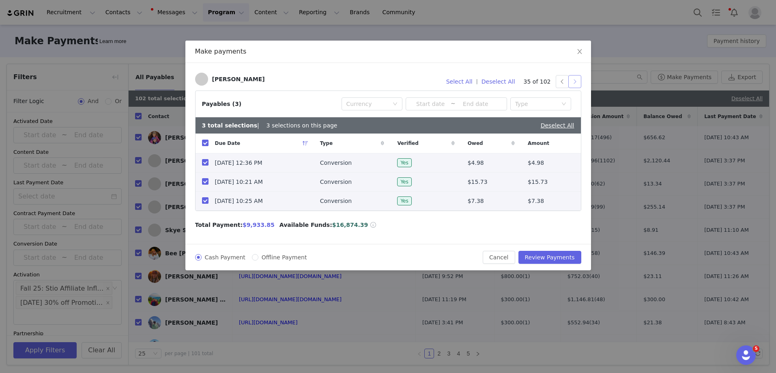
click at [575, 80] on button "button" at bounding box center [574, 81] width 13 height 13
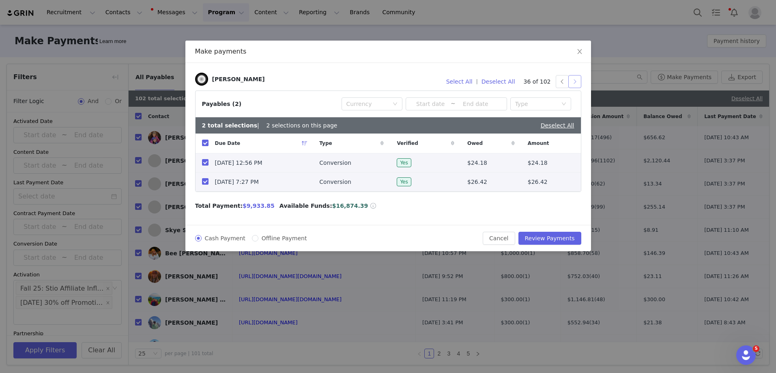
click at [575, 80] on button "button" at bounding box center [574, 81] width 13 height 13
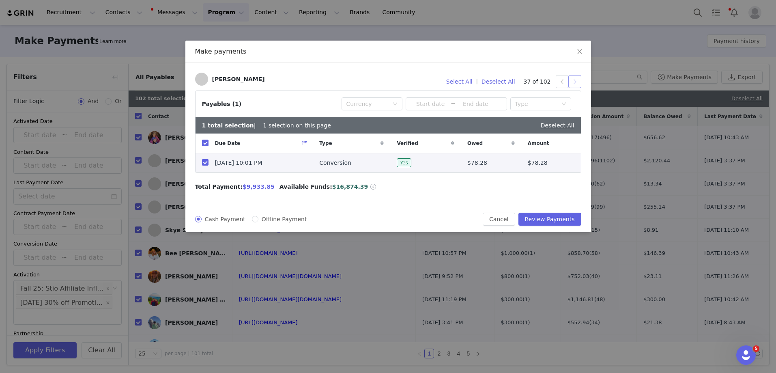
click at [575, 80] on button "button" at bounding box center [574, 81] width 13 height 13
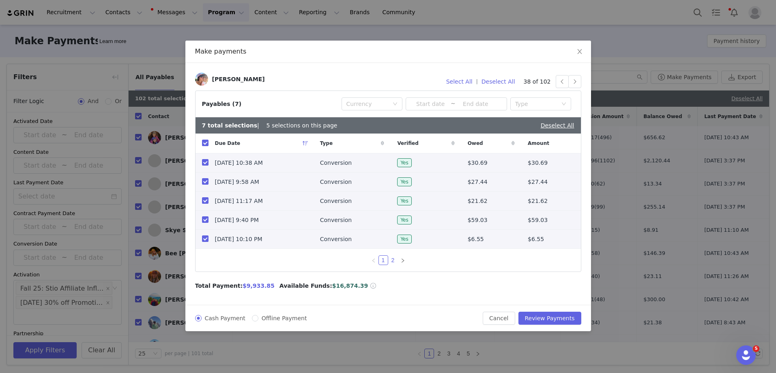
click at [392, 259] on link "2" at bounding box center [393, 260] width 9 height 9
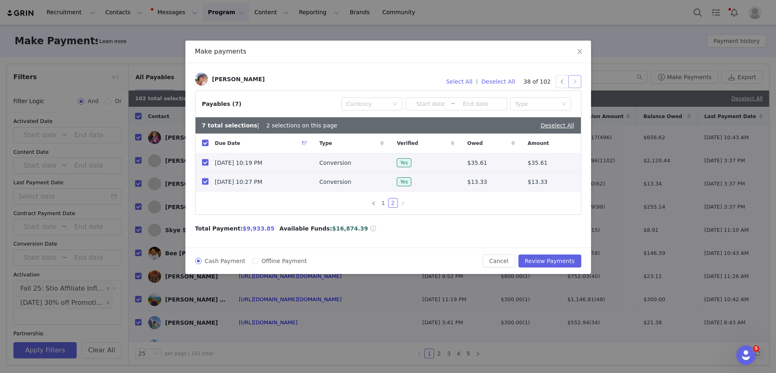
click at [574, 81] on button "button" at bounding box center [574, 81] width 13 height 13
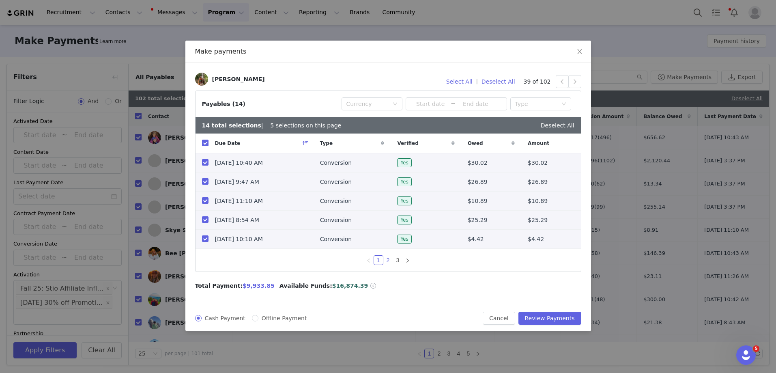
click at [387, 264] on link "2" at bounding box center [388, 260] width 9 height 9
click at [399, 264] on link "3" at bounding box center [398, 260] width 9 height 9
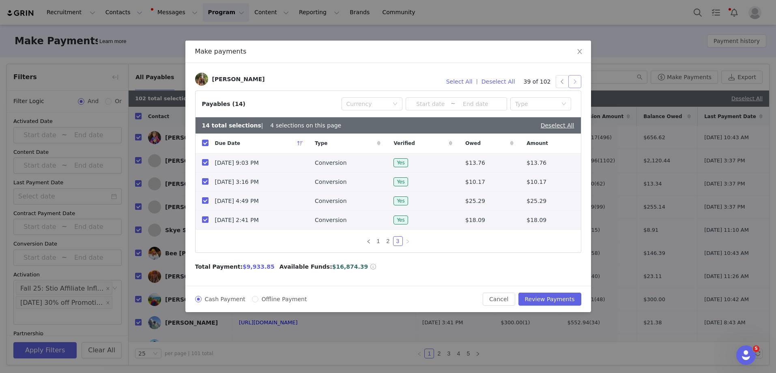
click at [578, 81] on button "button" at bounding box center [574, 81] width 13 height 13
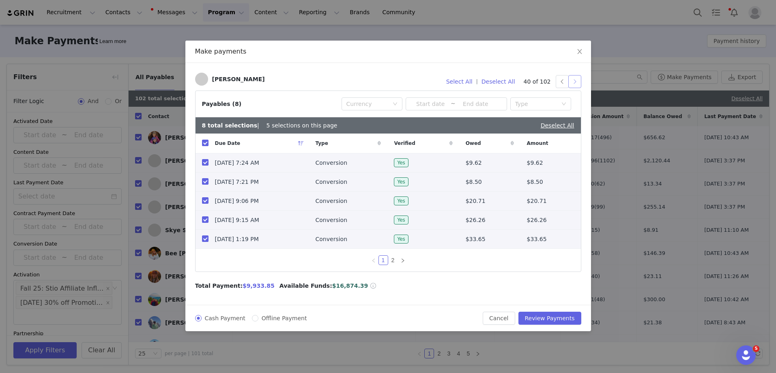
click at [577, 80] on button "button" at bounding box center [574, 81] width 13 height 13
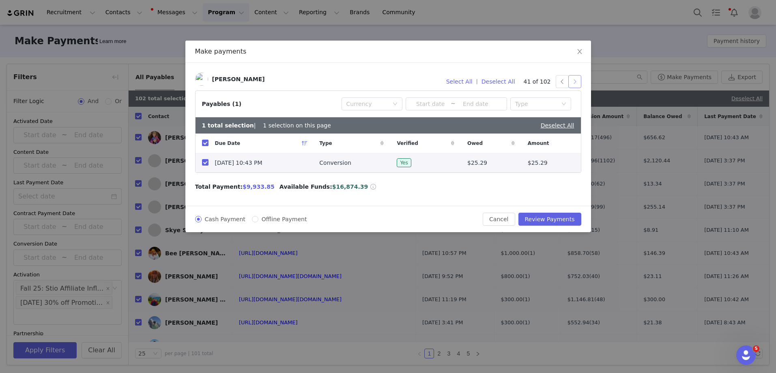
click at [577, 80] on button "button" at bounding box center [574, 81] width 13 height 13
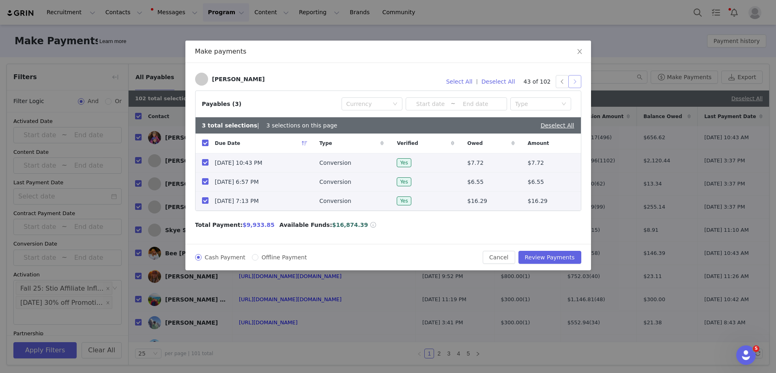
click at [577, 80] on button "button" at bounding box center [574, 81] width 13 height 13
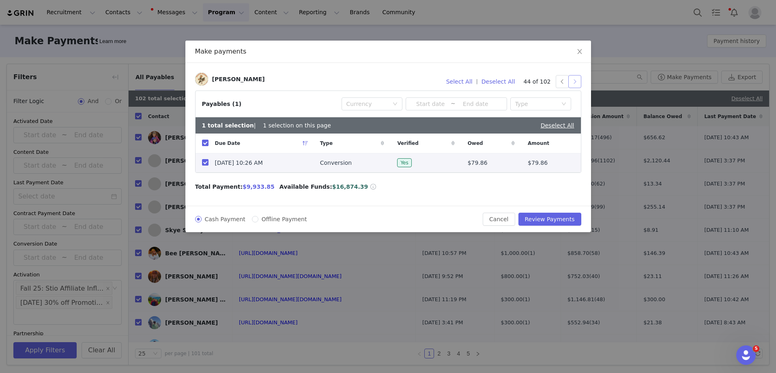
click at [577, 80] on button "button" at bounding box center [574, 81] width 13 height 13
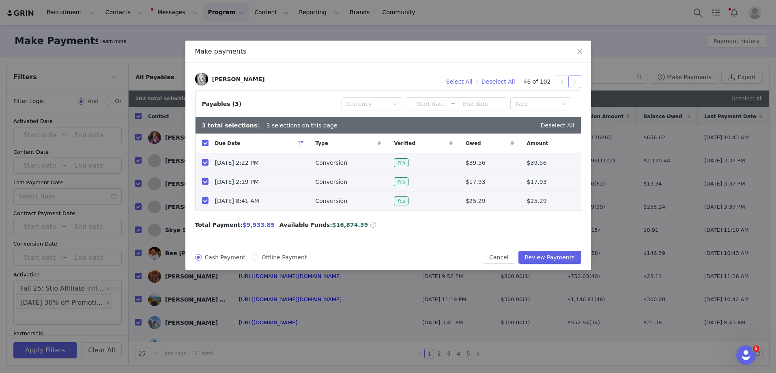
click at [577, 80] on button "button" at bounding box center [574, 81] width 13 height 13
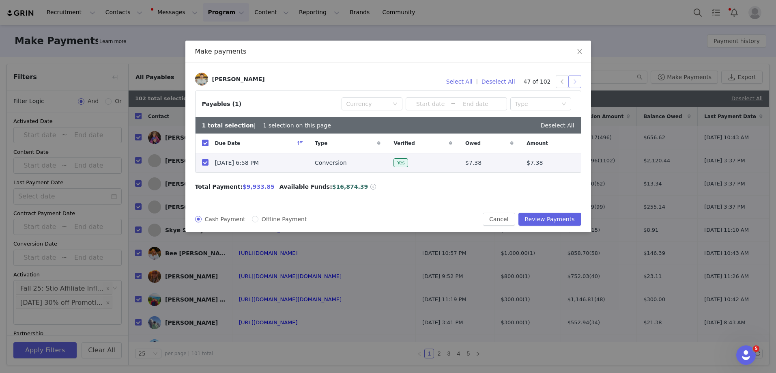
click at [577, 80] on button "button" at bounding box center [574, 81] width 13 height 13
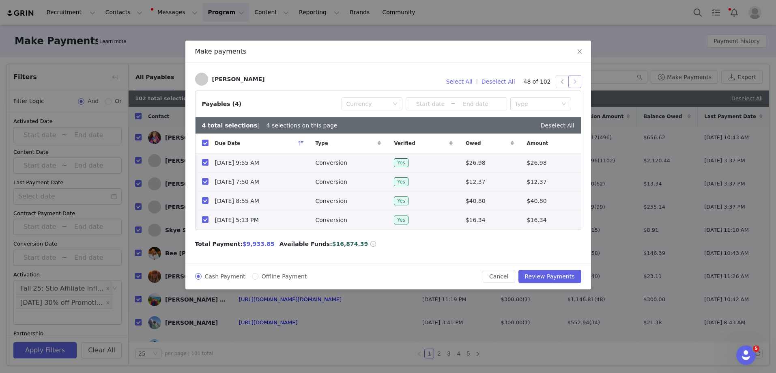
click at [577, 80] on button "button" at bounding box center [574, 81] width 13 height 13
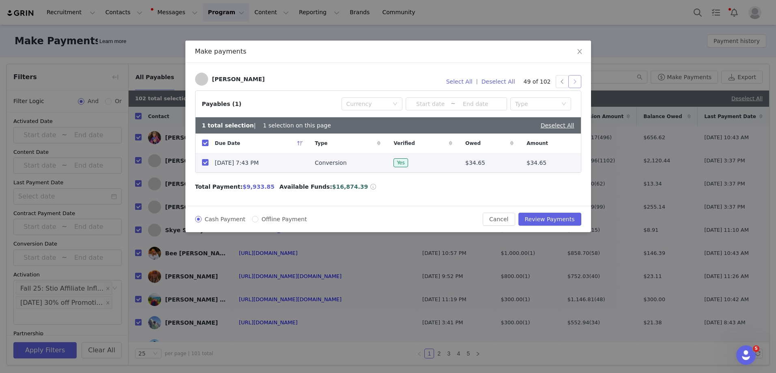
click at [577, 80] on button "button" at bounding box center [574, 81] width 13 height 13
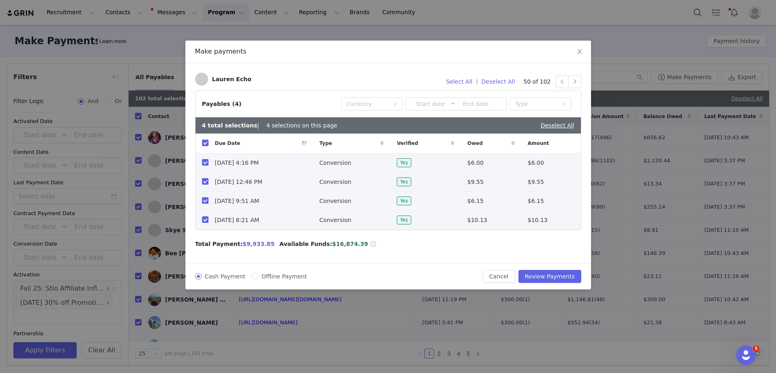
click at [209, 142] on div "Due Date" at bounding box center [261, 142] width 105 height 19
click at [202, 144] on input "checkbox" at bounding box center [205, 143] width 6 height 6
checkbox input "false"
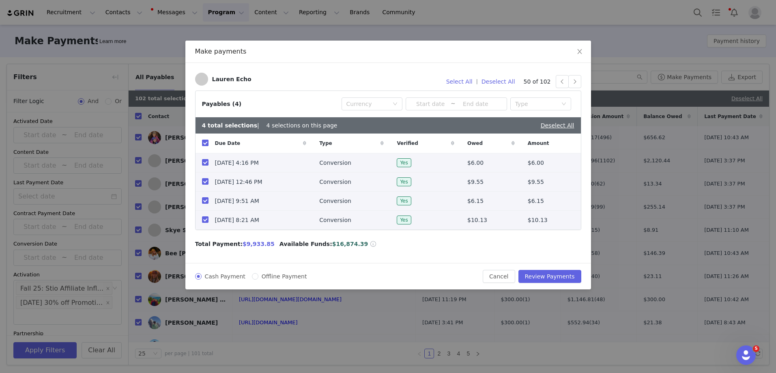
checkbox input "false"
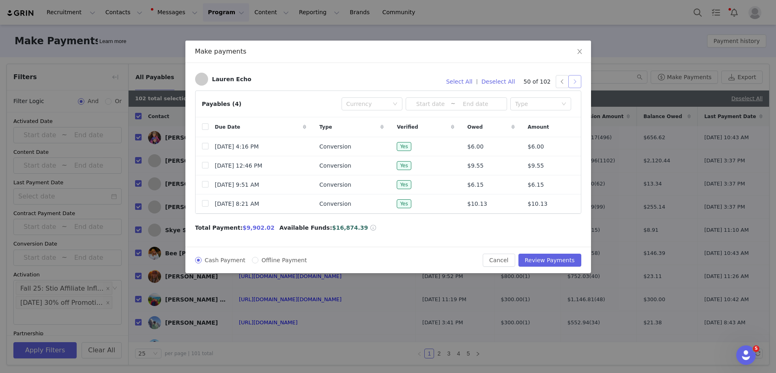
click at [572, 82] on button "button" at bounding box center [574, 81] width 13 height 13
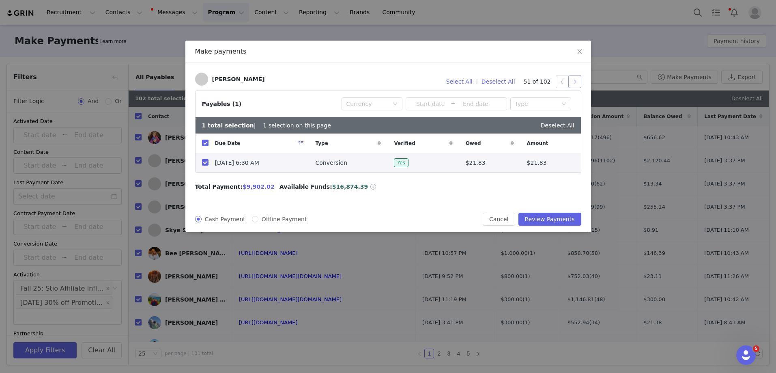
click at [572, 82] on button "button" at bounding box center [574, 81] width 13 height 13
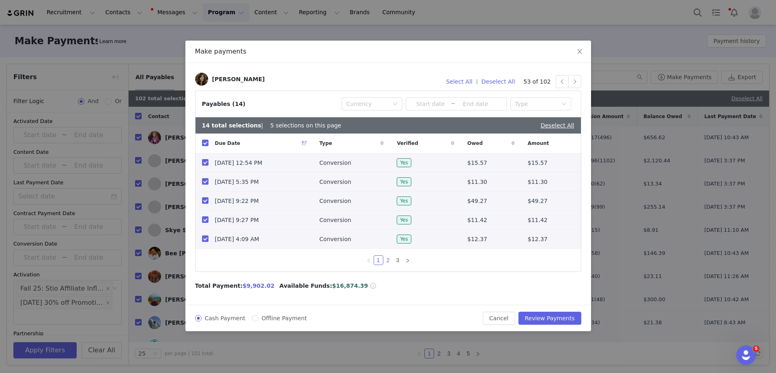
click at [386, 262] on link "2" at bounding box center [388, 260] width 9 height 9
click at [397, 263] on link "3" at bounding box center [398, 260] width 9 height 9
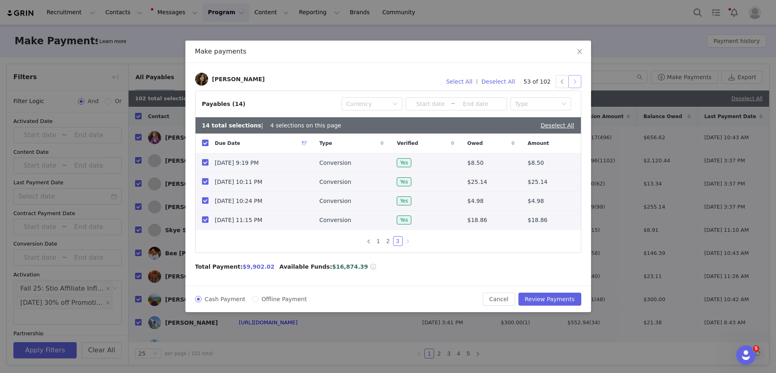
click at [576, 82] on button "button" at bounding box center [574, 81] width 13 height 13
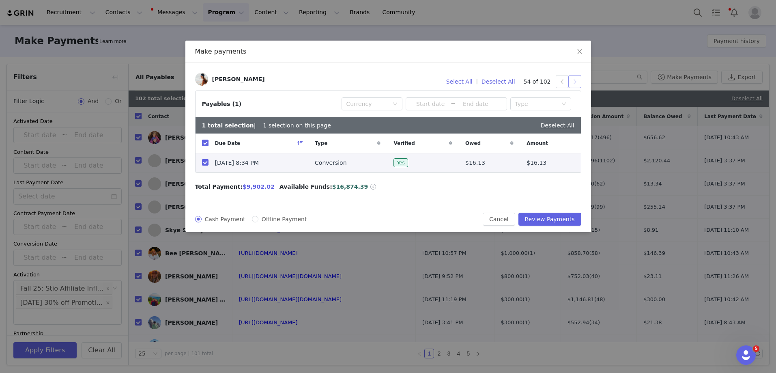
click at [576, 82] on button "button" at bounding box center [574, 81] width 13 height 13
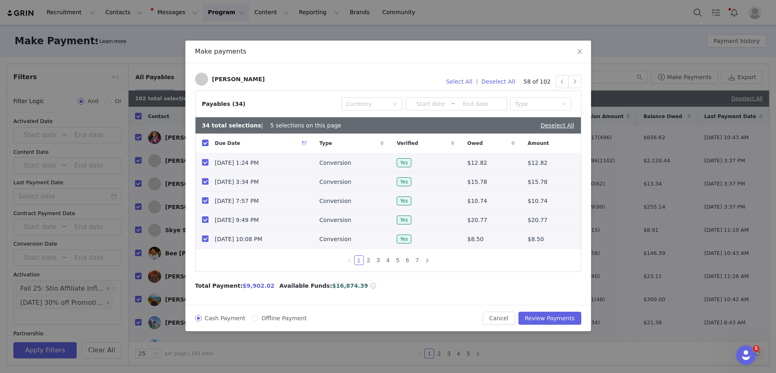
click at [578, 89] on div "Meagan Murtagh Select All | Deselect All 58 of 102" at bounding box center [388, 82] width 386 height 18
click at [578, 84] on button "button" at bounding box center [574, 81] width 13 height 13
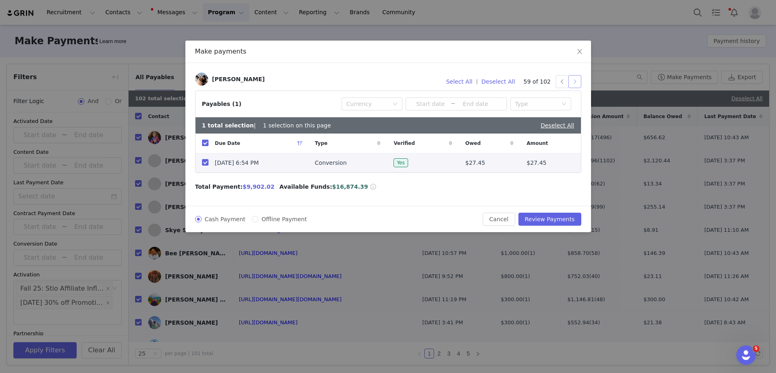
click at [578, 84] on button "button" at bounding box center [574, 81] width 13 height 13
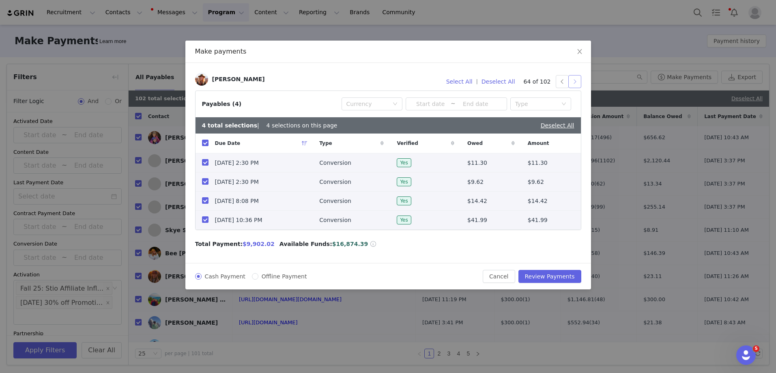
click at [576, 83] on button "button" at bounding box center [574, 81] width 13 height 13
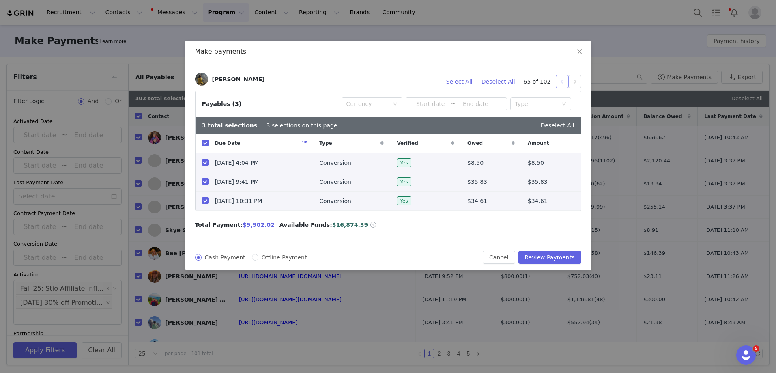
click at [562, 80] on button "button" at bounding box center [562, 81] width 13 height 13
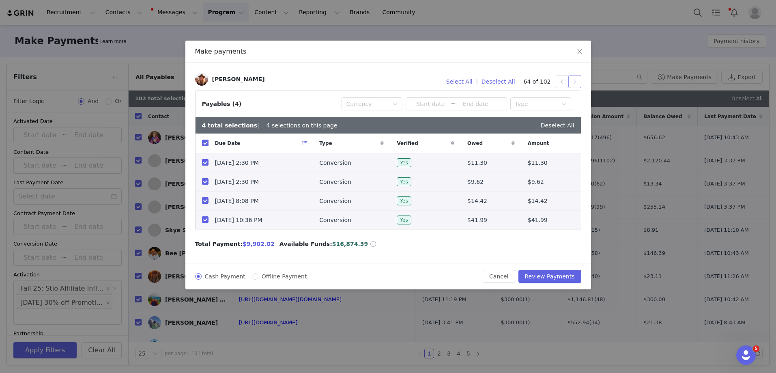
click at [572, 82] on button "button" at bounding box center [574, 81] width 13 height 13
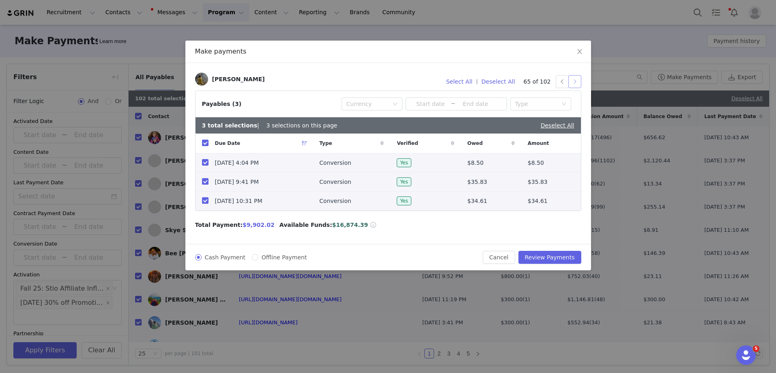
click at [572, 82] on button "button" at bounding box center [574, 81] width 13 height 13
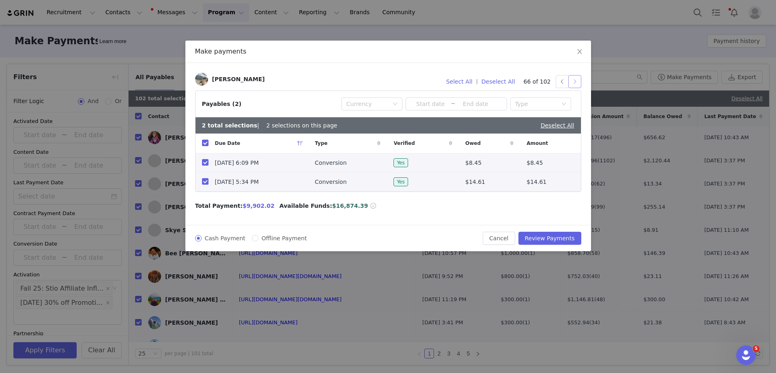
click at [572, 82] on button "button" at bounding box center [574, 81] width 13 height 13
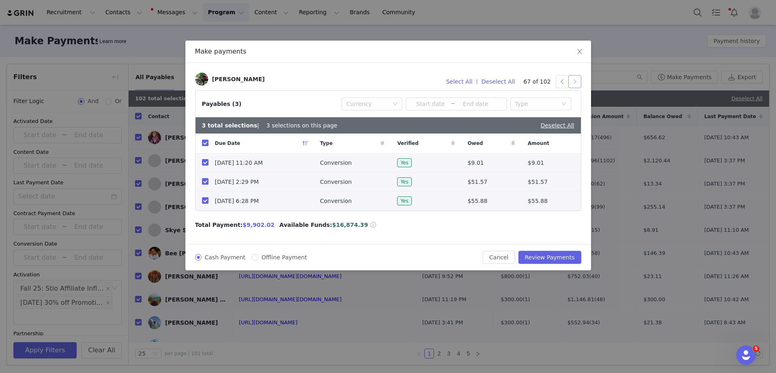
click at [572, 82] on button "button" at bounding box center [574, 81] width 13 height 13
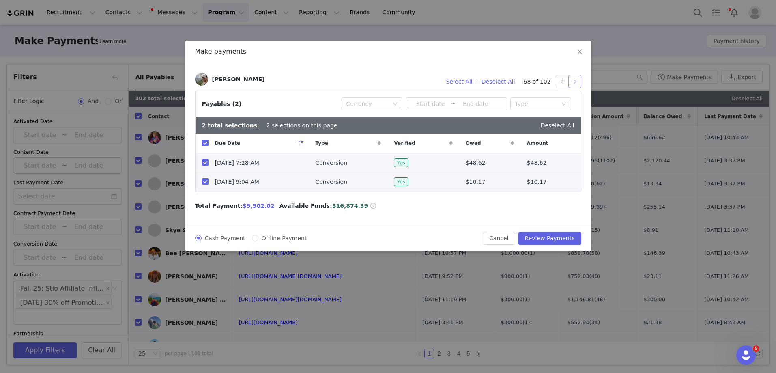
click at [573, 79] on button "button" at bounding box center [574, 81] width 13 height 13
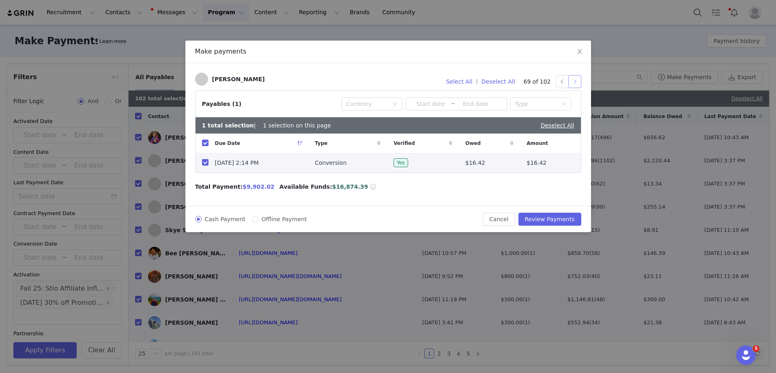
click at [573, 79] on button "button" at bounding box center [574, 81] width 13 height 13
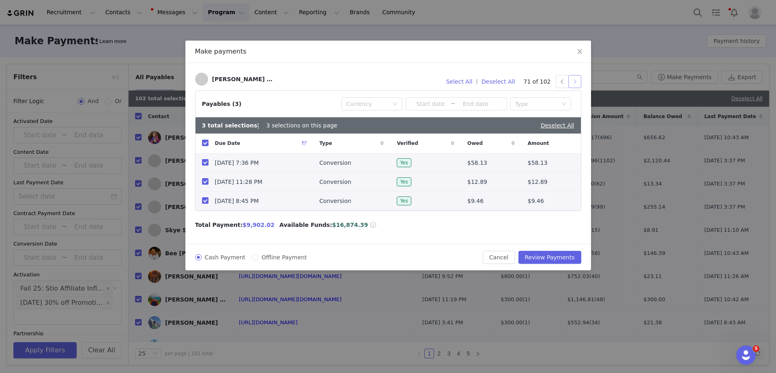
click at [573, 79] on button "button" at bounding box center [574, 81] width 13 height 13
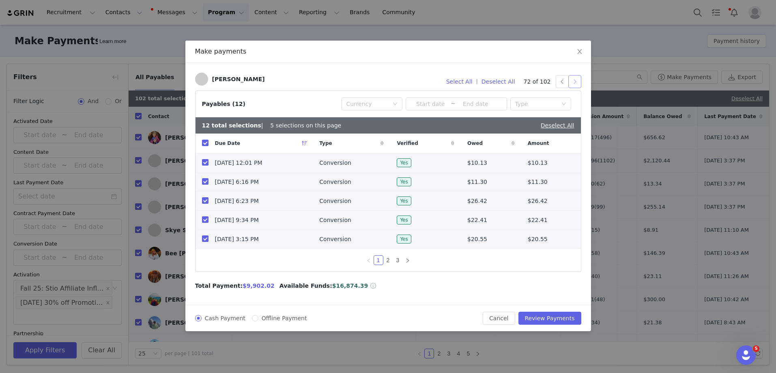
click at [573, 79] on button "button" at bounding box center [574, 81] width 13 height 13
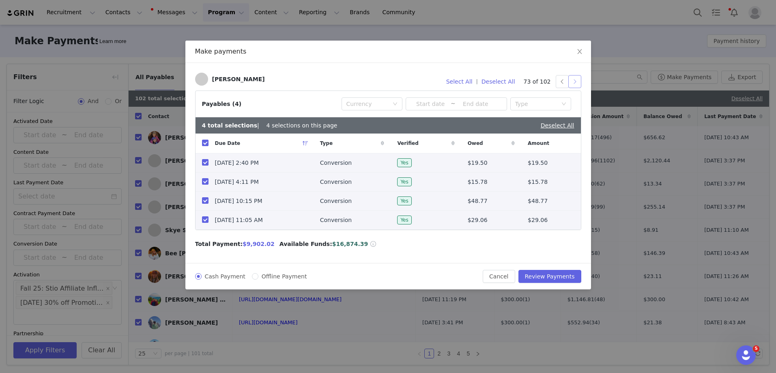
click at [573, 79] on button "button" at bounding box center [574, 81] width 13 height 13
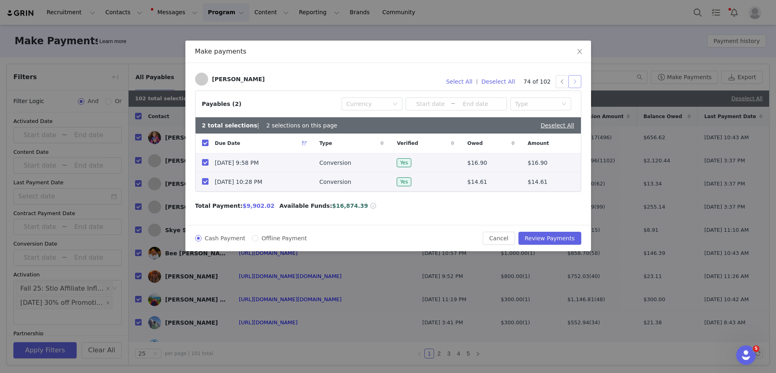
click at [573, 79] on button "button" at bounding box center [574, 81] width 13 height 13
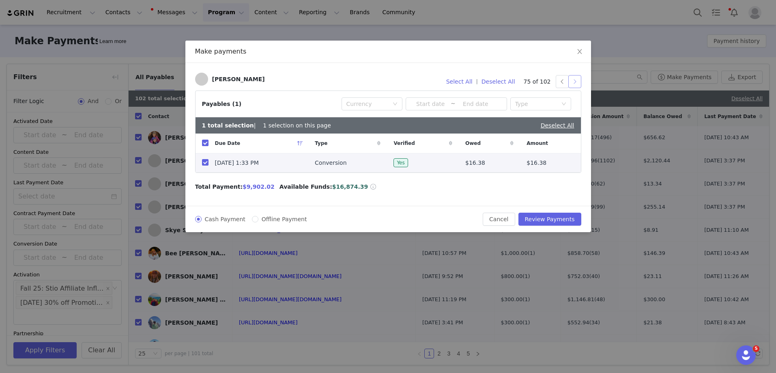
click at [573, 79] on button "button" at bounding box center [574, 81] width 13 height 13
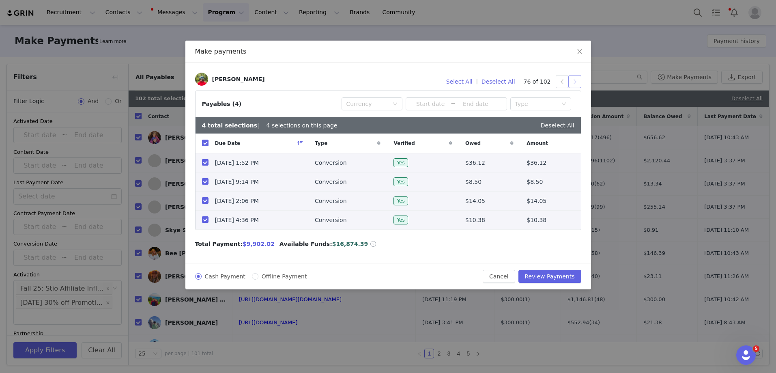
click at [573, 79] on button "button" at bounding box center [574, 81] width 13 height 13
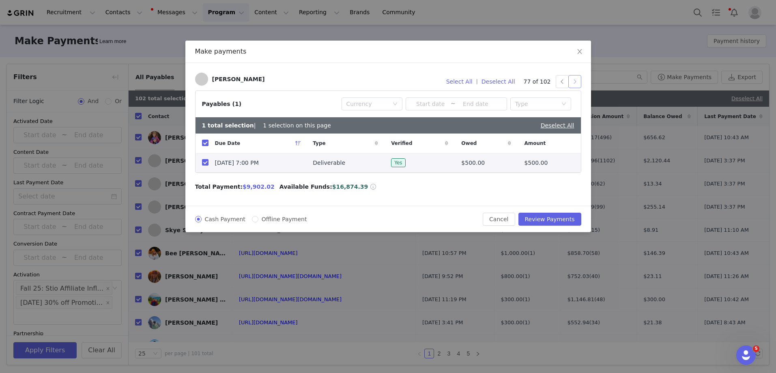
click at [573, 79] on button "button" at bounding box center [574, 81] width 13 height 13
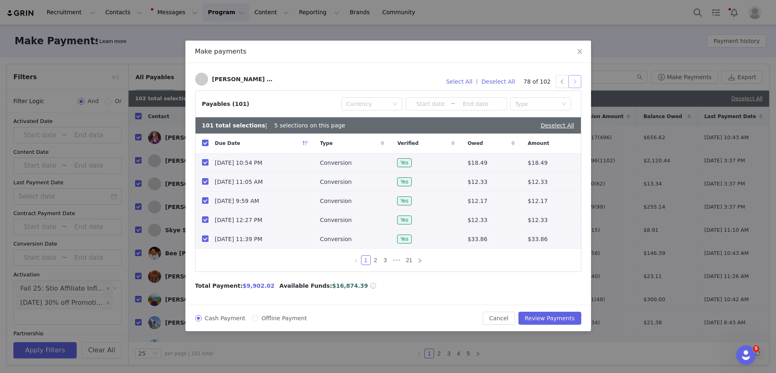
click at [573, 79] on button "button" at bounding box center [574, 81] width 13 height 13
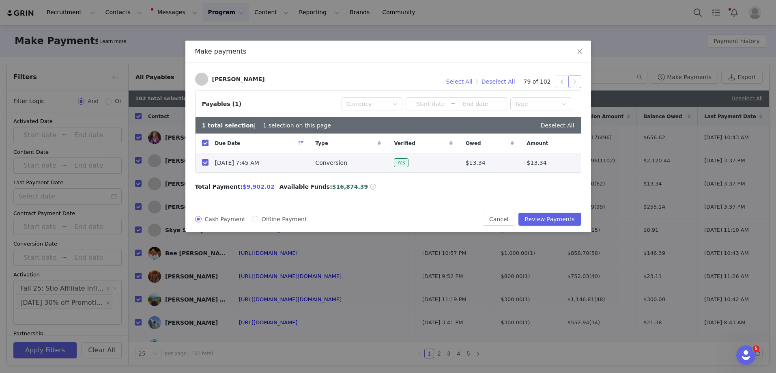
click at [573, 79] on button "button" at bounding box center [574, 81] width 13 height 13
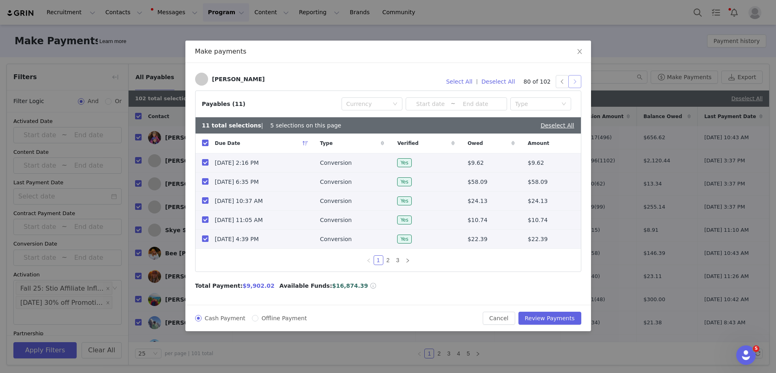
click at [573, 79] on button "button" at bounding box center [574, 81] width 13 height 13
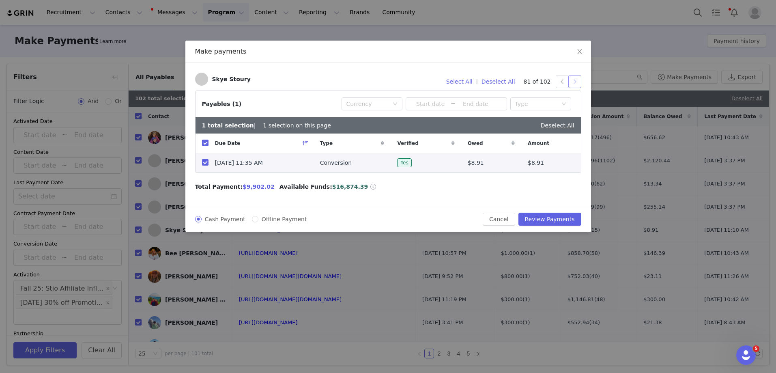
click at [573, 79] on button "button" at bounding box center [574, 81] width 13 height 13
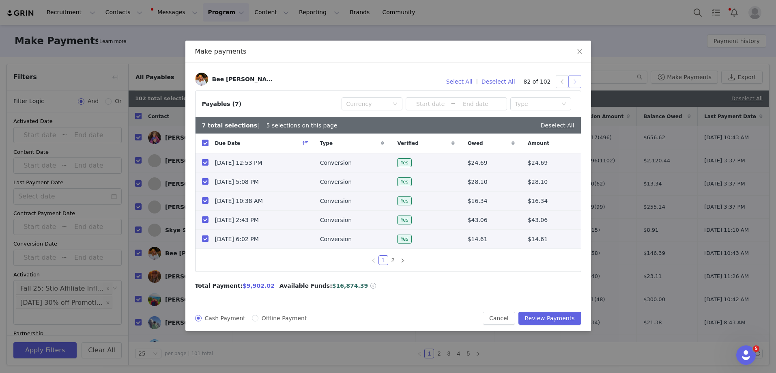
click at [573, 79] on button "button" at bounding box center [574, 81] width 13 height 13
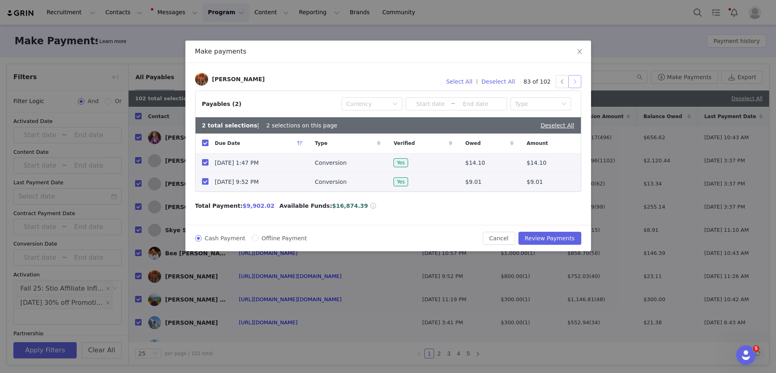
click at [573, 79] on button "button" at bounding box center [574, 81] width 13 height 13
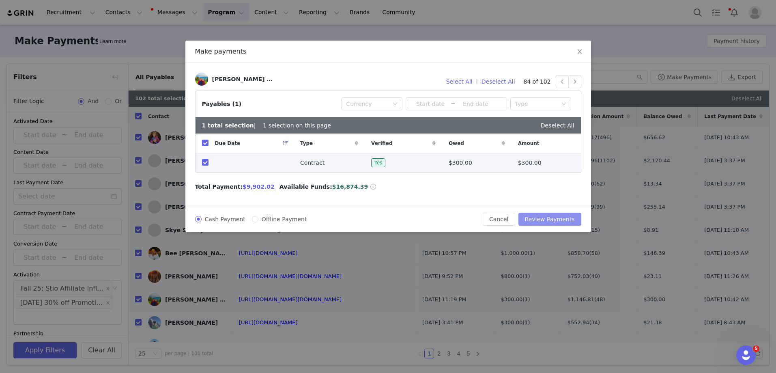
click at [545, 222] on button "Review Payments" at bounding box center [549, 219] width 63 height 13
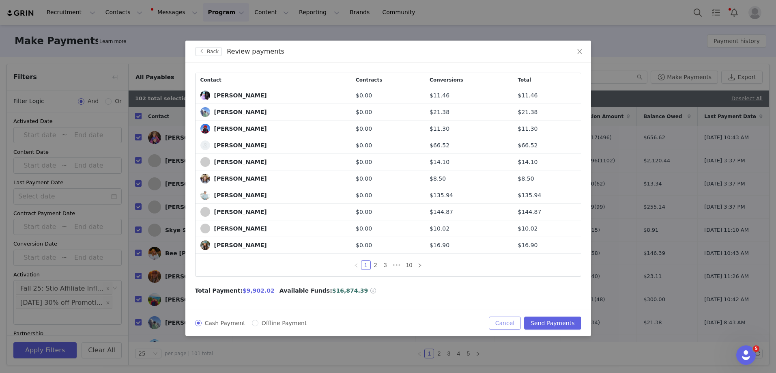
click at [514, 320] on button "Cancel" at bounding box center [505, 322] width 32 height 13
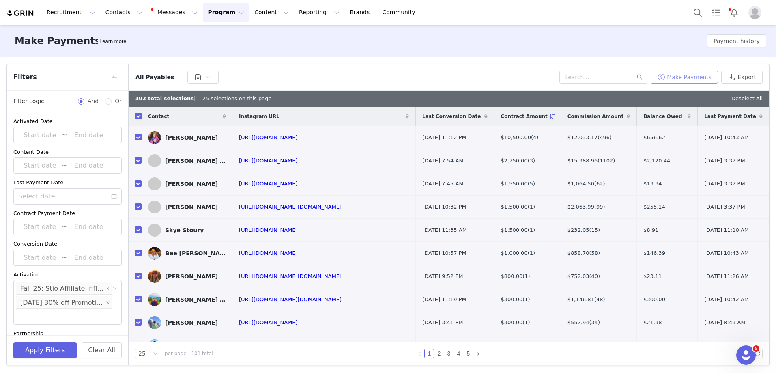
click at [662, 77] on button "Make Payments" at bounding box center [684, 77] width 67 height 13
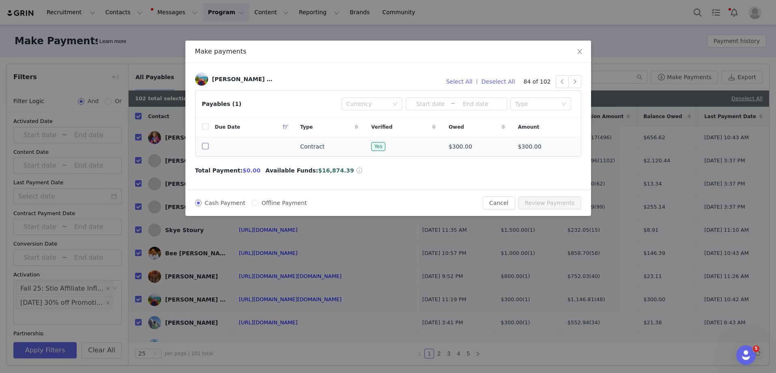
click at [202, 149] on input "checkbox" at bounding box center [205, 146] width 6 height 6
checkbox input "true"
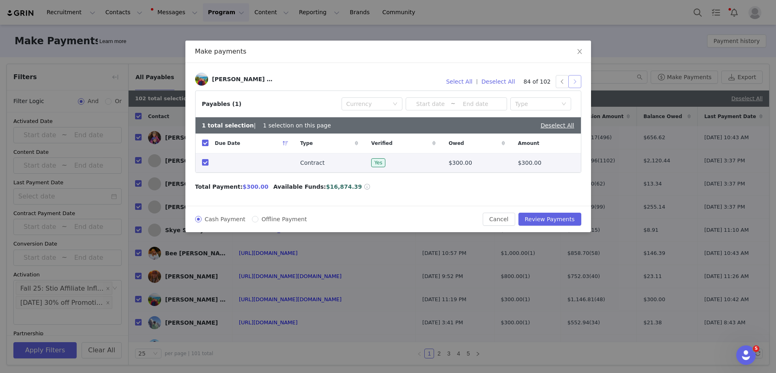
click at [572, 82] on button "button" at bounding box center [574, 81] width 13 height 13
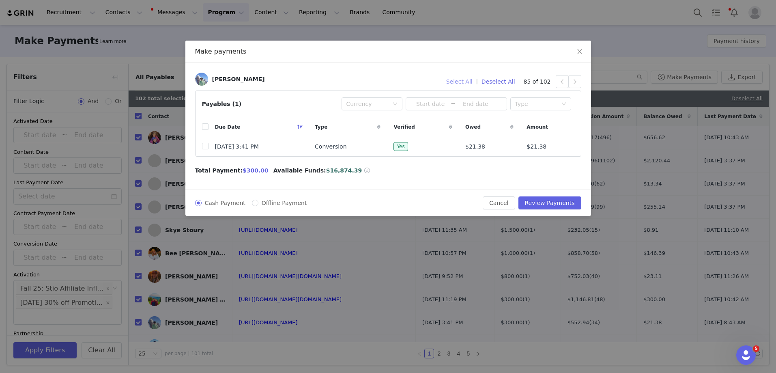
click at [453, 83] on button "Select All" at bounding box center [460, 81] width 34 height 13
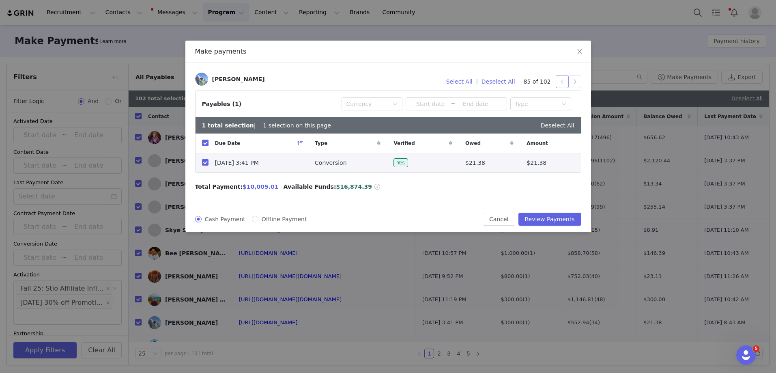
click at [563, 83] on button "button" at bounding box center [562, 81] width 13 height 13
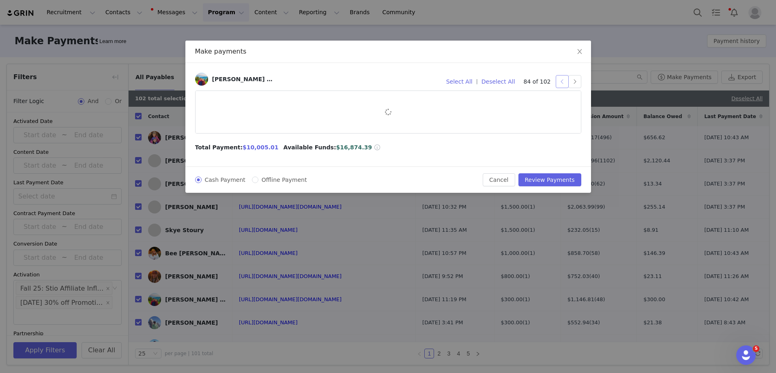
click at [563, 83] on button "button" at bounding box center [562, 81] width 13 height 13
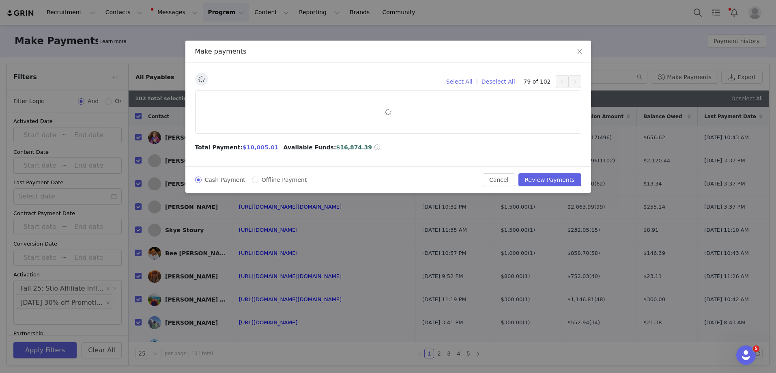
click at [563, 83] on button "button" at bounding box center [562, 81] width 13 height 13
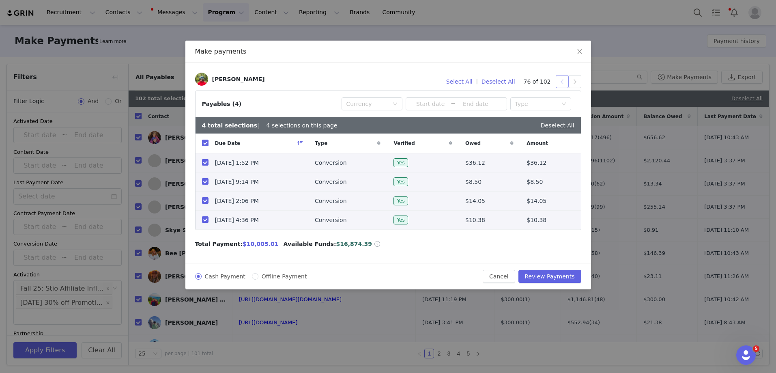
click at [563, 83] on button "button" at bounding box center [562, 81] width 13 height 13
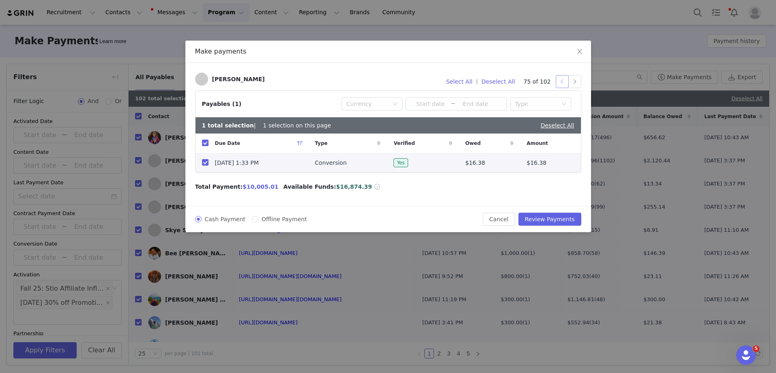
click at [563, 83] on button "button" at bounding box center [562, 81] width 13 height 13
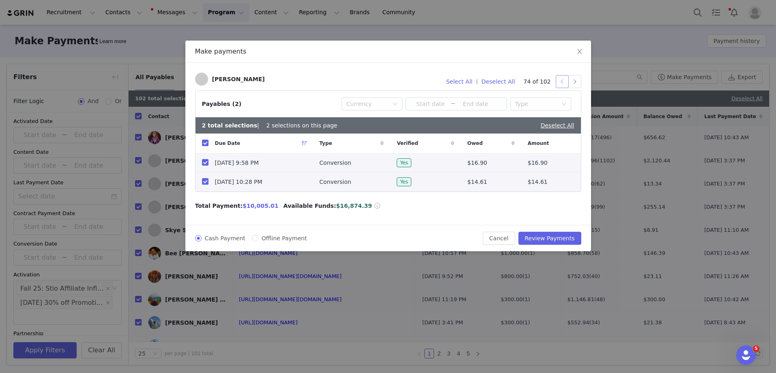
click at [563, 83] on button "button" at bounding box center [562, 81] width 13 height 13
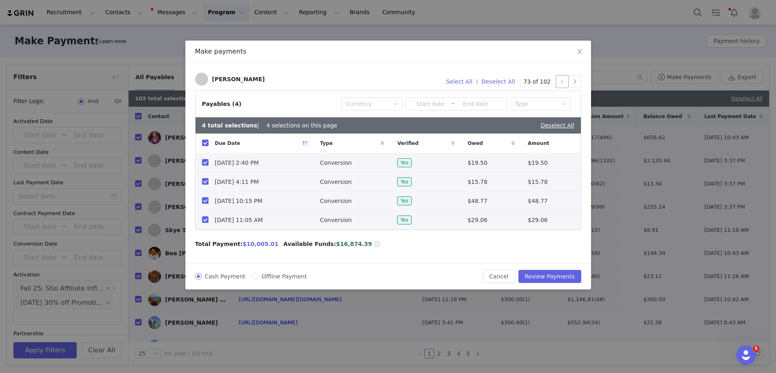
click at [563, 83] on button "button" at bounding box center [562, 81] width 13 height 13
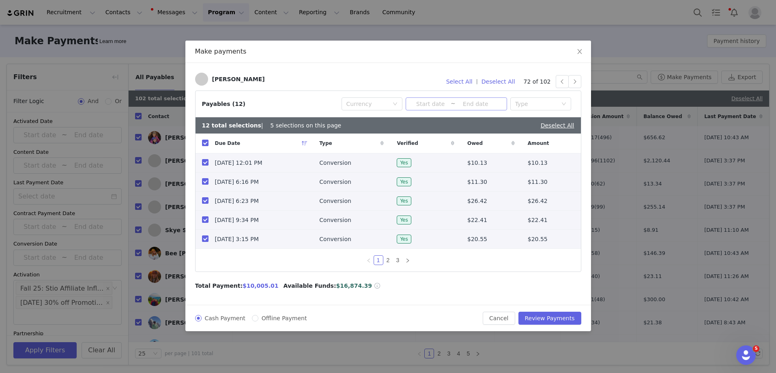
click at [418, 102] on input at bounding box center [431, 103] width 40 height 9
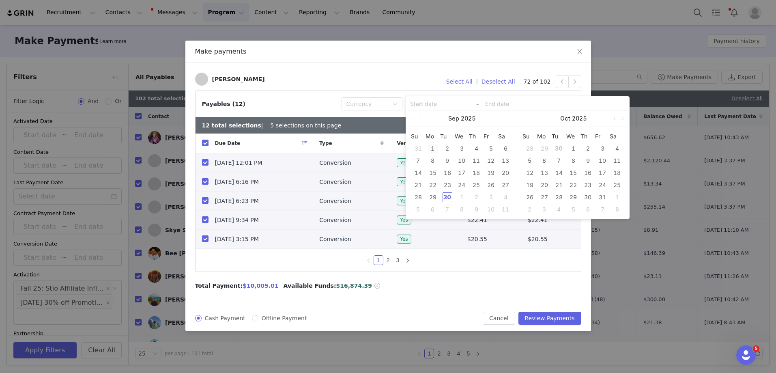
click at [432, 150] on div "1" at bounding box center [433, 149] width 10 height 10
type input "2025-09-01"
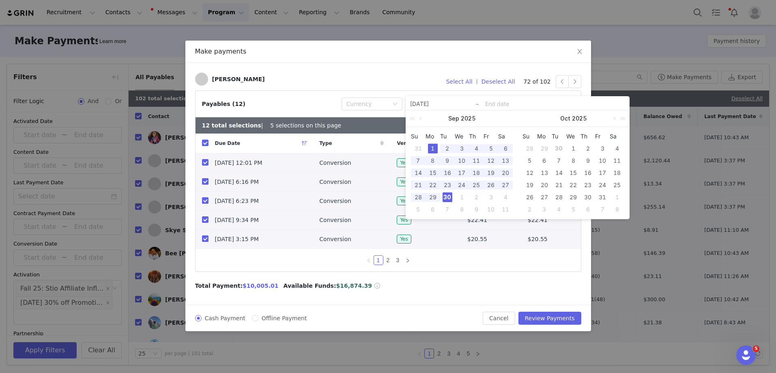
click at [445, 200] on div "30" at bounding box center [448, 197] width 10 height 10
type input "2025-09-01"
type input "2025-09-30"
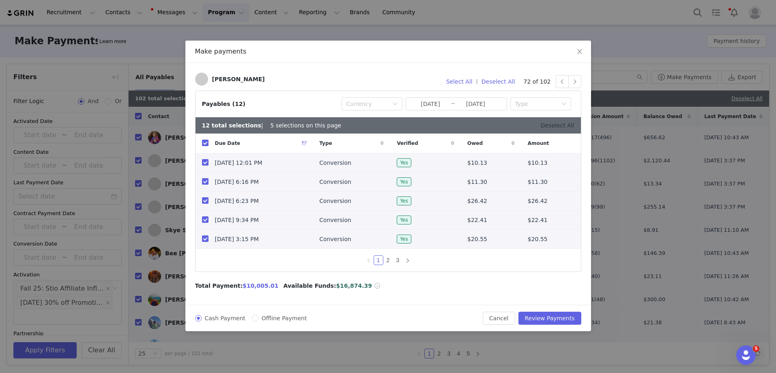
click at [564, 125] on link "Deselect All" at bounding box center [558, 125] width 34 height 6
checkbox input "false"
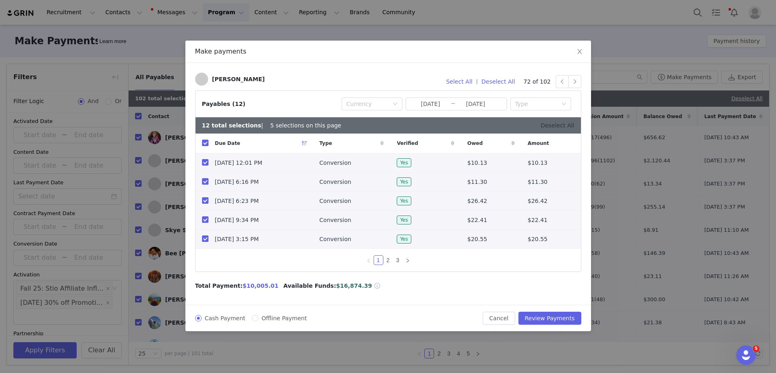
checkbox input "false"
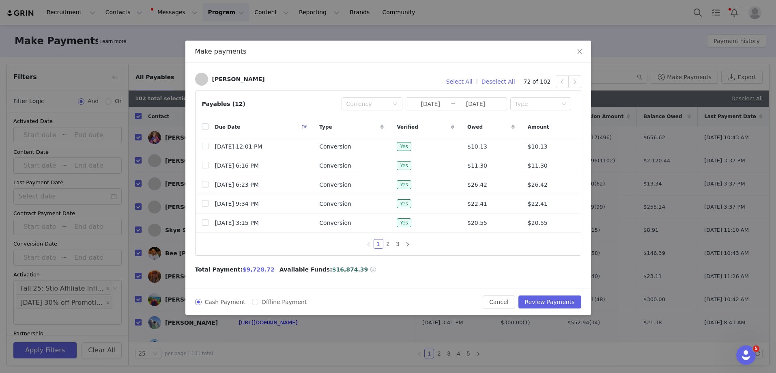
click at [501, 297] on div "Cash Payment Offline Payment Cancel Review Payments" at bounding box center [388, 301] width 406 height 26
click at [501, 298] on button "Cancel" at bounding box center [499, 301] width 32 height 13
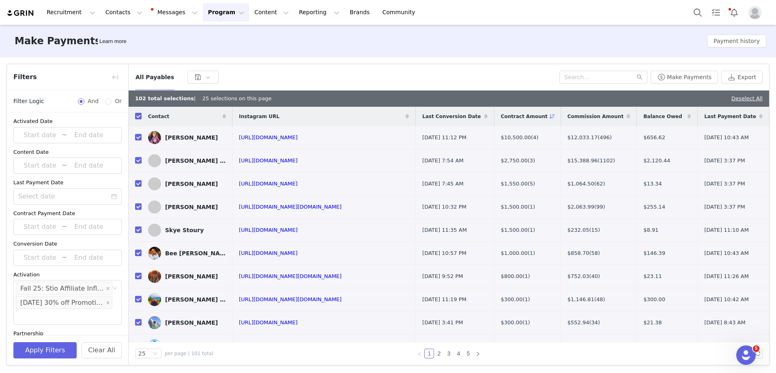
click at [678, 84] on div "All Payables Make Payments Export" at bounding box center [449, 77] width 641 height 26
click at [678, 81] on button "Make Payments" at bounding box center [684, 77] width 67 height 13
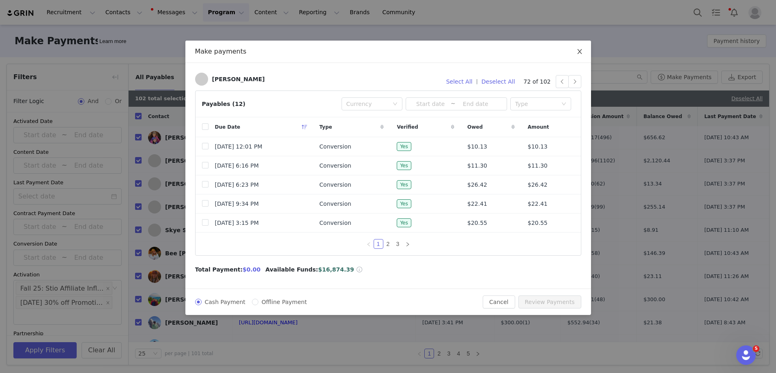
click at [577, 50] on icon "icon: close" at bounding box center [579, 51] width 6 height 6
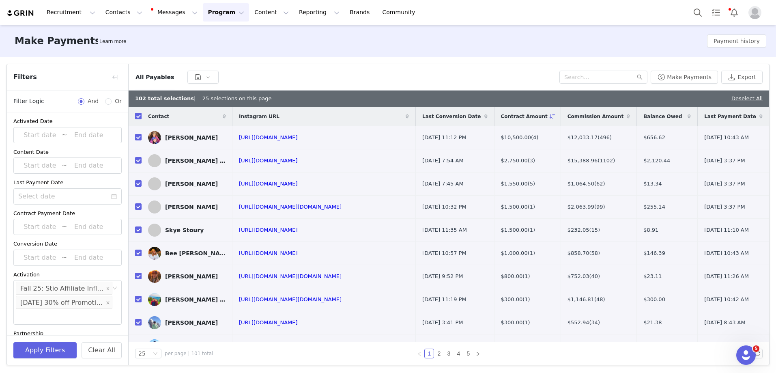
click at [426, 120] on span "Last Conversion Date" at bounding box center [451, 116] width 58 height 7
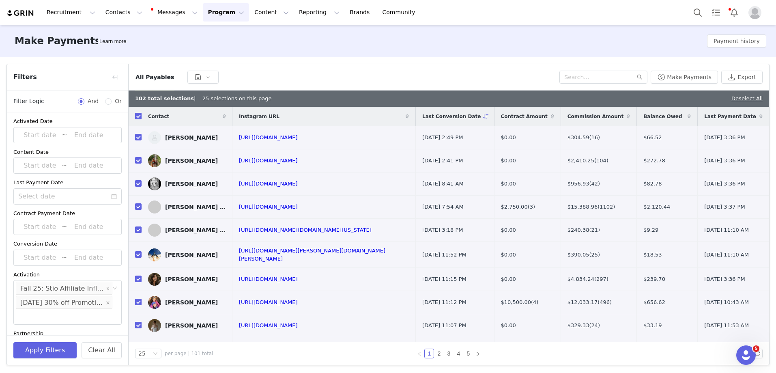
click at [425, 119] on span "Last Conversion Date" at bounding box center [451, 116] width 58 height 7
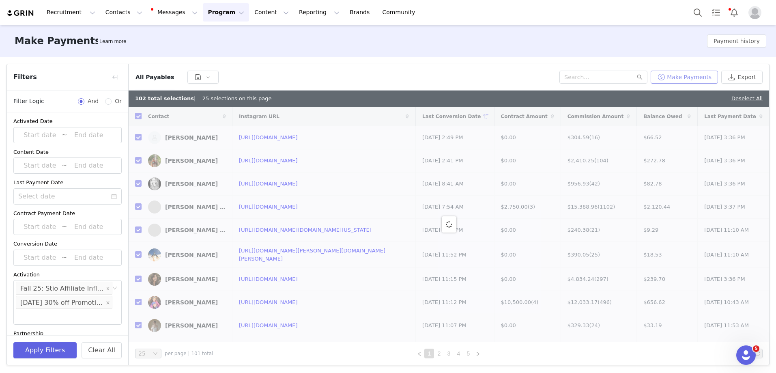
click at [689, 78] on button "Make Payments" at bounding box center [684, 77] width 67 height 13
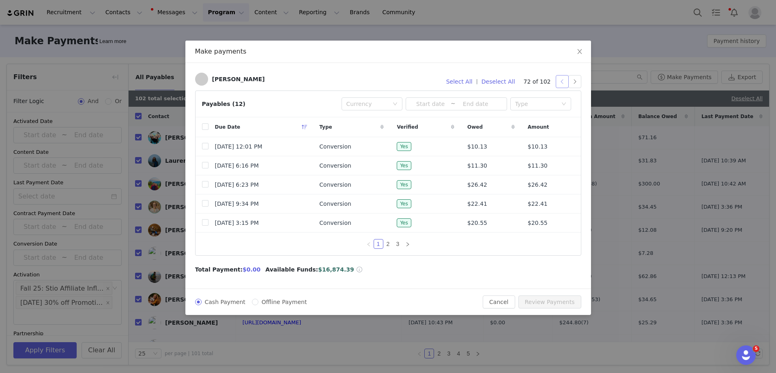
click at [560, 84] on button "button" at bounding box center [562, 81] width 13 height 13
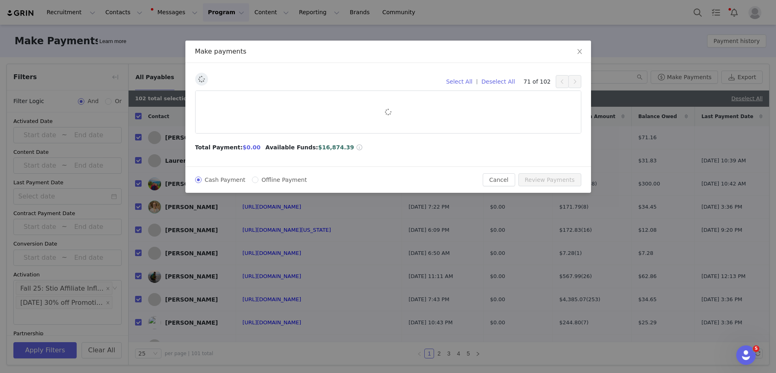
click at [560, 84] on button "button" at bounding box center [562, 81] width 13 height 13
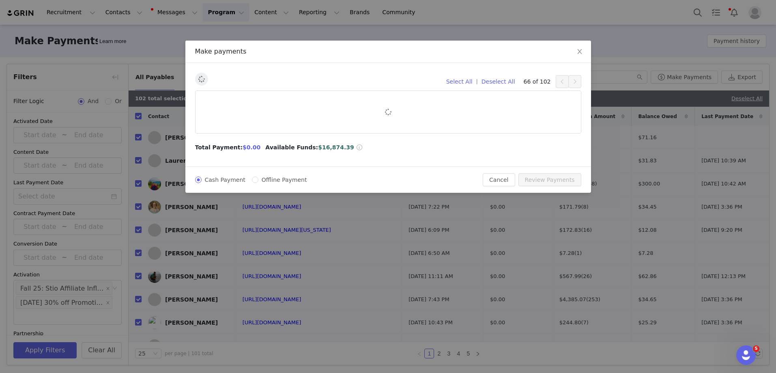
click at [560, 84] on button "button" at bounding box center [562, 81] width 13 height 13
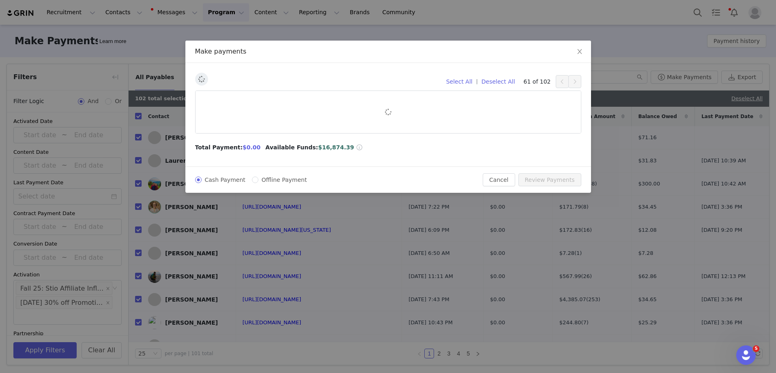
click at [560, 84] on button "button" at bounding box center [562, 81] width 13 height 13
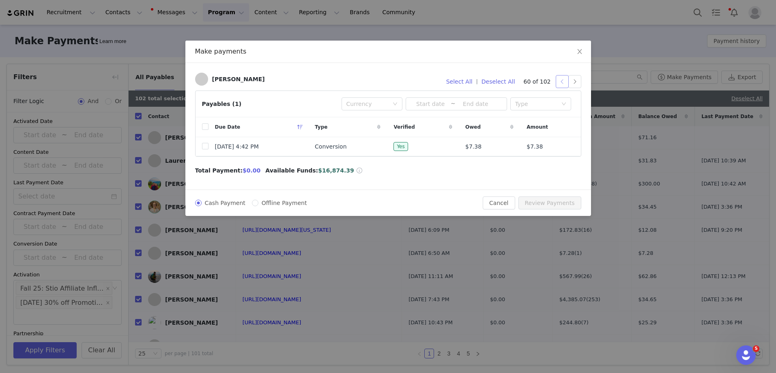
click at [560, 84] on button "button" at bounding box center [562, 81] width 13 height 13
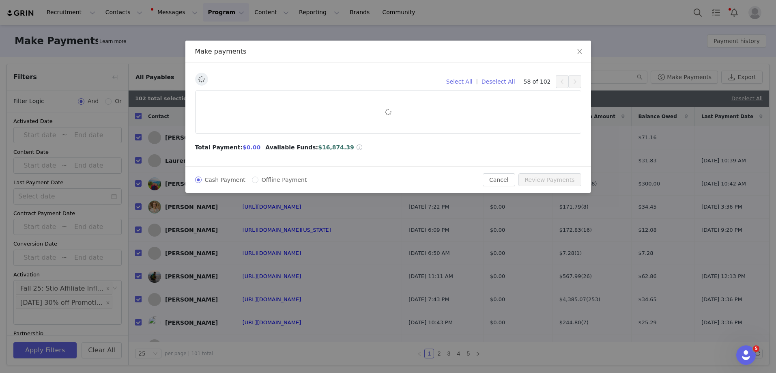
click at [560, 84] on button "button" at bounding box center [562, 81] width 13 height 13
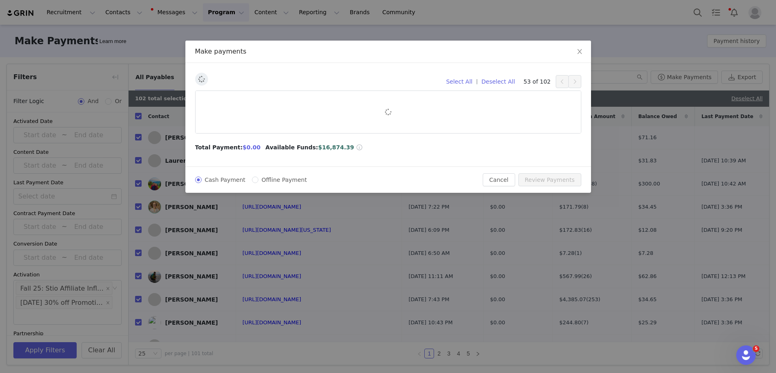
click at [560, 84] on button "button" at bounding box center [562, 81] width 13 height 13
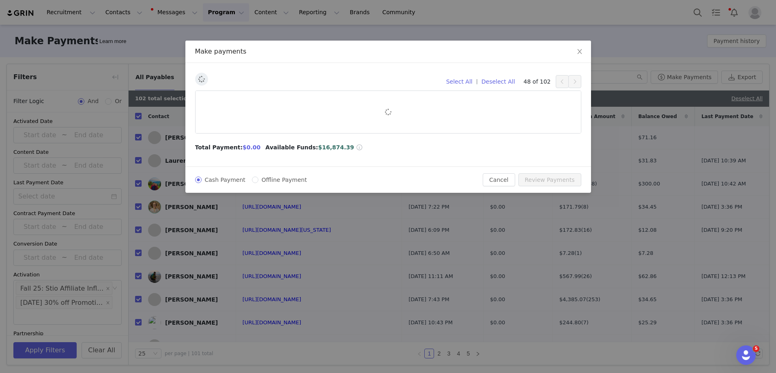
click at [560, 84] on button "button" at bounding box center [562, 81] width 13 height 13
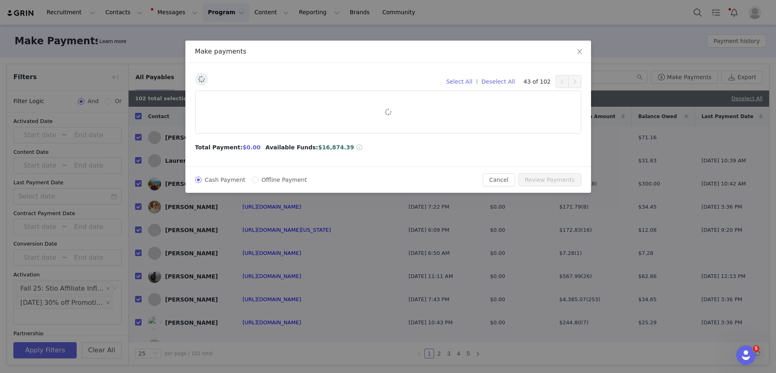
click at [560, 84] on button "button" at bounding box center [562, 81] width 13 height 13
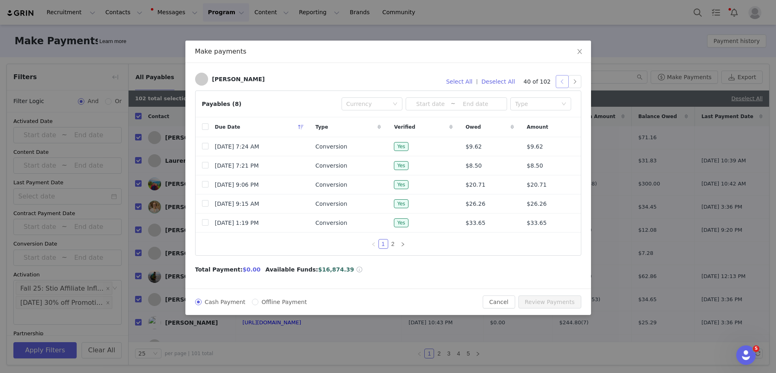
click at [560, 84] on button "button" at bounding box center [562, 81] width 13 height 13
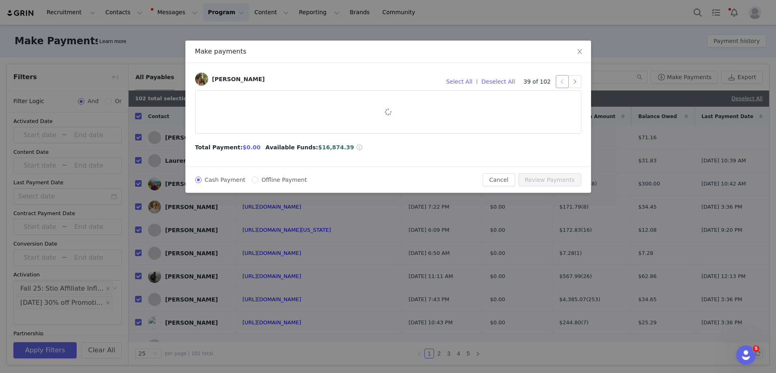
click at [560, 84] on button "button" at bounding box center [562, 81] width 13 height 13
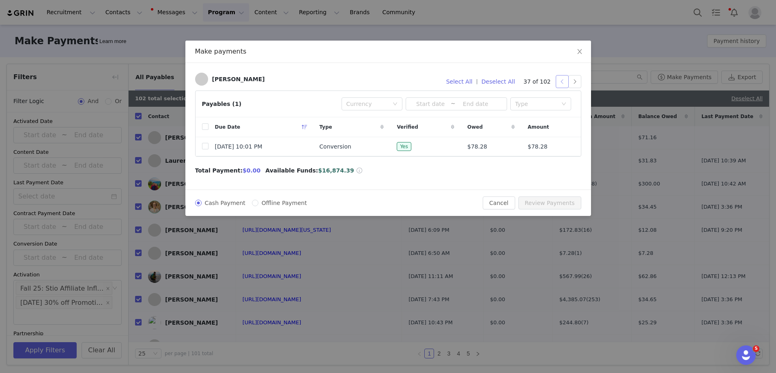
click at [560, 84] on button "button" at bounding box center [562, 81] width 13 height 13
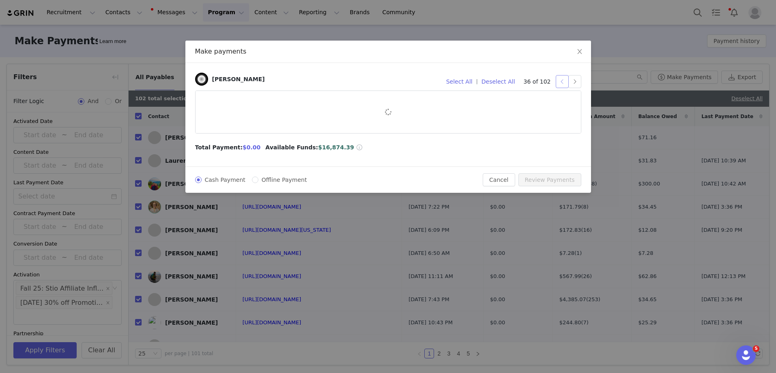
click at [560, 84] on button "button" at bounding box center [562, 81] width 13 height 13
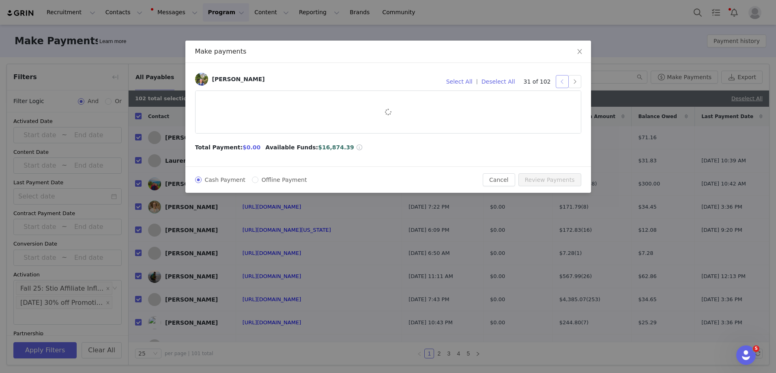
click at [560, 84] on button "button" at bounding box center [562, 81] width 13 height 13
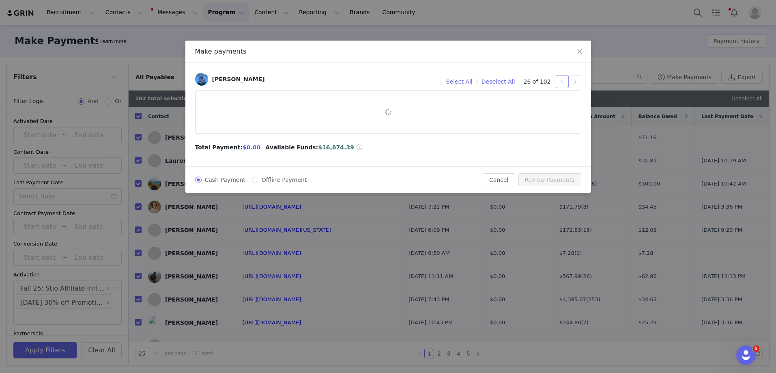
click at [560, 84] on button "button" at bounding box center [562, 81] width 13 height 13
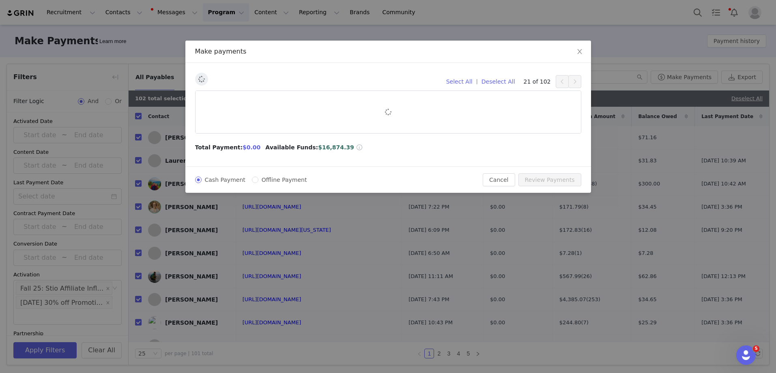
click at [560, 84] on button "button" at bounding box center [562, 81] width 13 height 13
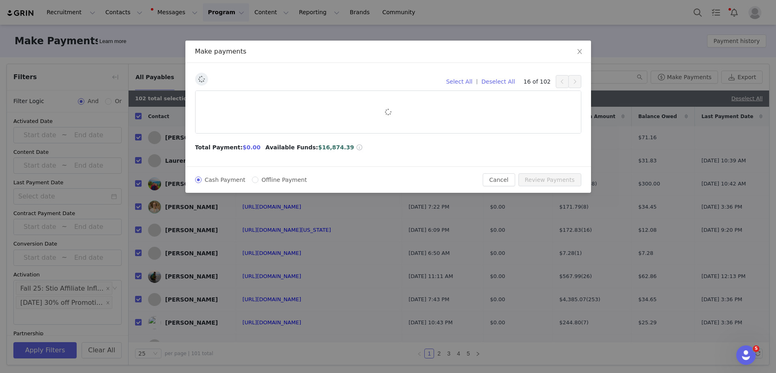
click at [560, 84] on button "button" at bounding box center [562, 81] width 13 height 13
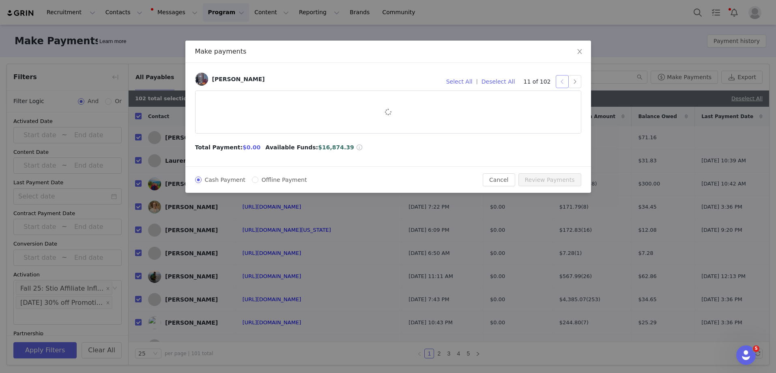
click at [560, 84] on button "button" at bounding box center [562, 81] width 13 height 13
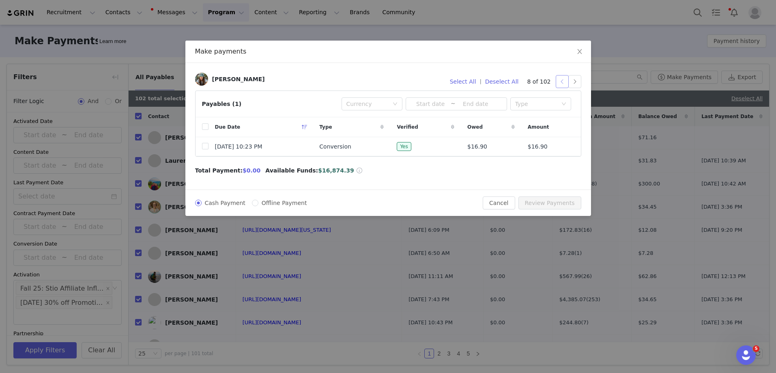
click at [560, 84] on button "button" at bounding box center [562, 81] width 13 height 13
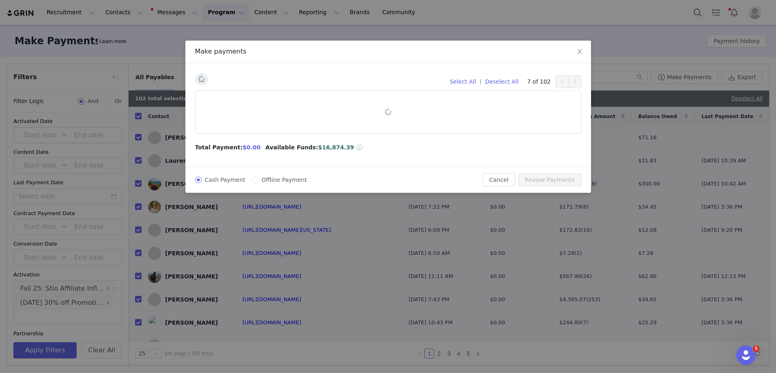
click at [560, 84] on button "button" at bounding box center [562, 81] width 13 height 13
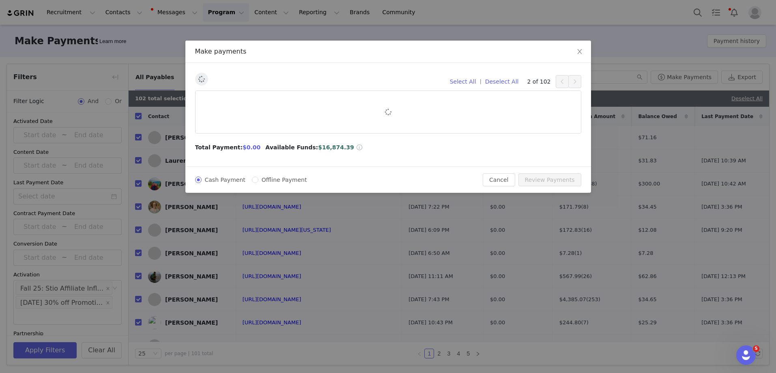
click at [560, 84] on button "button" at bounding box center [562, 81] width 13 height 13
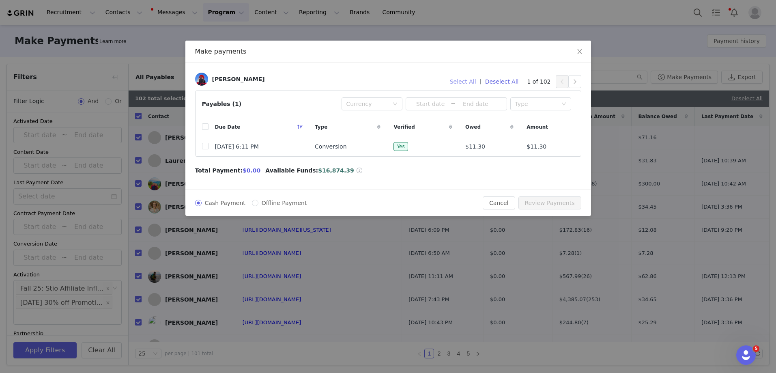
click at [465, 83] on button "Select All" at bounding box center [463, 81] width 34 height 13
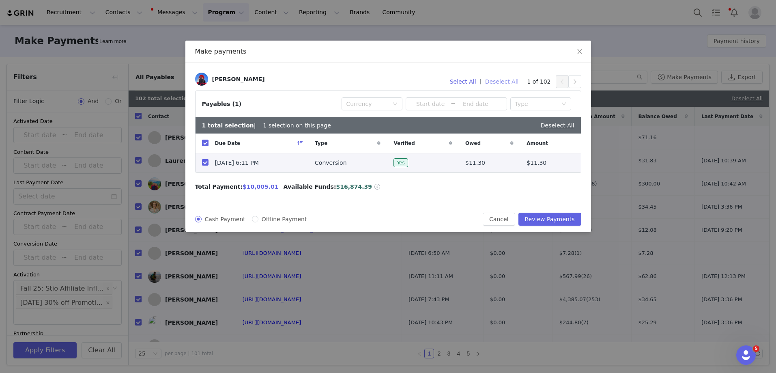
click at [506, 82] on button "Deselect All" at bounding box center [502, 81] width 41 height 13
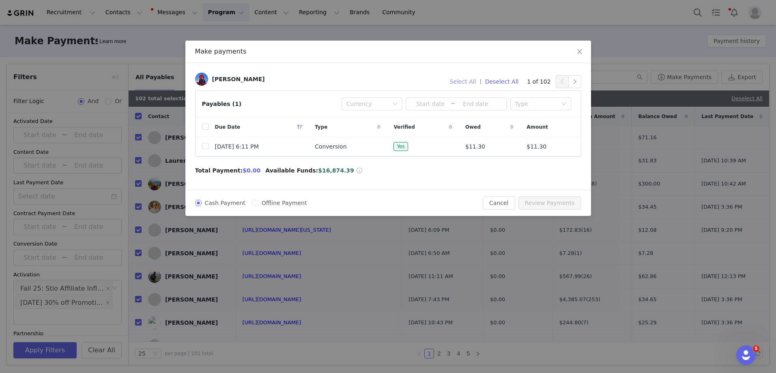
click at [460, 76] on button "Select All" at bounding box center [463, 81] width 34 height 13
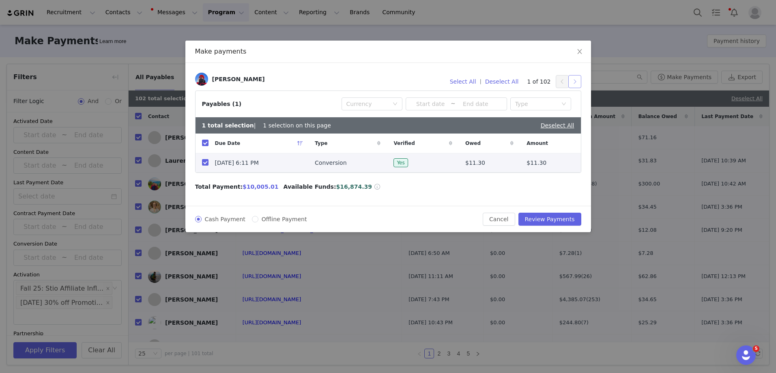
click at [575, 77] on button "button" at bounding box center [574, 81] width 13 height 13
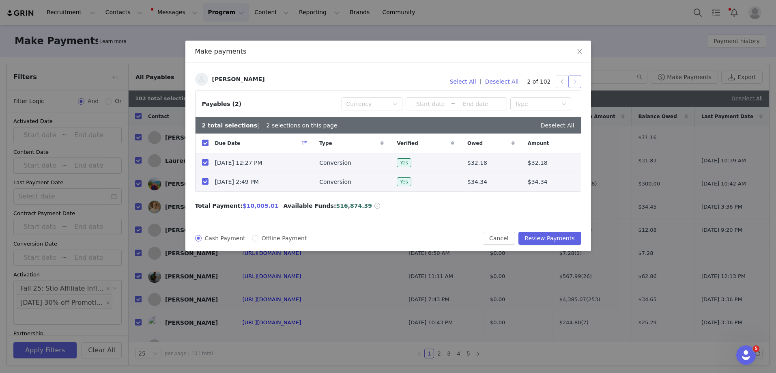
click at [575, 77] on button "button" at bounding box center [574, 81] width 13 height 13
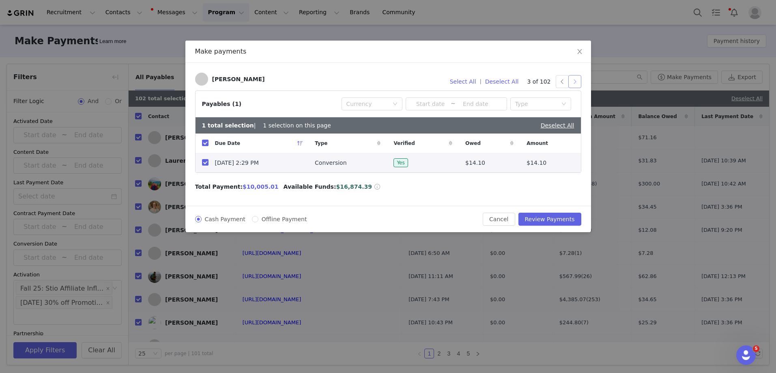
click at [575, 77] on button "button" at bounding box center [574, 81] width 13 height 13
click at [574, 54] on span "Close" at bounding box center [579, 52] width 23 height 23
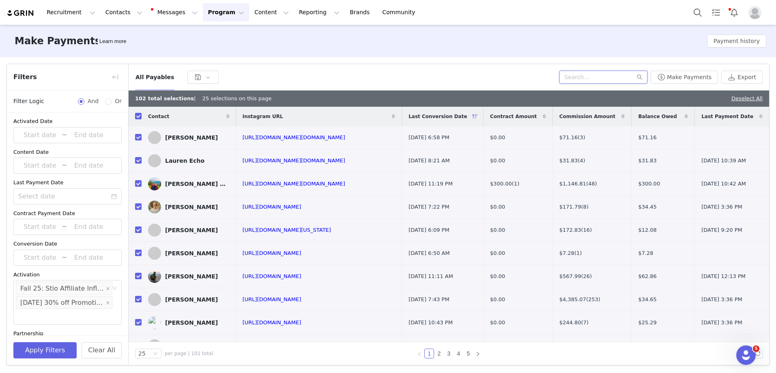
click at [586, 74] on input "text" at bounding box center [603, 77] width 88 height 13
paste input "linds.m.fish@gmail.com"
type input "linds.m.fish@gmail.com"
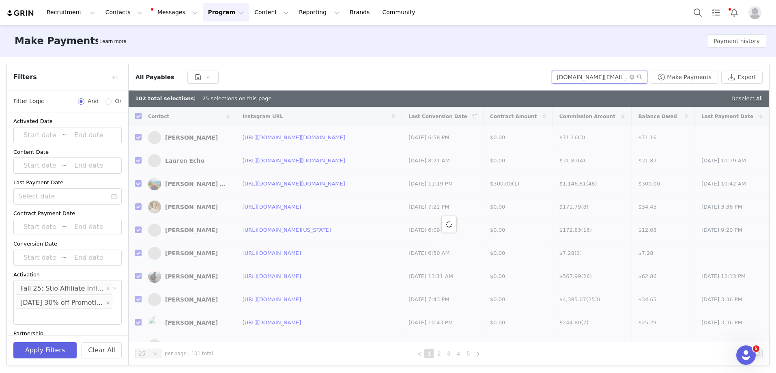
checkbox input "false"
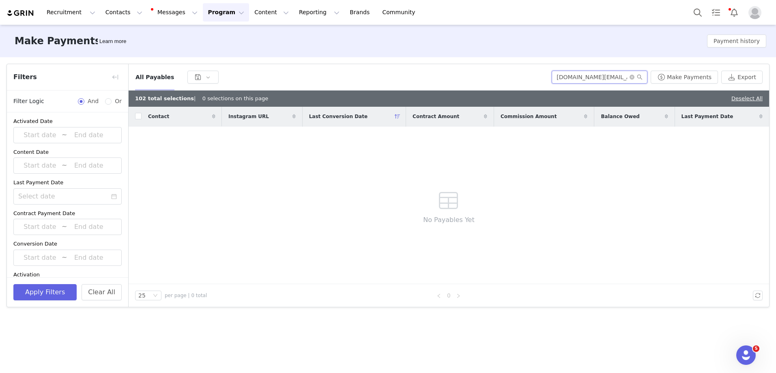
type input "linds.m.fish@gmail.com"
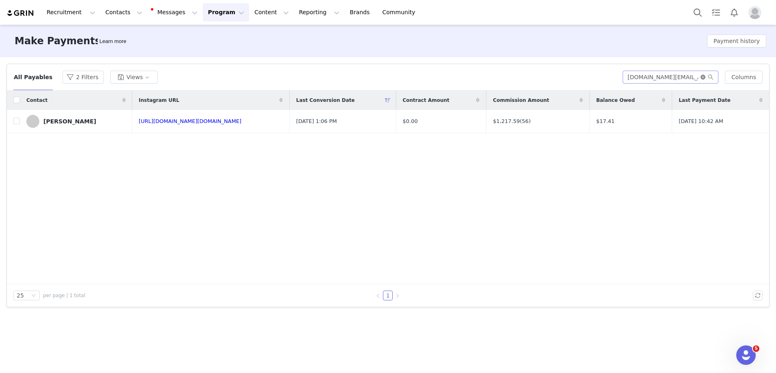
click at [705, 77] on icon "icon: close-circle" at bounding box center [703, 77] width 5 height 5
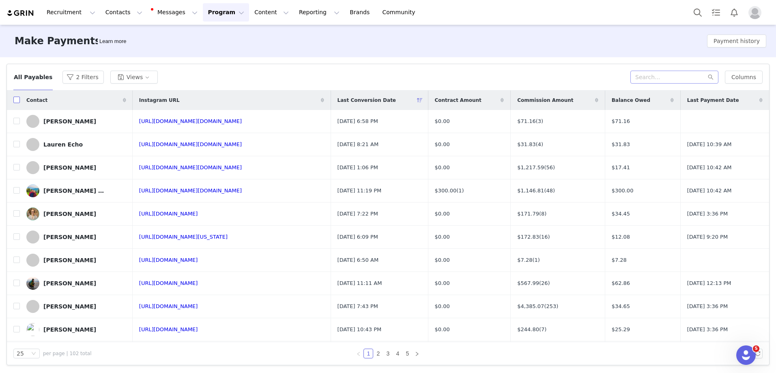
click at [14, 101] on input "checkbox" at bounding box center [16, 100] width 6 height 6
checkbox input "true"
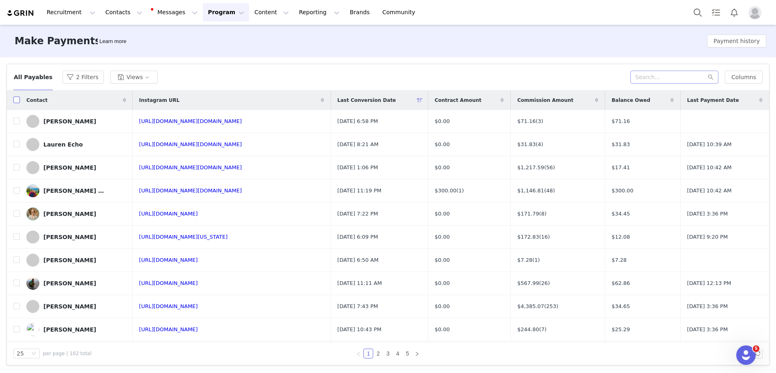
checkbox input "true"
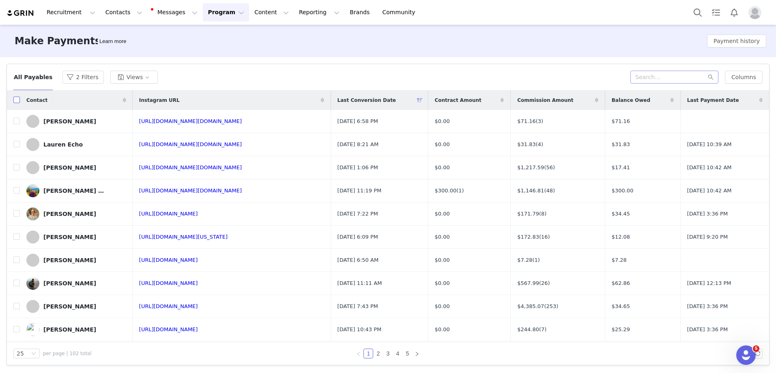
checkbox input "true"
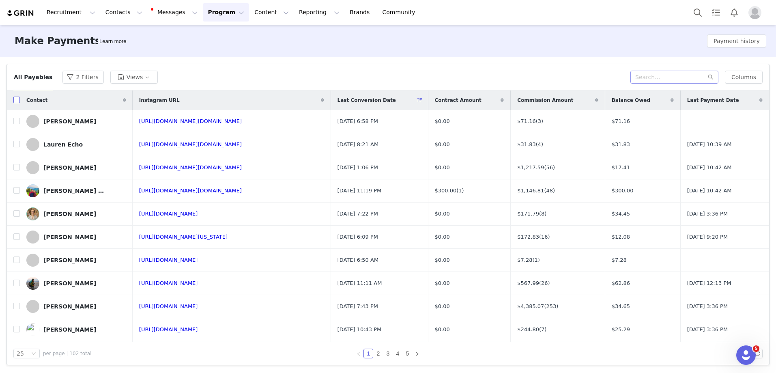
checkbox input "true"
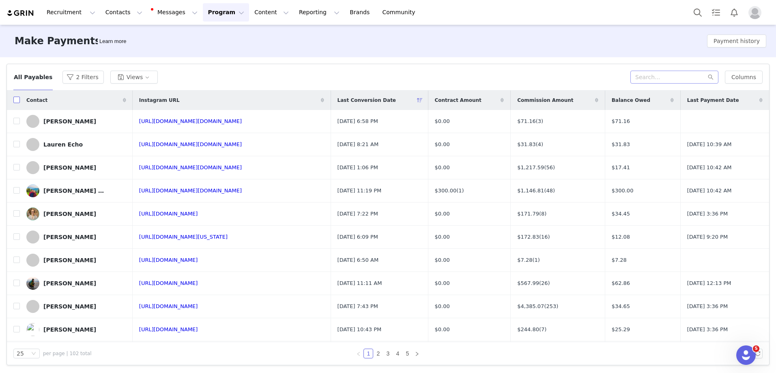
checkbox input "true"
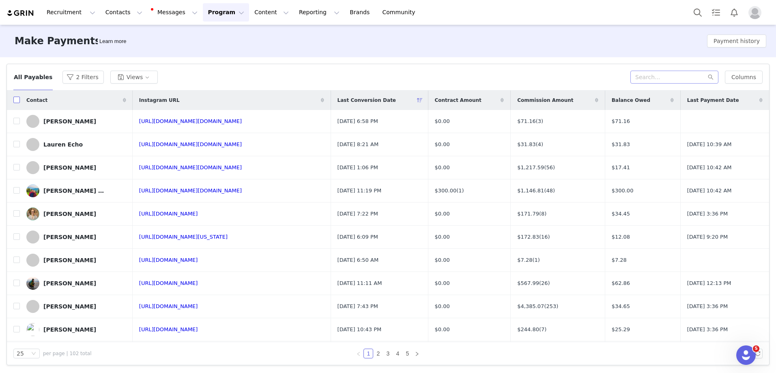
checkbox input "true"
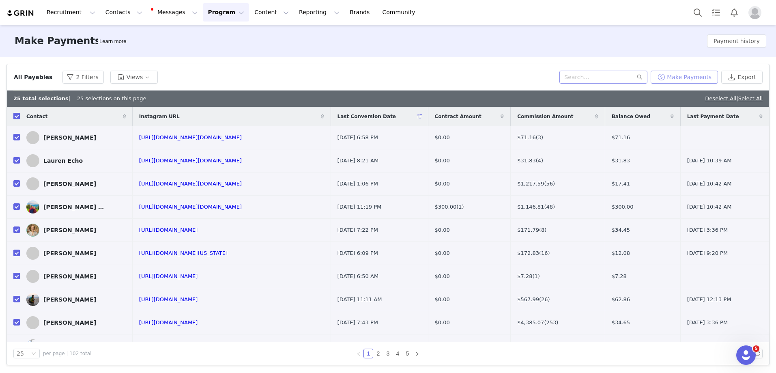
click at [710, 75] on button "Make Payments" at bounding box center [684, 77] width 67 height 13
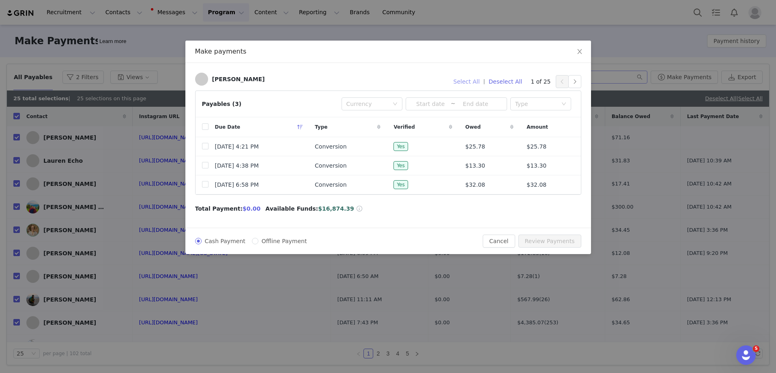
click at [463, 82] on button "Select All" at bounding box center [467, 81] width 34 height 13
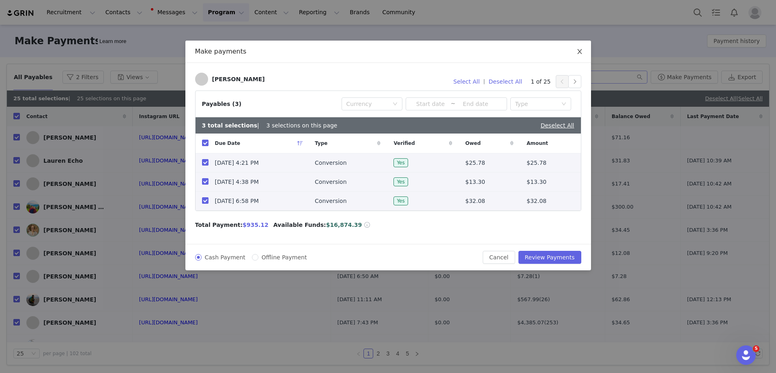
click at [577, 54] on icon "icon: close" at bounding box center [579, 51] width 6 height 6
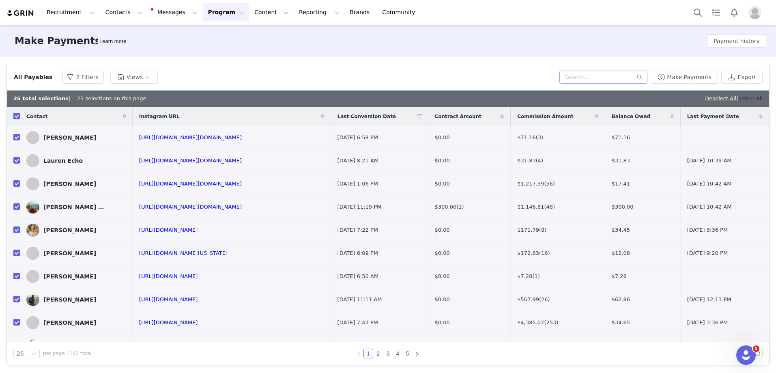
click at [750, 95] on link "Select All" at bounding box center [750, 98] width 24 height 6
click at [76, 77] on button "2 Filters" at bounding box center [82, 77] width 41 height 13
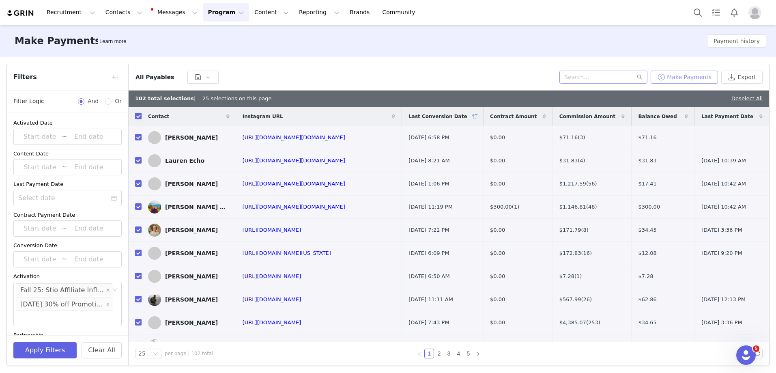
click at [679, 77] on button "Make Payments" at bounding box center [684, 77] width 67 height 13
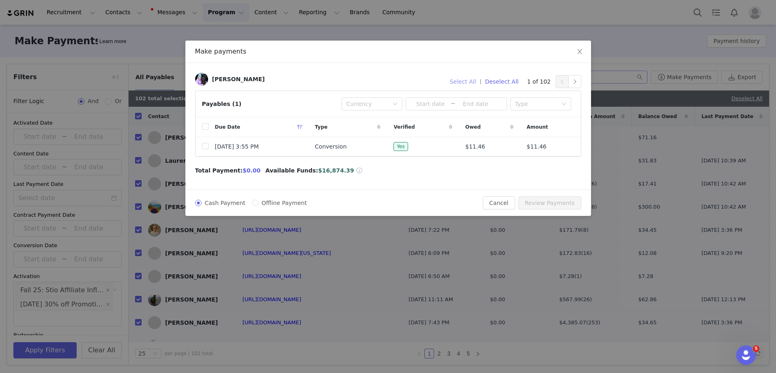
click at [460, 82] on button "Select All" at bounding box center [463, 81] width 34 height 13
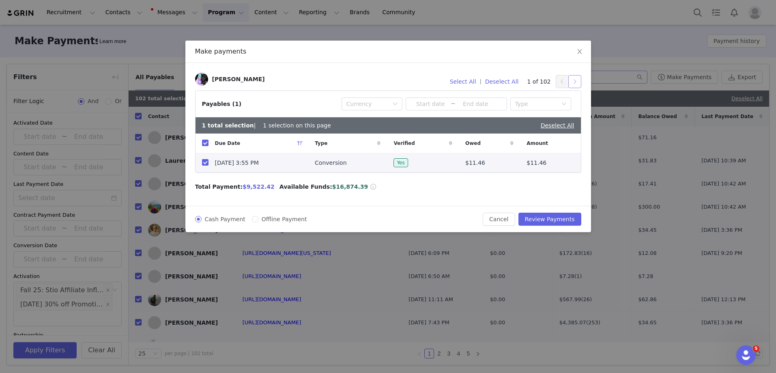
click at [579, 83] on button "button" at bounding box center [574, 81] width 13 height 13
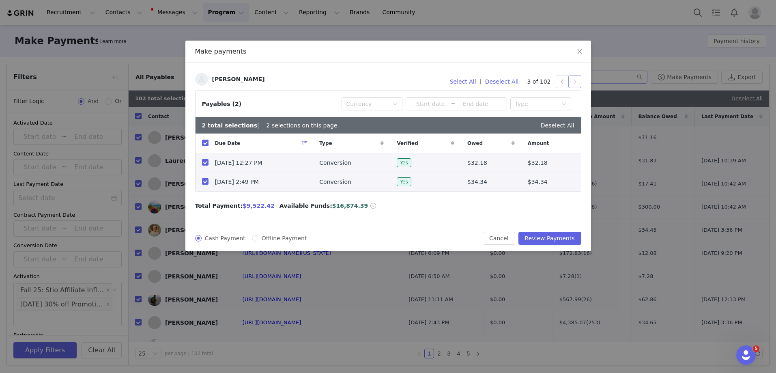
click at [579, 83] on button "button" at bounding box center [574, 81] width 13 height 13
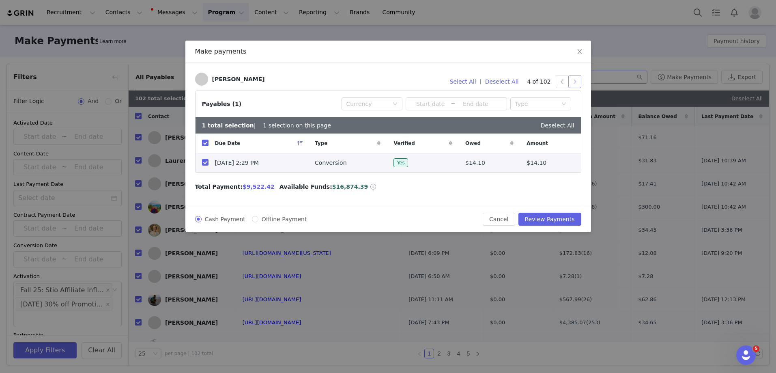
click at [579, 83] on button "button" at bounding box center [574, 81] width 13 height 13
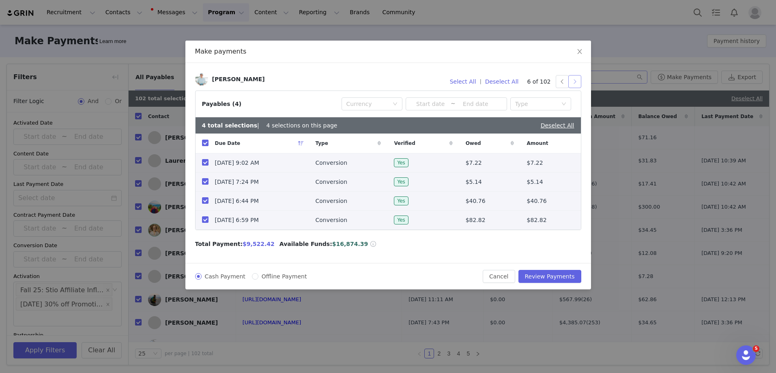
click at [579, 83] on button "button" at bounding box center [574, 81] width 13 height 13
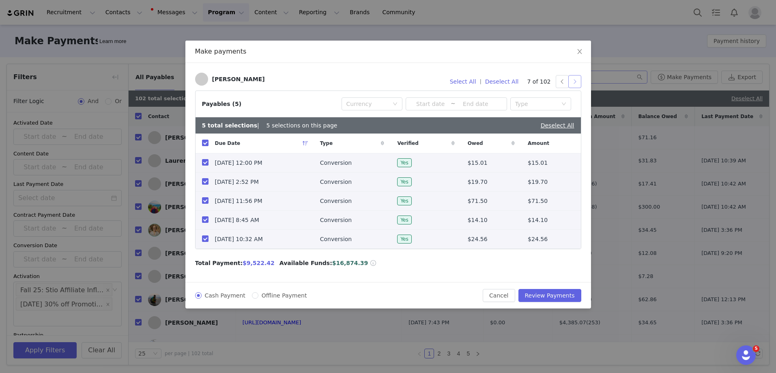
click at [576, 80] on button "button" at bounding box center [574, 81] width 13 height 13
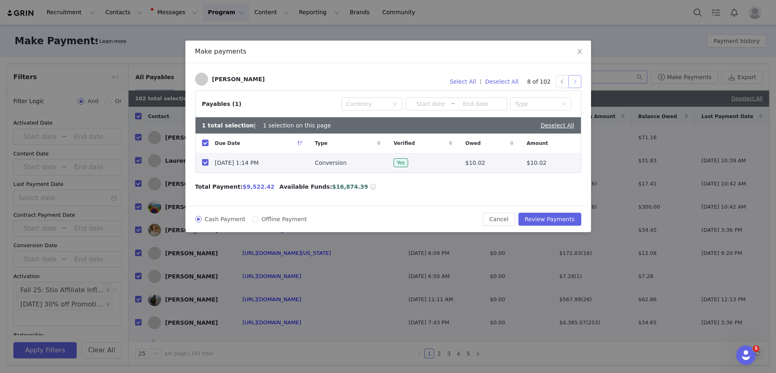
click at [576, 80] on button "button" at bounding box center [574, 81] width 13 height 13
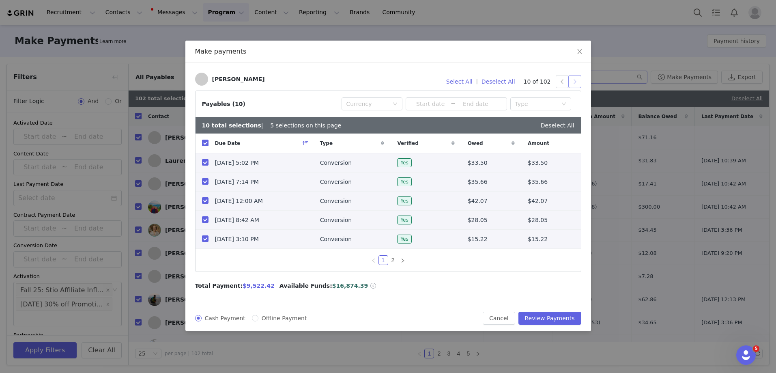
click at [576, 80] on button "button" at bounding box center [574, 81] width 13 height 13
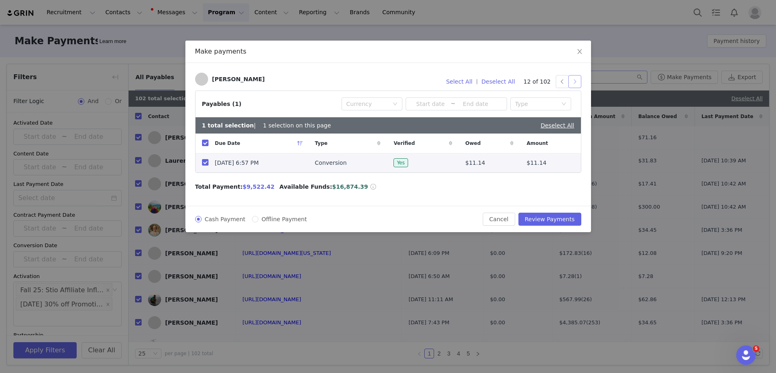
click at [576, 80] on button "button" at bounding box center [574, 81] width 13 height 13
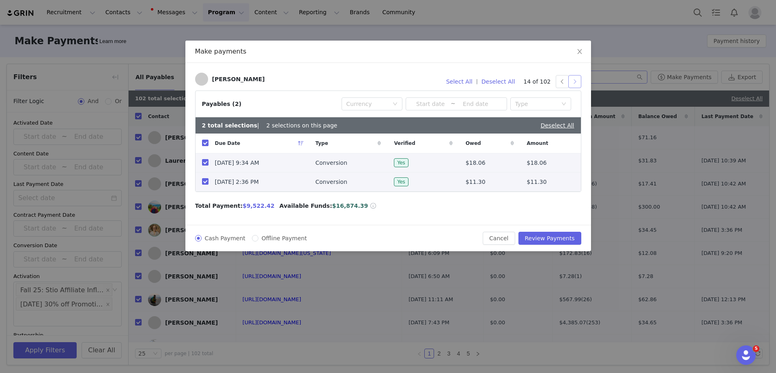
click at [576, 80] on button "button" at bounding box center [574, 81] width 13 height 13
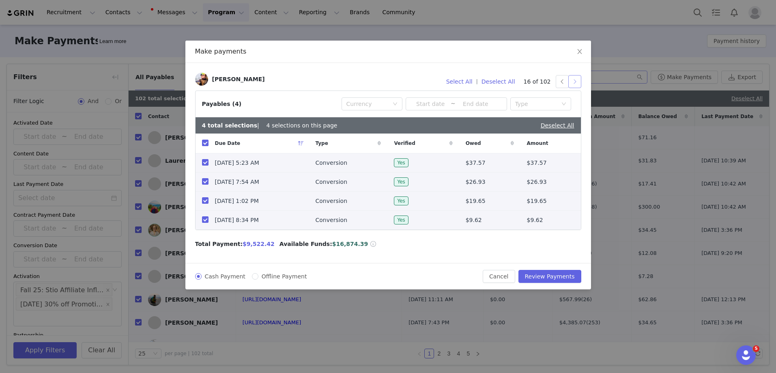
click at [576, 80] on button "button" at bounding box center [574, 81] width 13 height 13
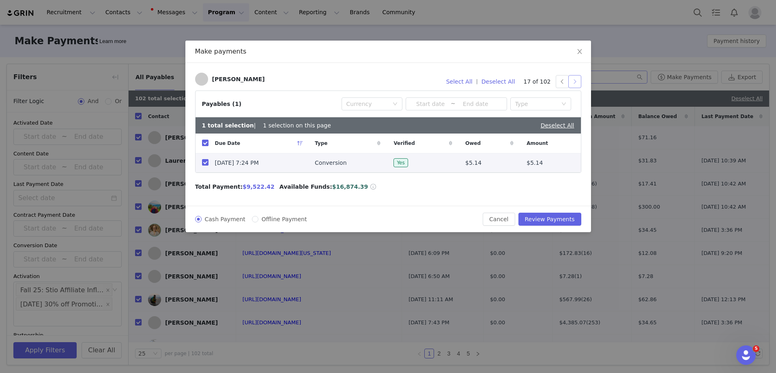
click at [576, 80] on button "button" at bounding box center [574, 81] width 13 height 13
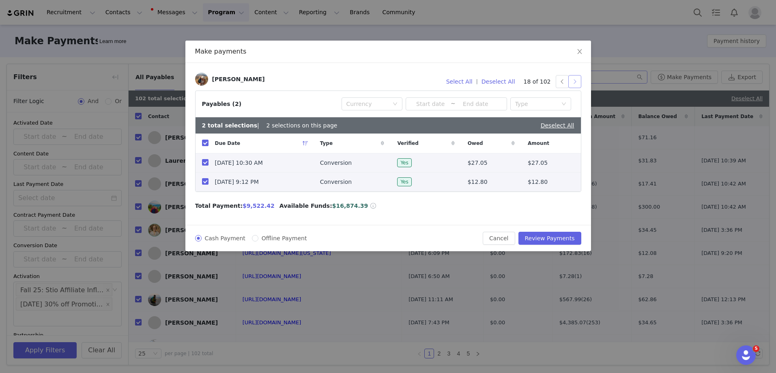
click at [576, 80] on button "button" at bounding box center [574, 81] width 13 height 13
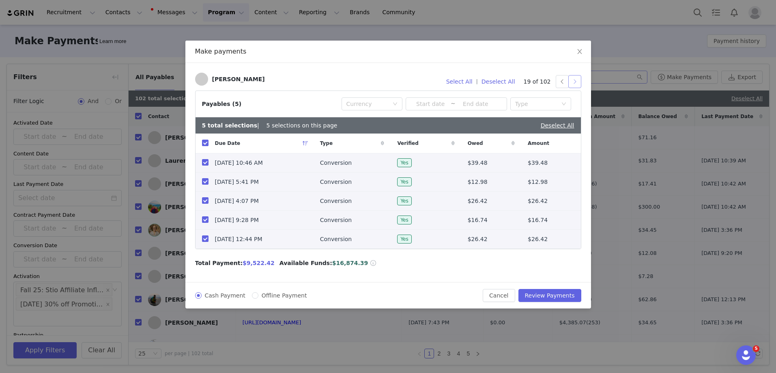
click at [576, 80] on button "button" at bounding box center [574, 81] width 13 height 13
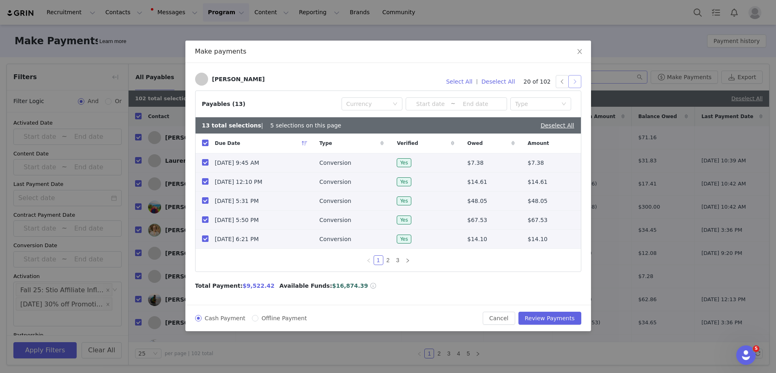
click at [576, 80] on button "button" at bounding box center [574, 81] width 13 height 13
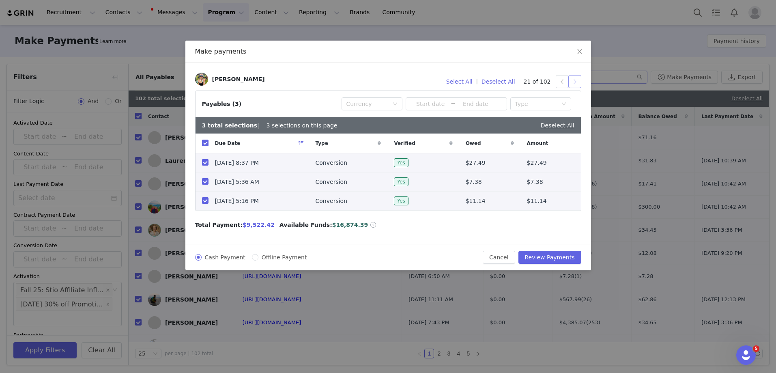
click at [576, 80] on button "button" at bounding box center [574, 81] width 13 height 13
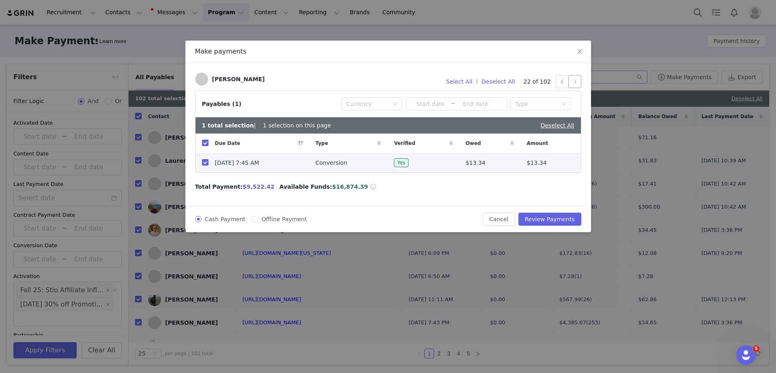
click at [576, 80] on button "button" at bounding box center [574, 81] width 13 height 13
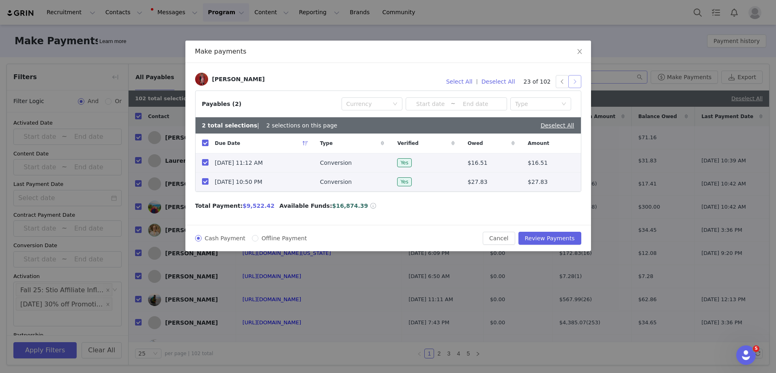
click at [573, 79] on button "button" at bounding box center [574, 81] width 13 height 13
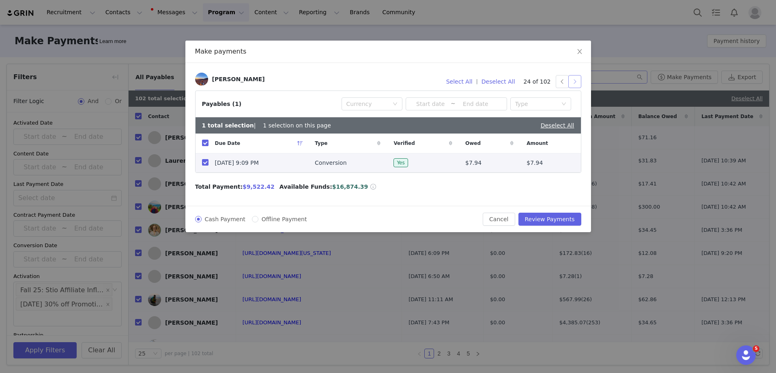
click at [573, 79] on button "button" at bounding box center [574, 81] width 13 height 13
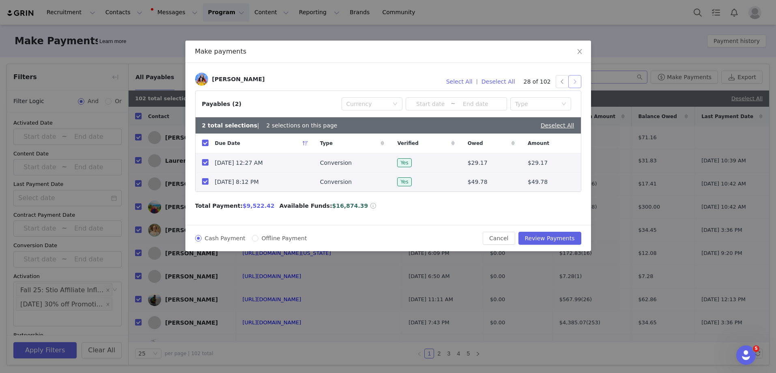
click at [573, 79] on button "button" at bounding box center [574, 81] width 13 height 13
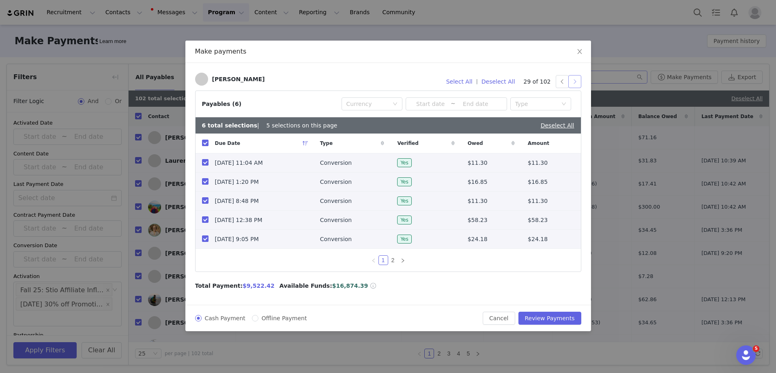
click at [573, 79] on button "button" at bounding box center [574, 81] width 13 height 13
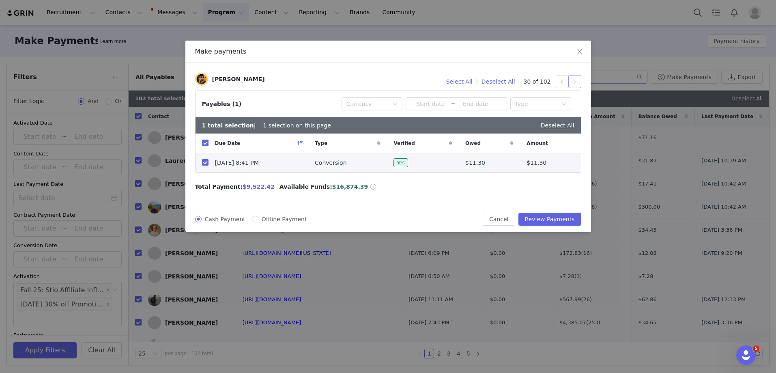
click at [574, 80] on button "button" at bounding box center [574, 81] width 13 height 13
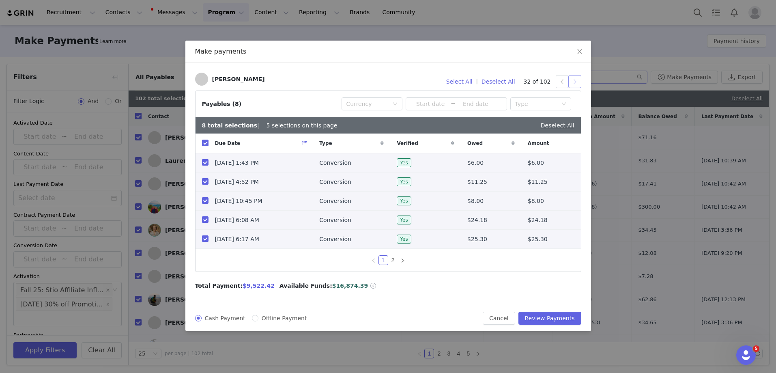
click at [574, 80] on button "button" at bounding box center [574, 81] width 13 height 13
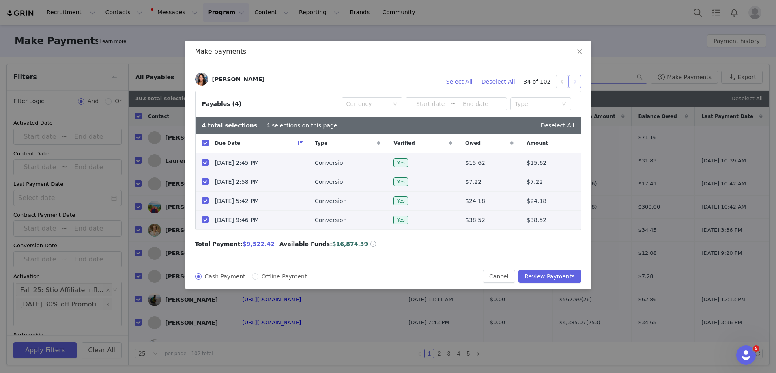
click at [574, 80] on button "button" at bounding box center [574, 81] width 13 height 13
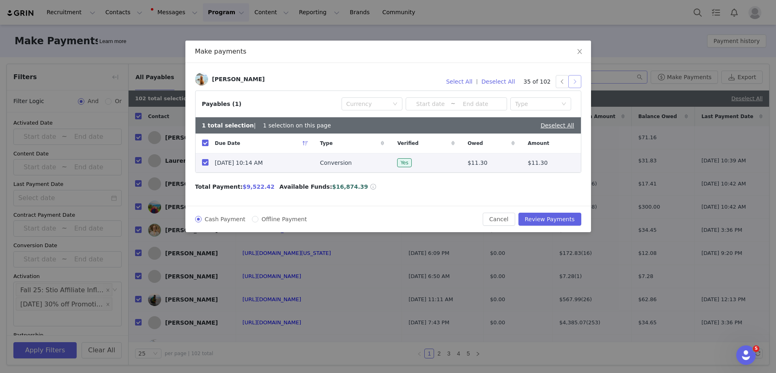
click at [574, 80] on button "button" at bounding box center [574, 81] width 13 height 13
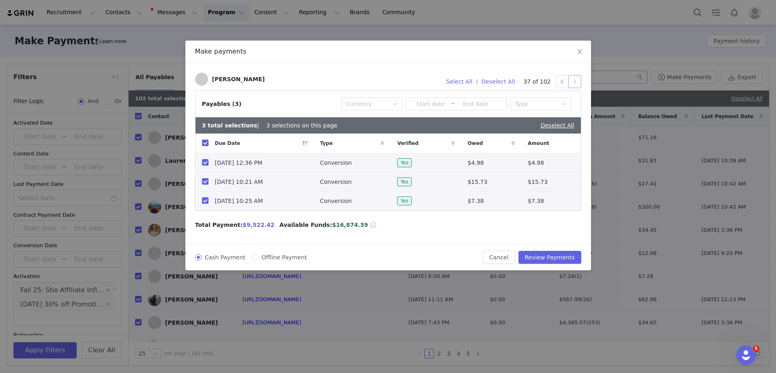
click at [574, 80] on button "button" at bounding box center [574, 81] width 13 height 13
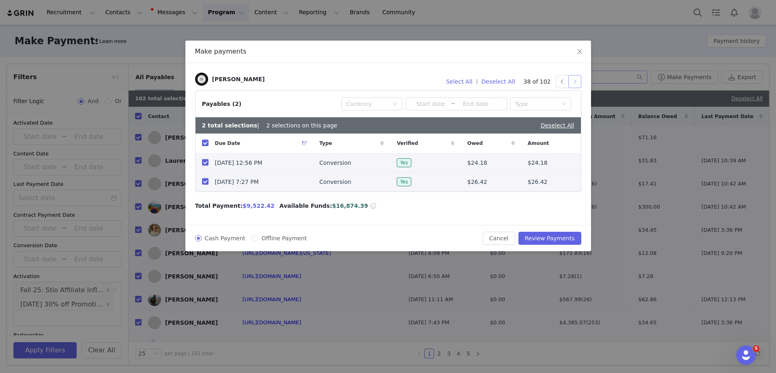
click at [574, 80] on button "button" at bounding box center [574, 81] width 13 height 13
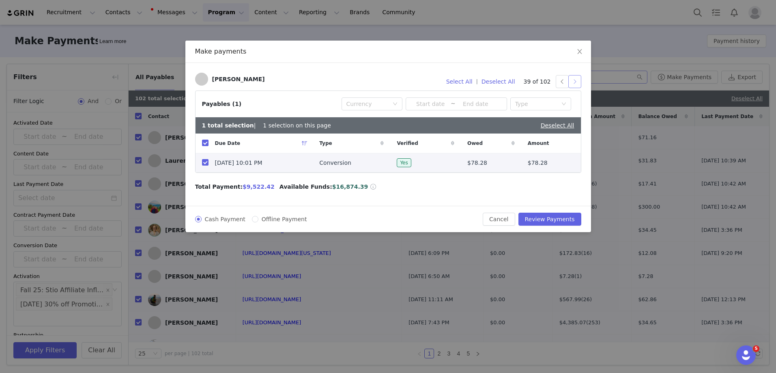
click at [574, 80] on button "button" at bounding box center [574, 81] width 13 height 13
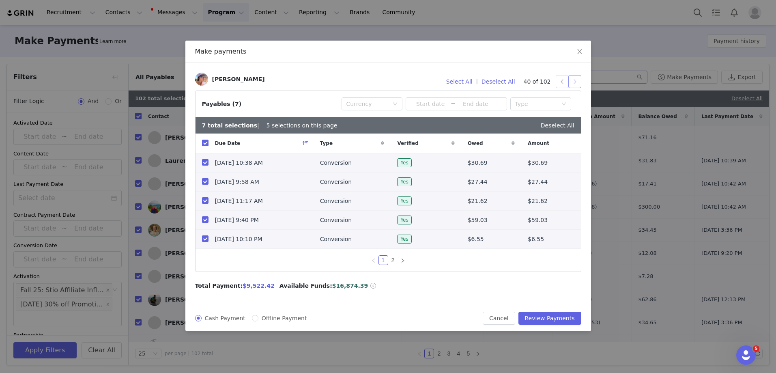
click at [574, 80] on button "button" at bounding box center [574, 81] width 13 height 13
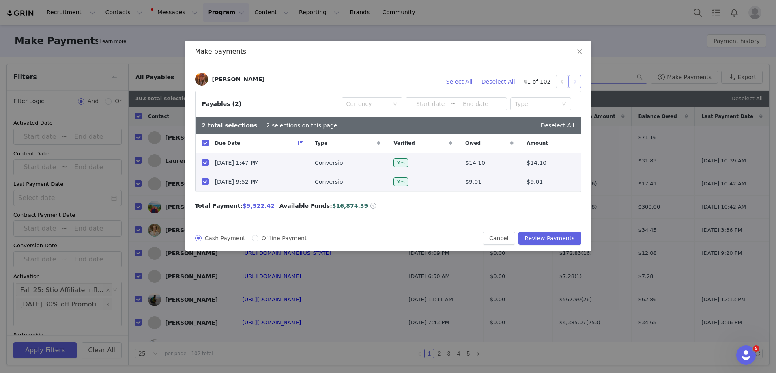
click at [574, 80] on button "button" at bounding box center [574, 81] width 13 height 13
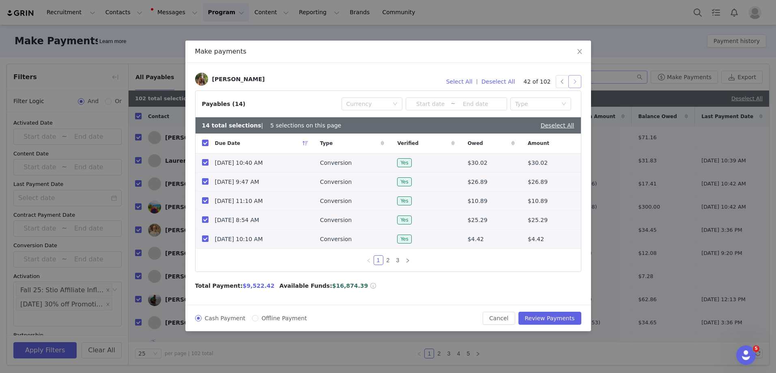
click at [574, 80] on button "button" at bounding box center [574, 81] width 13 height 13
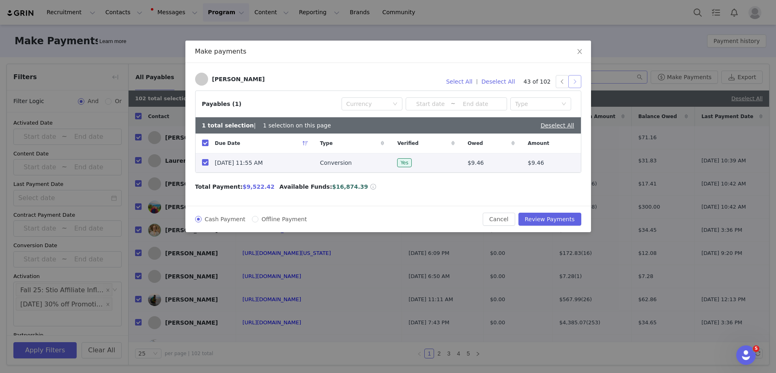
click at [574, 80] on button "button" at bounding box center [574, 81] width 13 height 13
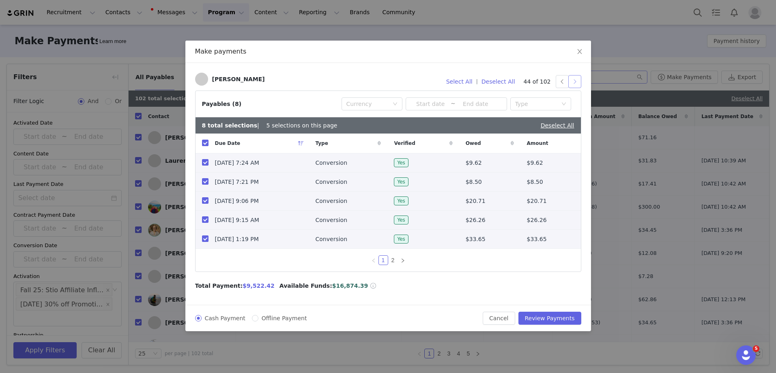
click at [569, 82] on button "button" at bounding box center [574, 81] width 13 height 13
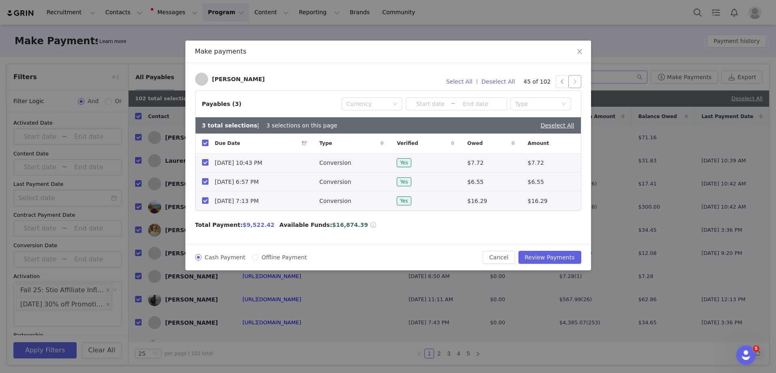
click at [569, 82] on button "button" at bounding box center [574, 81] width 13 height 13
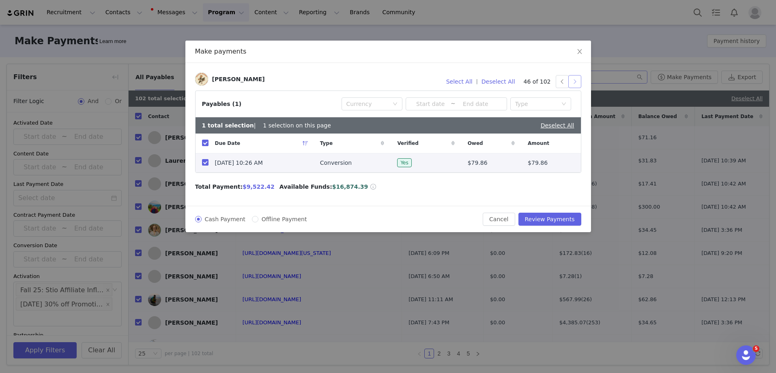
click at [569, 82] on button "button" at bounding box center [574, 81] width 13 height 13
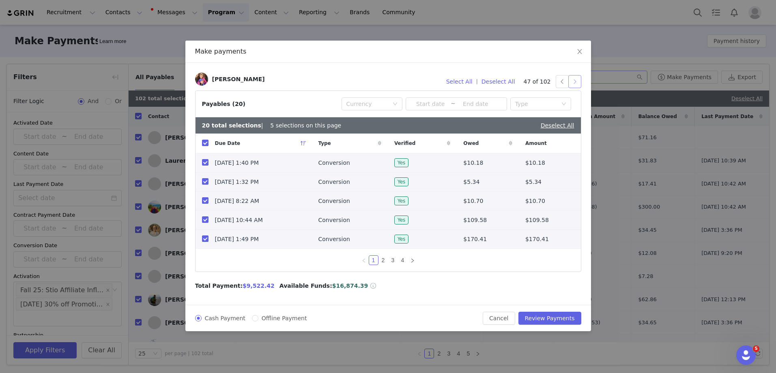
click at [569, 82] on button "button" at bounding box center [574, 81] width 13 height 13
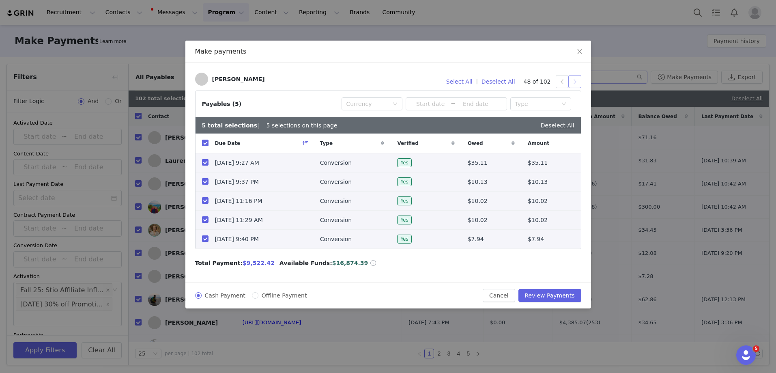
click at [575, 84] on button "button" at bounding box center [574, 81] width 13 height 13
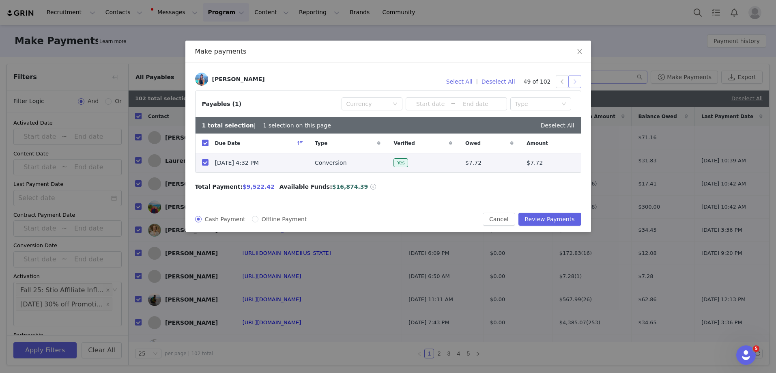
click at [575, 84] on button "button" at bounding box center [574, 81] width 13 height 13
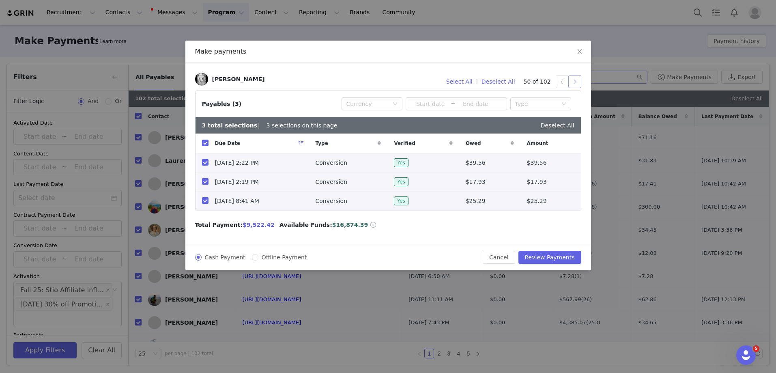
click at [575, 84] on button "button" at bounding box center [574, 81] width 13 height 13
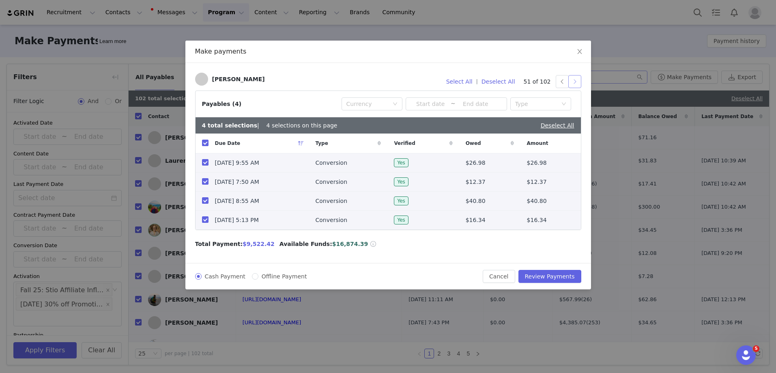
click at [575, 84] on button "button" at bounding box center [574, 81] width 13 height 13
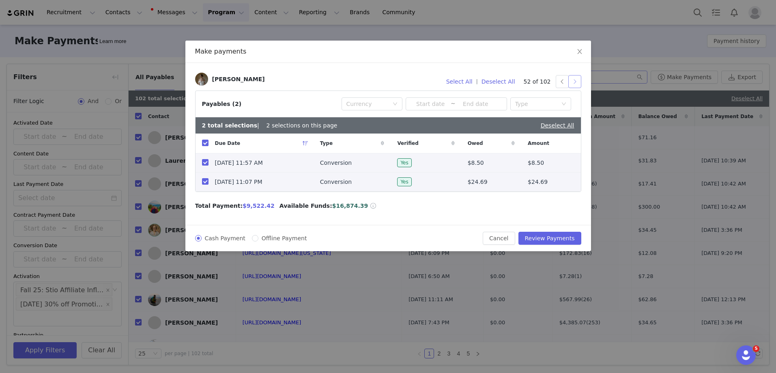
click at [575, 84] on button "button" at bounding box center [574, 81] width 13 height 13
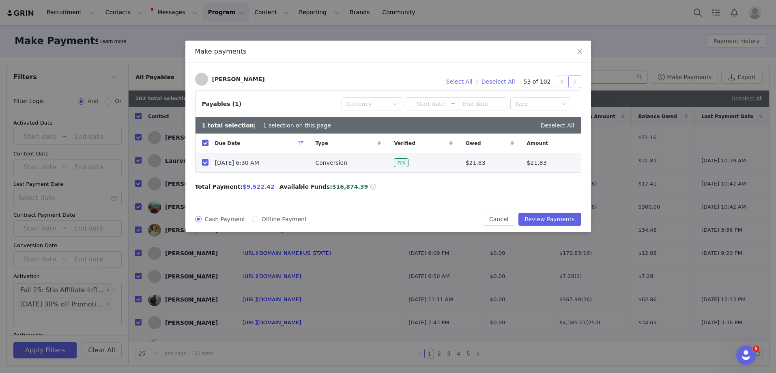
click at [575, 84] on button "button" at bounding box center [574, 81] width 13 height 13
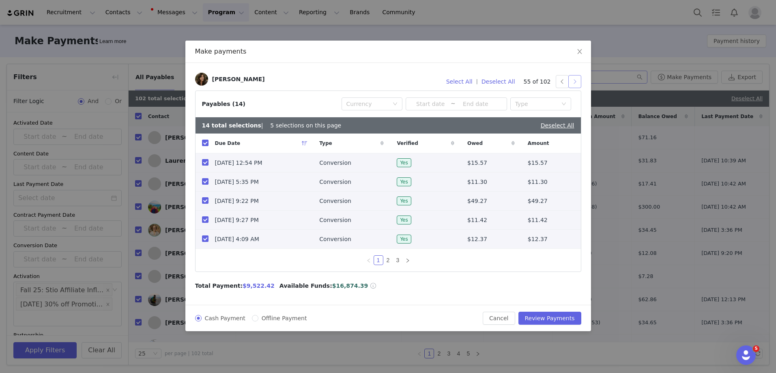
click at [575, 84] on button "button" at bounding box center [574, 81] width 13 height 13
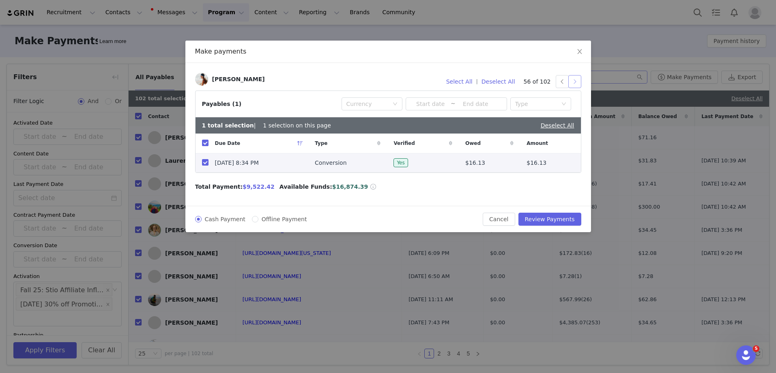
click at [575, 84] on button "button" at bounding box center [574, 81] width 13 height 13
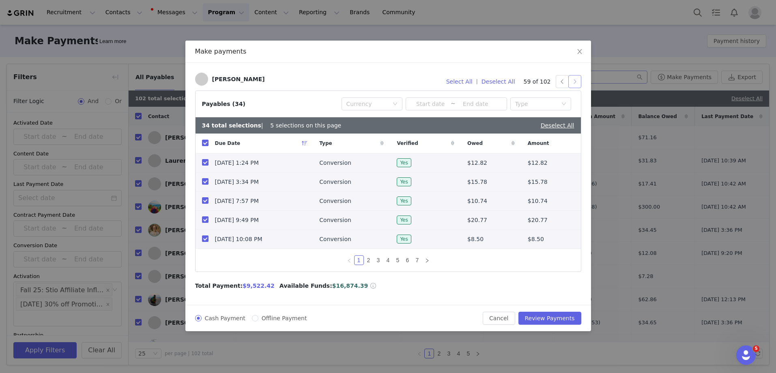
click at [575, 84] on button "button" at bounding box center [574, 81] width 13 height 13
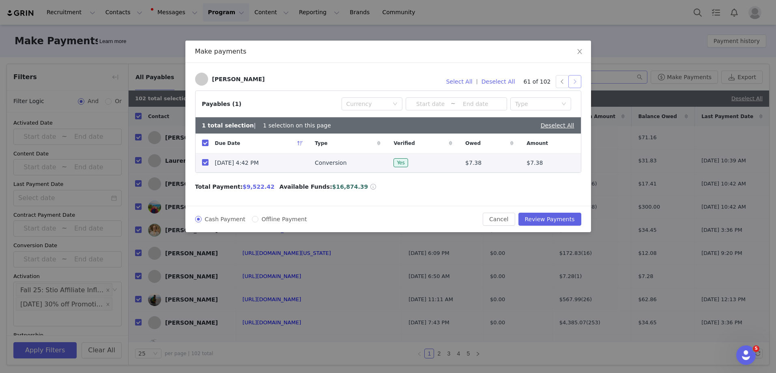
click at [575, 84] on button "button" at bounding box center [574, 81] width 13 height 13
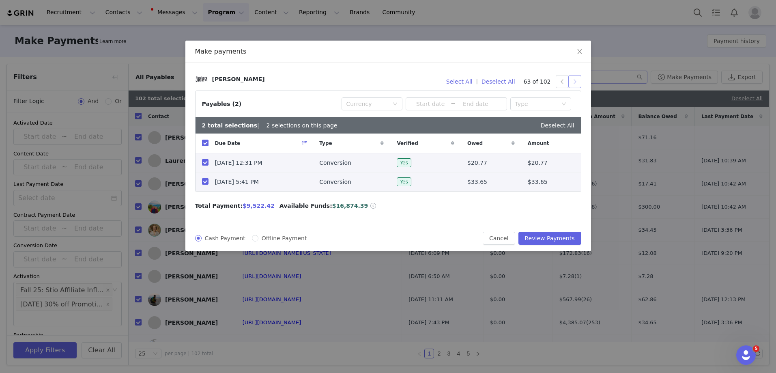
click at [575, 84] on button "button" at bounding box center [574, 81] width 13 height 13
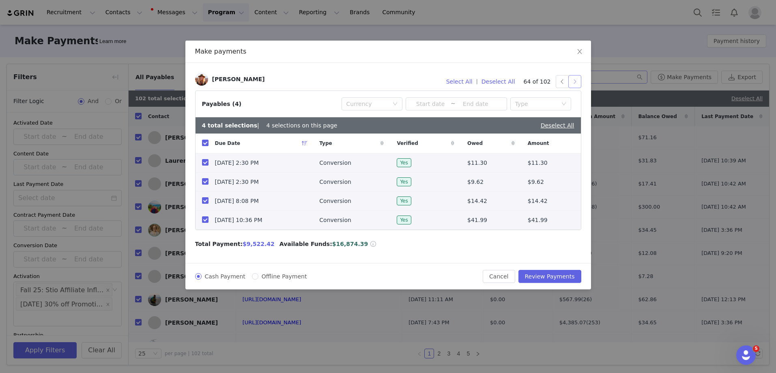
click at [575, 84] on button "button" at bounding box center [574, 81] width 13 height 13
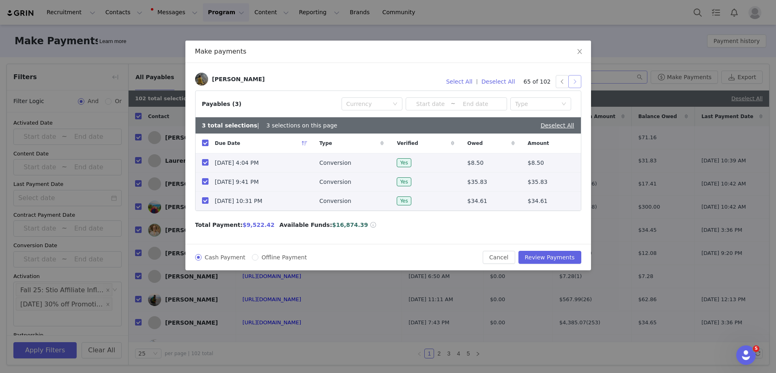
click at [575, 84] on button "button" at bounding box center [574, 81] width 13 height 13
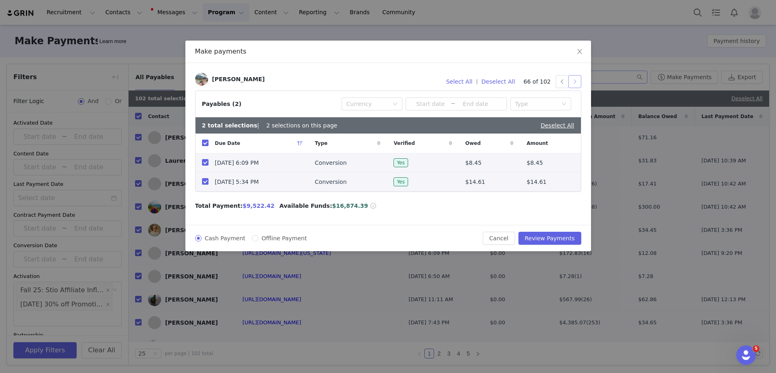
click at [575, 84] on button "button" at bounding box center [574, 81] width 13 height 13
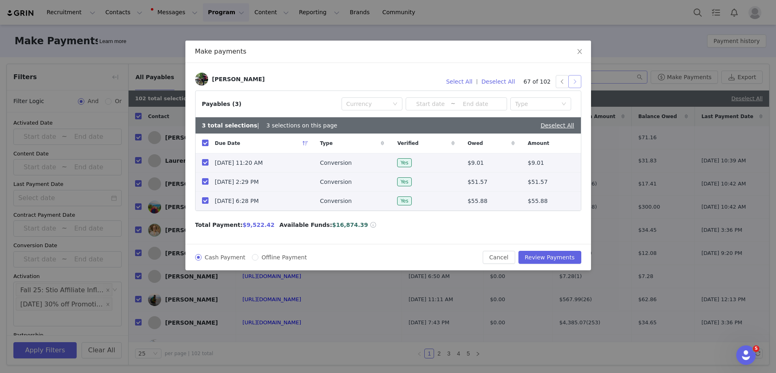
click at [575, 84] on button "button" at bounding box center [574, 81] width 13 height 13
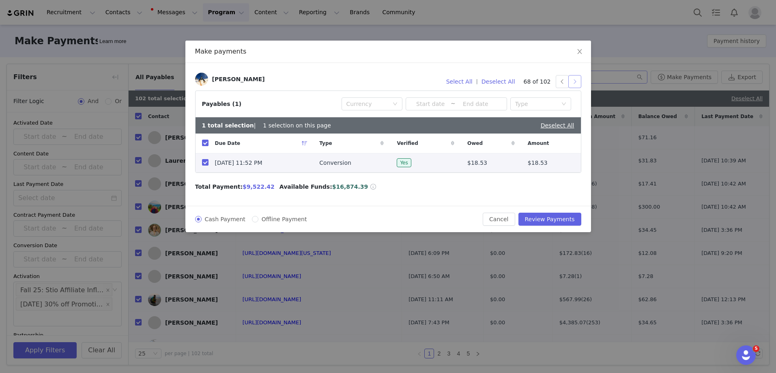
click at [575, 84] on button "button" at bounding box center [574, 81] width 13 height 13
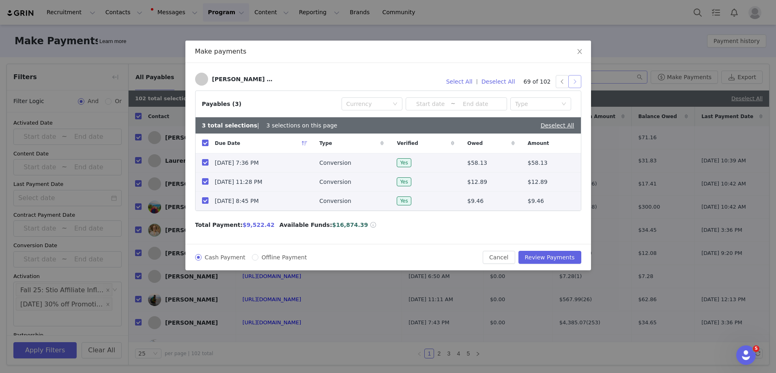
click at [575, 84] on button "button" at bounding box center [574, 81] width 13 height 13
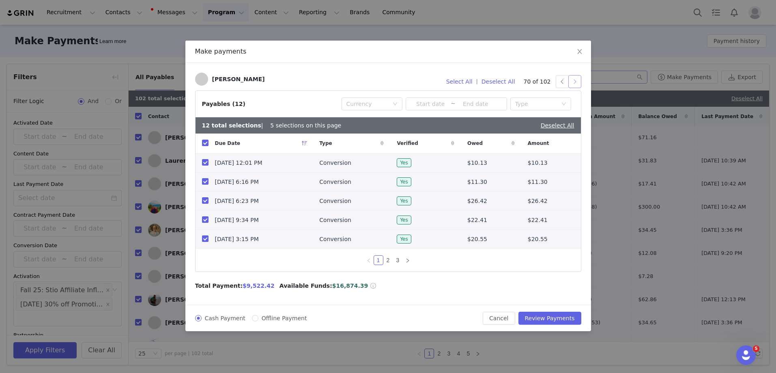
click at [575, 84] on button "button" at bounding box center [574, 81] width 13 height 13
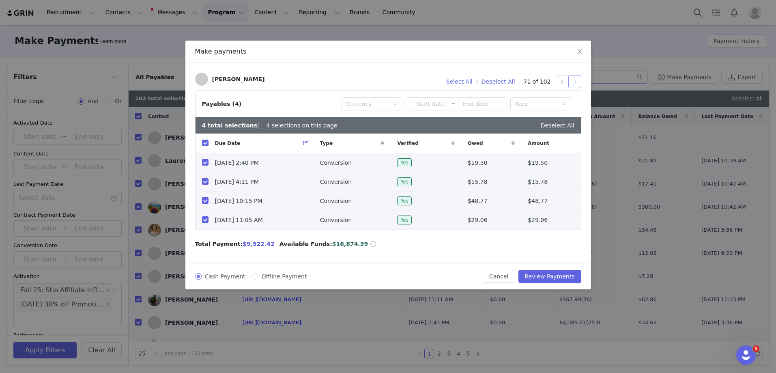
click at [575, 84] on button "button" at bounding box center [574, 81] width 13 height 13
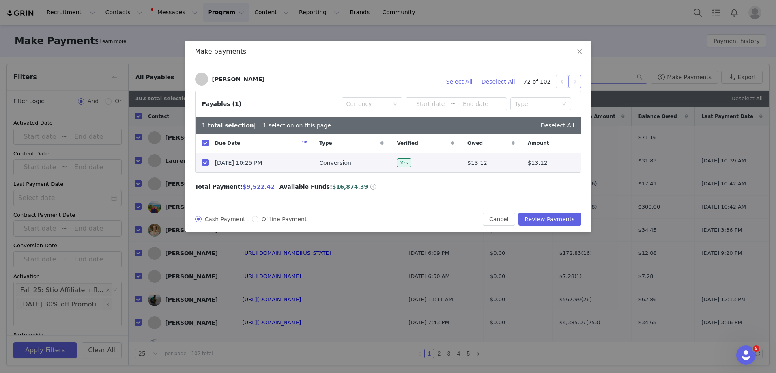
click at [575, 84] on button "button" at bounding box center [574, 81] width 13 height 13
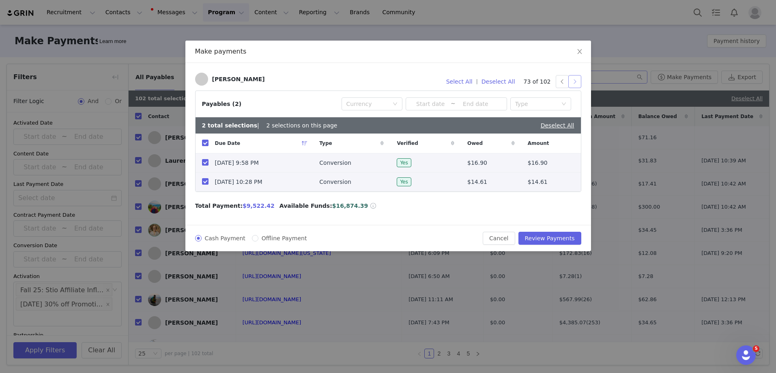
click at [575, 84] on button "button" at bounding box center [574, 81] width 13 height 13
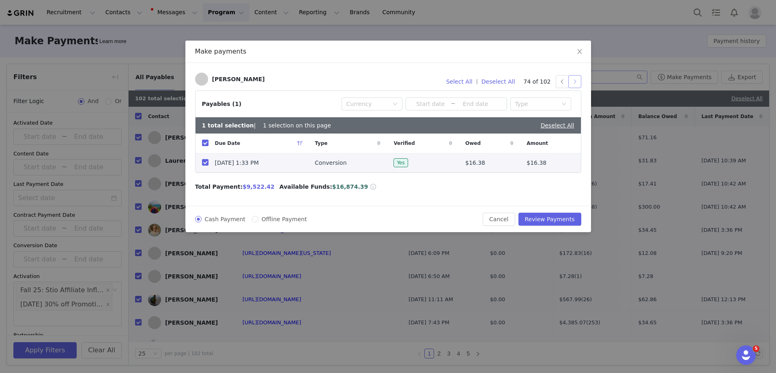
click at [575, 84] on button "button" at bounding box center [574, 81] width 13 height 13
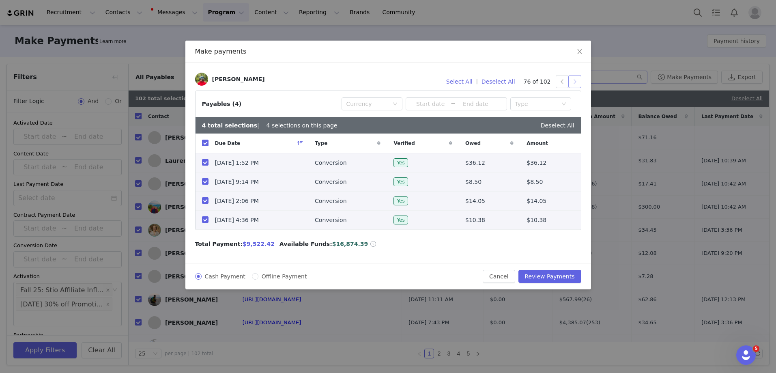
click at [575, 84] on button "button" at bounding box center [574, 81] width 13 height 13
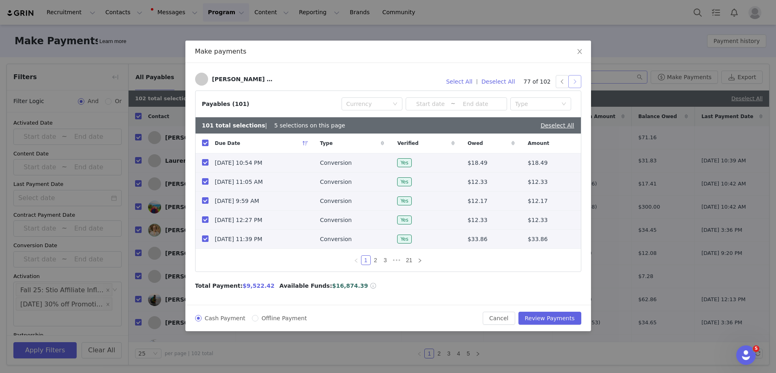
click at [575, 84] on button "button" at bounding box center [574, 81] width 13 height 13
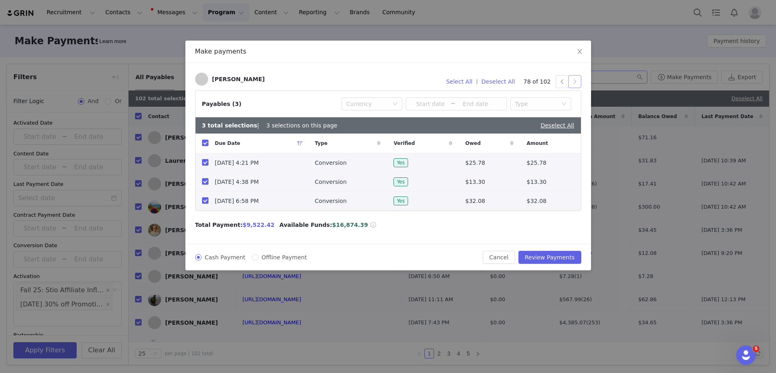
click at [575, 84] on button "button" at bounding box center [574, 81] width 13 height 13
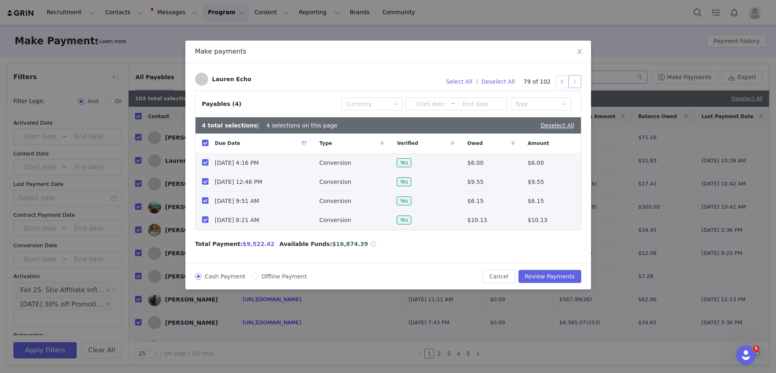
click at [575, 84] on button "button" at bounding box center [574, 81] width 13 height 13
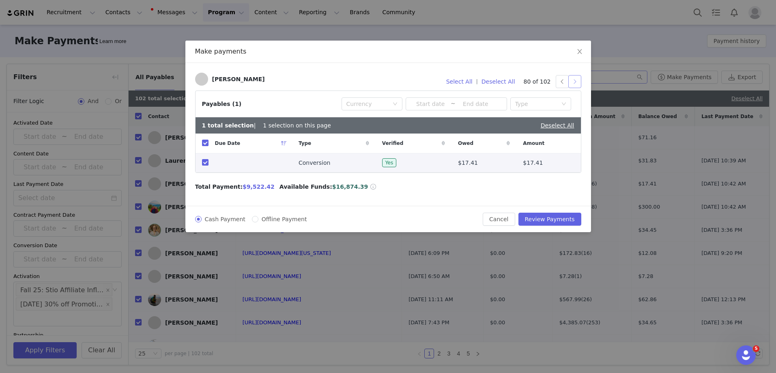
click at [575, 84] on button "button" at bounding box center [574, 81] width 13 height 13
click at [556, 83] on button "button" at bounding box center [562, 81] width 13 height 13
click at [571, 80] on button "button" at bounding box center [574, 81] width 13 height 13
click at [573, 81] on button "button" at bounding box center [574, 81] width 13 height 13
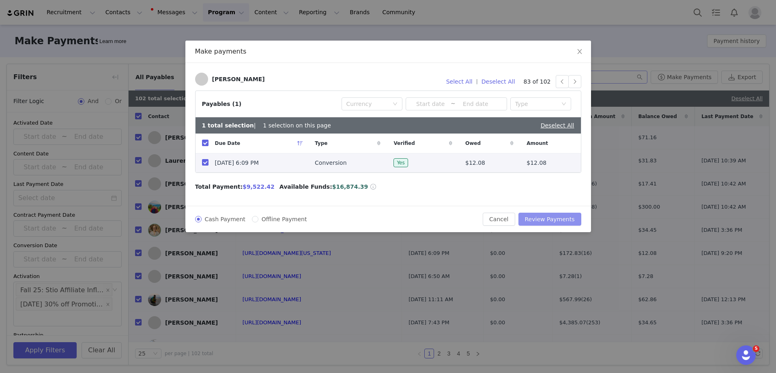
click at [545, 219] on button "Review Payments" at bounding box center [549, 219] width 63 height 13
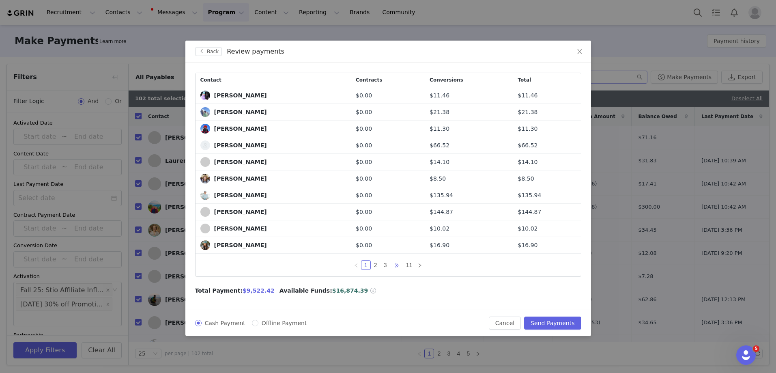
click at [395, 266] on span "•••" at bounding box center [396, 265] width 13 height 10
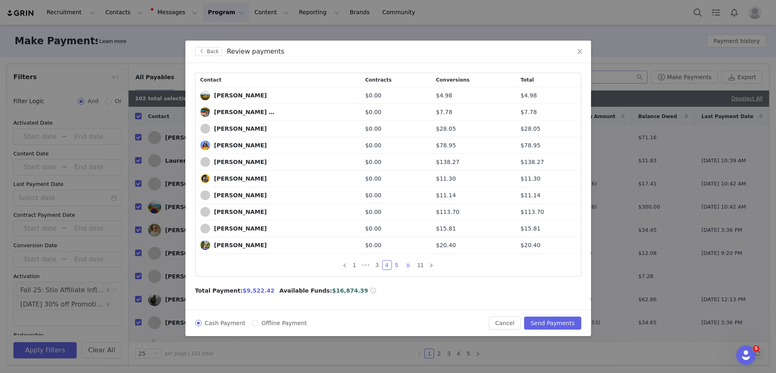
click at [395, 266] on link "5" at bounding box center [396, 264] width 9 height 9
click at [399, 268] on link "6" at bounding box center [396, 264] width 9 height 9
click at [396, 267] on link "7" at bounding box center [396, 264] width 9 height 9
click at [398, 268] on link "8" at bounding box center [396, 264] width 9 height 9
click at [423, 267] on link "11" at bounding box center [420, 264] width 11 height 9
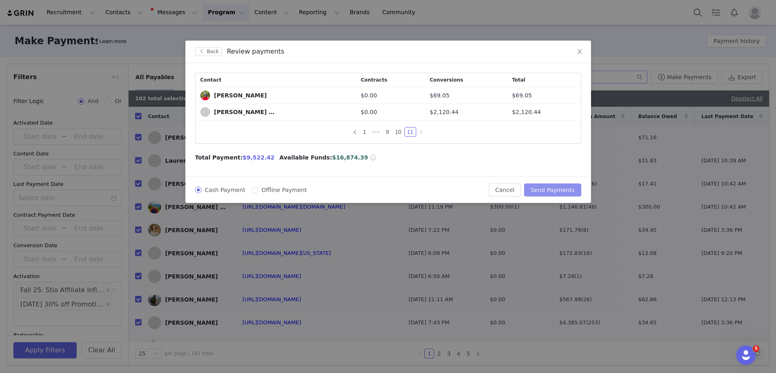
click at [538, 191] on button "Send Payments" at bounding box center [552, 189] width 57 height 13
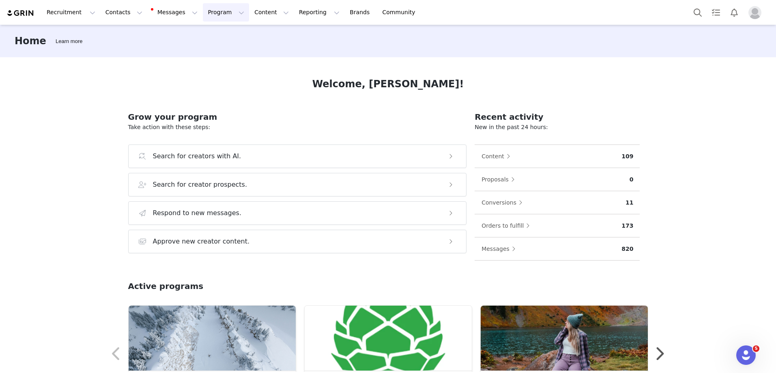
drag, startPoint x: 206, startPoint y: 12, endPoint x: 208, endPoint y: 19, distance: 8.0
click at [206, 11] on button "Program Program" at bounding box center [226, 12] width 46 height 18
click at [221, 39] on p "Activations" at bounding box center [212, 36] width 31 height 9
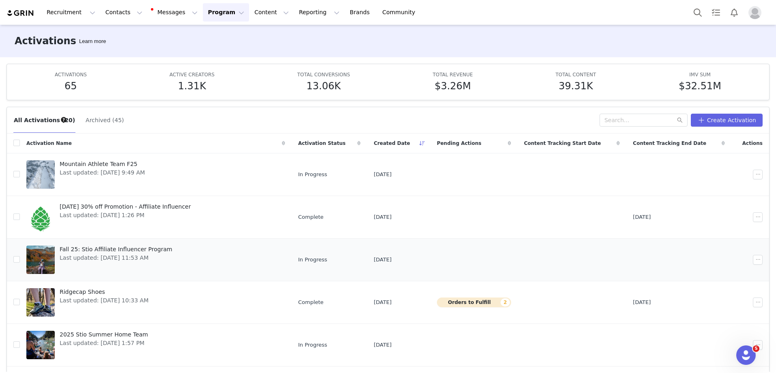
click at [119, 247] on span "Fall 25: Stio Affiliate Influencer Program" at bounding box center [116, 249] width 113 height 9
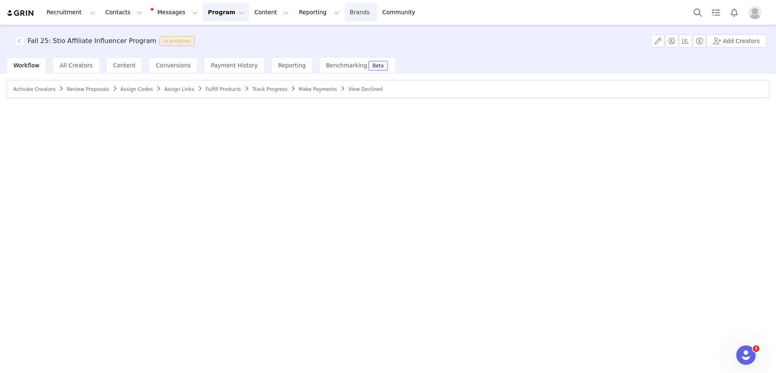
click at [345, 17] on link "Brands Brands" at bounding box center [361, 12] width 32 height 18
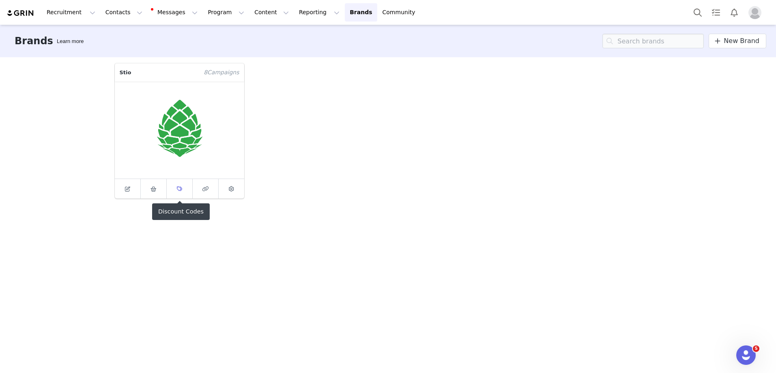
click at [182, 193] on span at bounding box center [179, 189] width 10 height 10
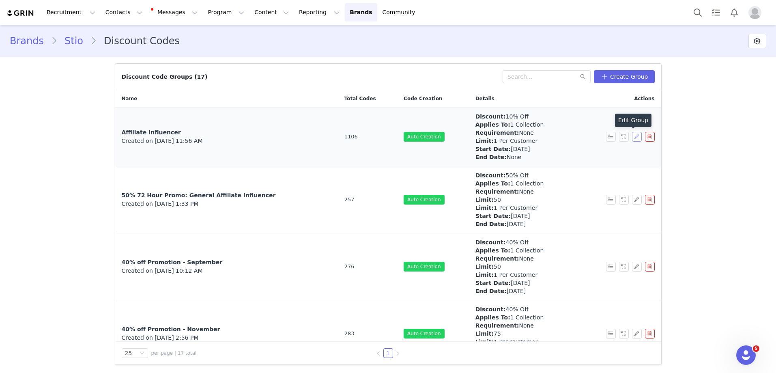
click at [632, 136] on button "button" at bounding box center [637, 137] width 10 height 10
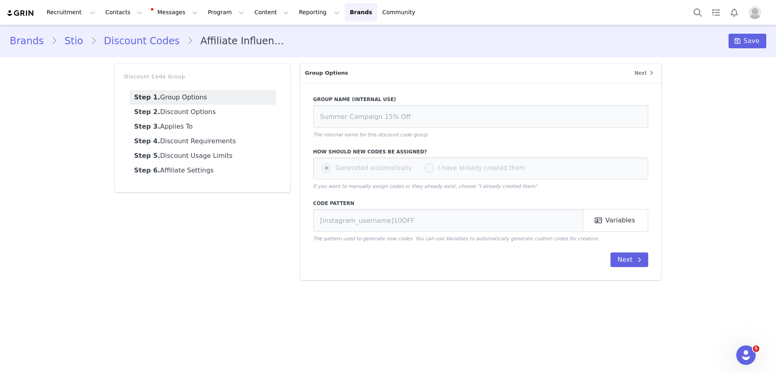
type input "Affiliate Influencer"
type input "[instagram_username]"
radio input "false"
radio input "true"
type input "[DATE]"
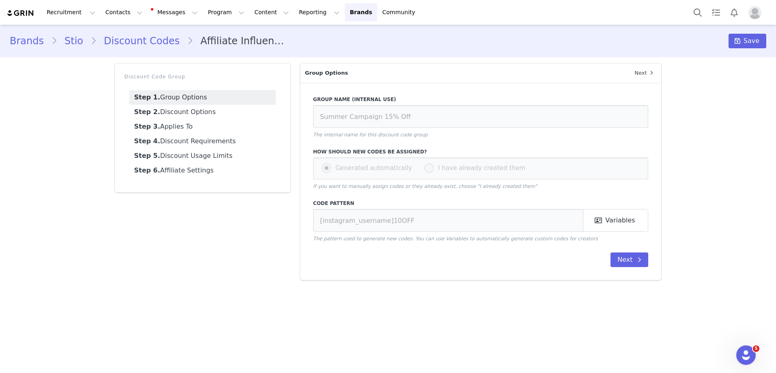
type input "12:00 AM"
type input "US Mountain (MST)"
click at [197, 142] on link "Step 4. Discount Requirements" at bounding box center [202, 141] width 146 height 15
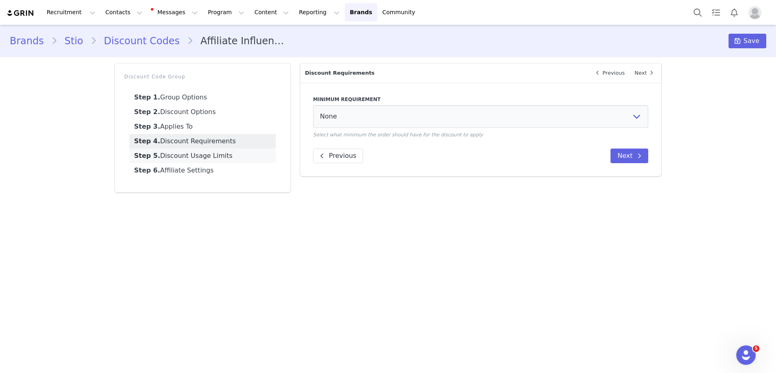
click at [198, 153] on link "Step 5. Discount Usage Limits" at bounding box center [202, 155] width 146 height 15
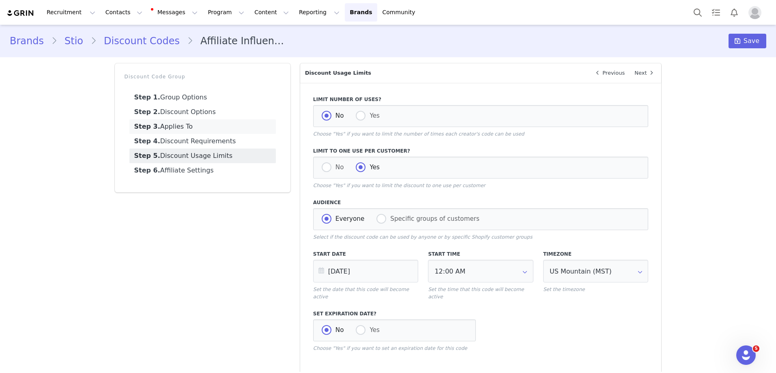
click at [170, 123] on link "Step 3. Applies To" at bounding box center [202, 126] width 146 height 15
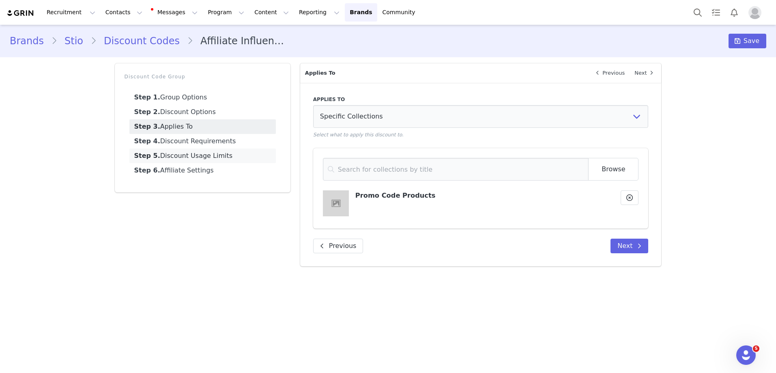
click at [175, 159] on link "Step 5. Discount Usage Limits" at bounding box center [202, 155] width 146 height 15
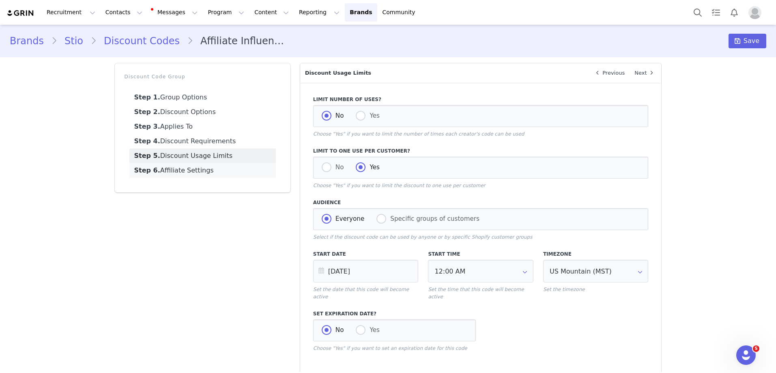
click at [175, 169] on link "Step 6. Affiliate Settings" at bounding box center [202, 170] width 146 height 15
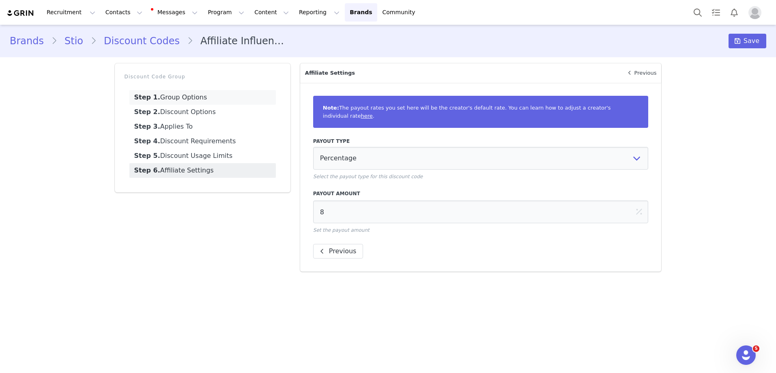
click at [205, 102] on link "Step 1. Group Options" at bounding box center [202, 97] width 146 height 15
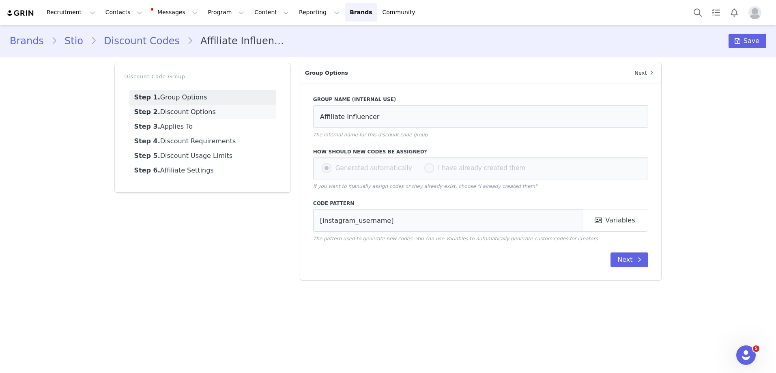
click at [205, 112] on link "Step 2. Discount Options" at bounding box center [202, 112] width 146 height 15
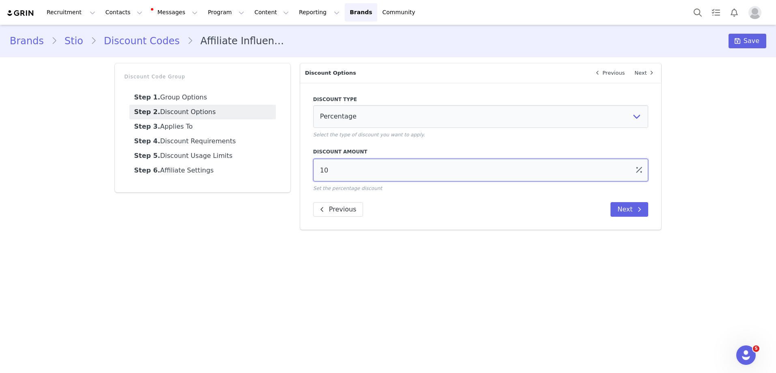
drag, startPoint x: 338, startPoint y: 165, endPoint x: 329, endPoint y: 172, distance: 11.0
click at [329, 172] on input "10" at bounding box center [480, 170] width 335 height 23
click at [327, 170] on input "10" at bounding box center [480, 170] width 335 height 23
type input "15"
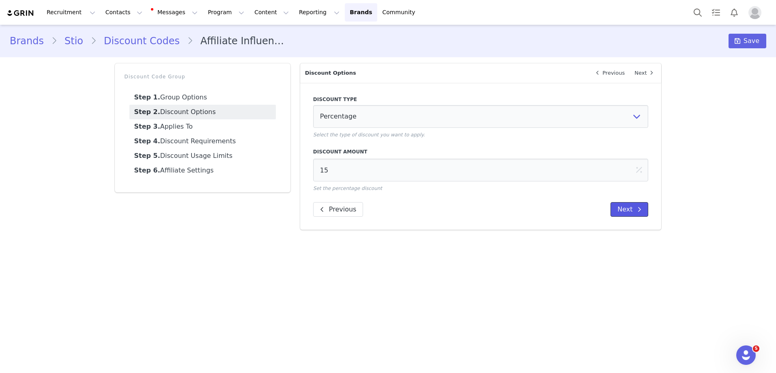
click at [621, 206] on button "Next" at bounding box center [630, 209] width 38 height 15
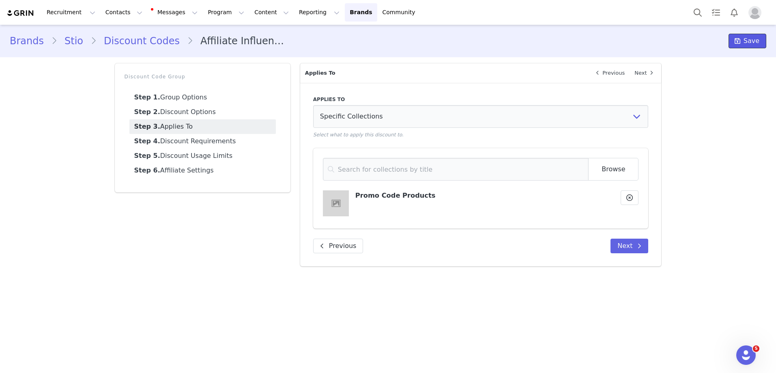
click at [750, 42] on span "Save" at bounding box center [752, 41] width 16 height 10
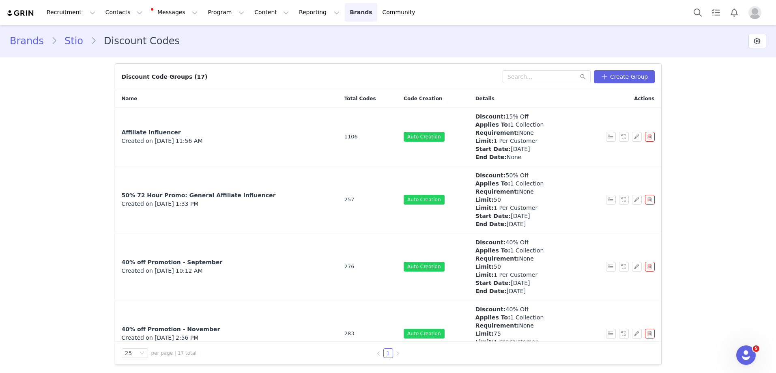
click at [345, 8] on link "Brands Brands" at bounding box center [361, 12] width 32 height 18
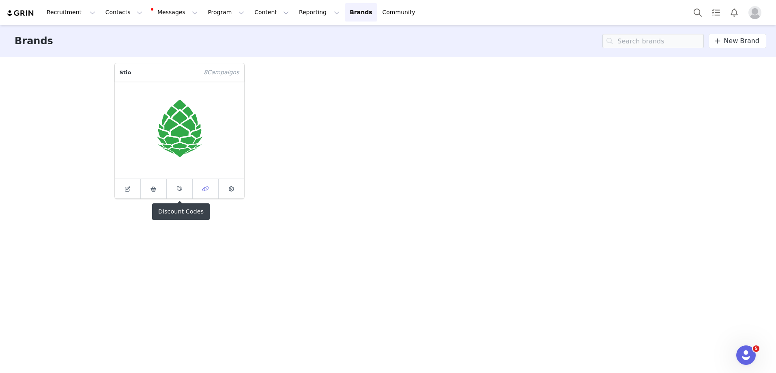
click at [203, 188] on icon at bounding box center [205, 188] width 6 height 5
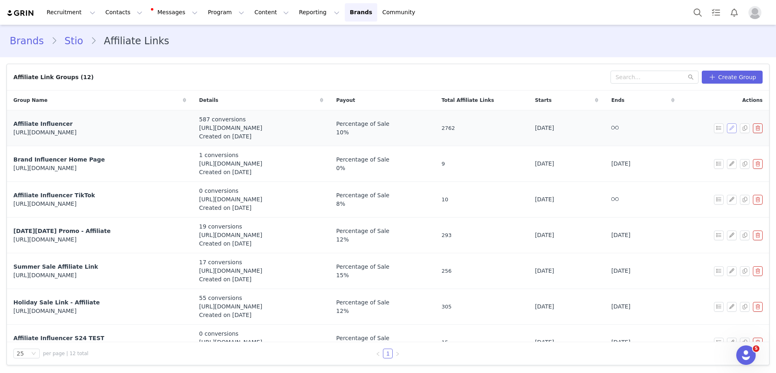
click at [727, 130] on button "button" at bounding box center [732, 128] width 10 height 10
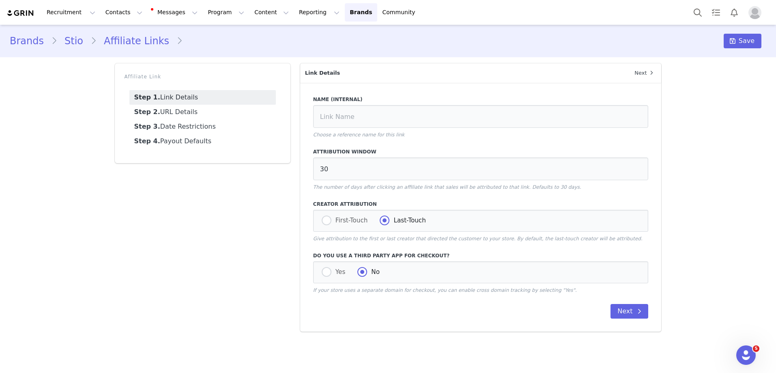
type input "Affiliate Influencer"
click at [196, 140] on link "Step 4. Payout Defaults" at bounding box center [202, 141] width 146 height 15
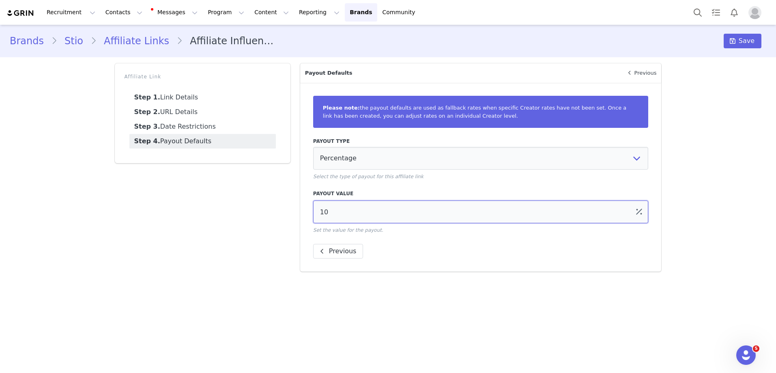
drag, startPoint x: 333, startPoint y: 213, endPoint x: 323, endPoint y: 214, distance: 9.7
click at [323, 214] on input "10" at bounding box center [480, 211] width 335 height 23
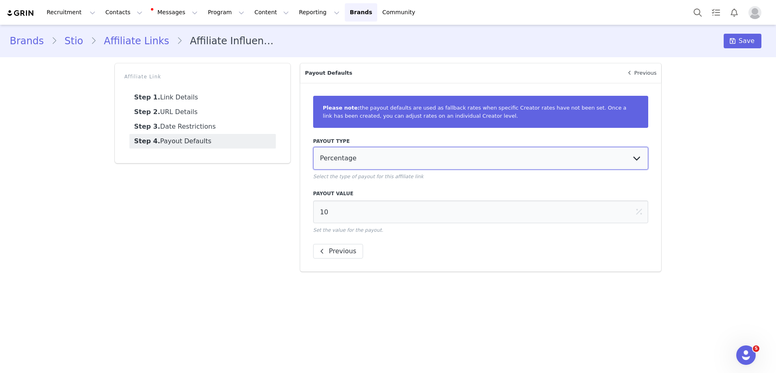
click at [391, 155] on select "Percentage Fixed Amount Commission Tiers" at bounding box center [480, 158] width 335 height 23
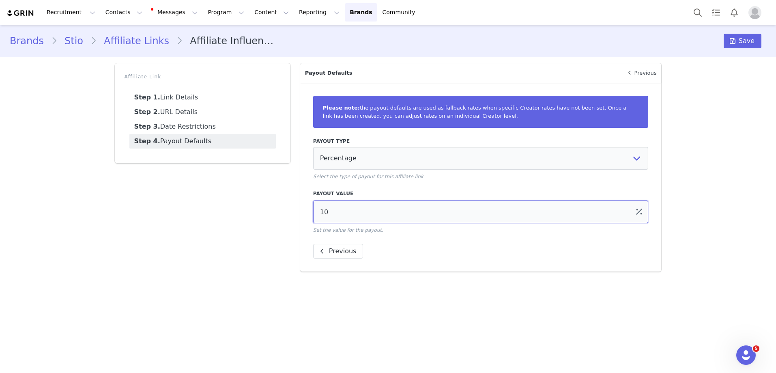
click at [329, 218] on input "10" at bounding box center [480, 211] width 335 height 23
drag, startPoint x: 328, startPoint y: 215, endPoint x: 318, endPoint y: 213, distance: 10.3
click at [318, 213] on input "10" at bounding box center [480, 211] width 335 height 23
type input "8"
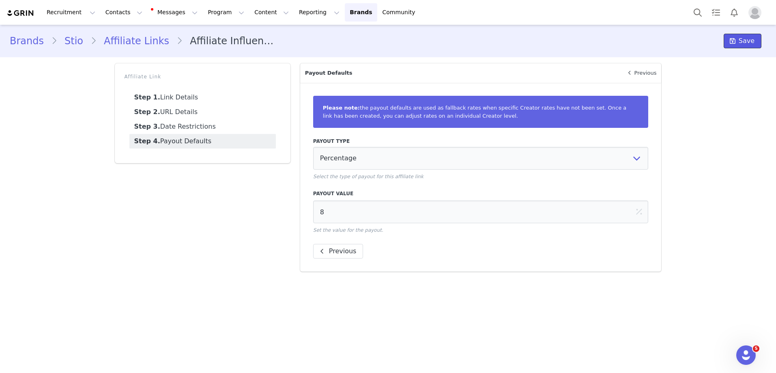
click at [734, 43] on icon at bounding box center [733, 41] width 6 height 6
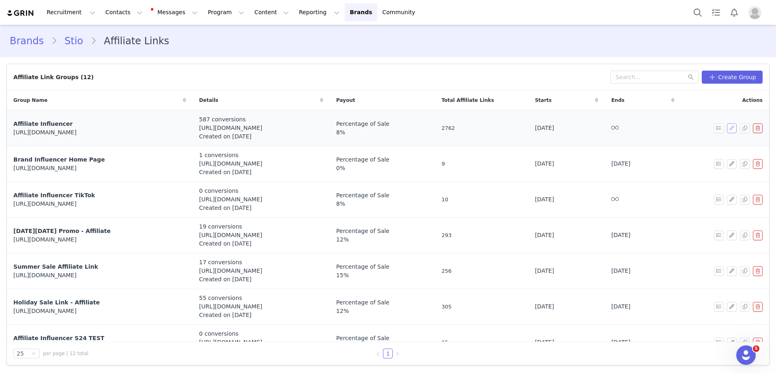
click at [727, 132] on button "button" at bounding box center [732, 128] width 10 height 10
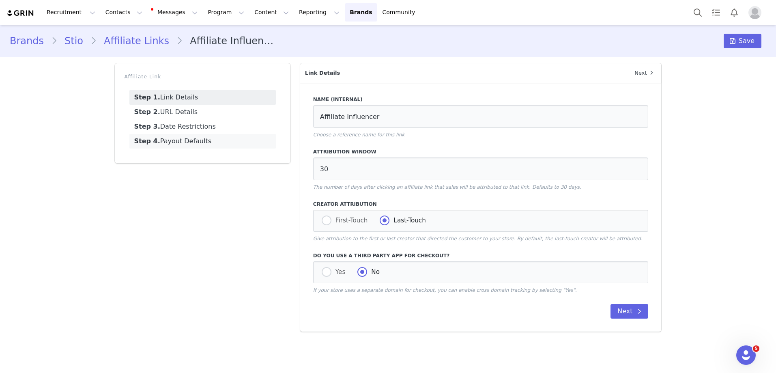
click at [201, 146] on link "Step 4. Payout Defaults" at bounding box center [202, 141] width 146 height 15
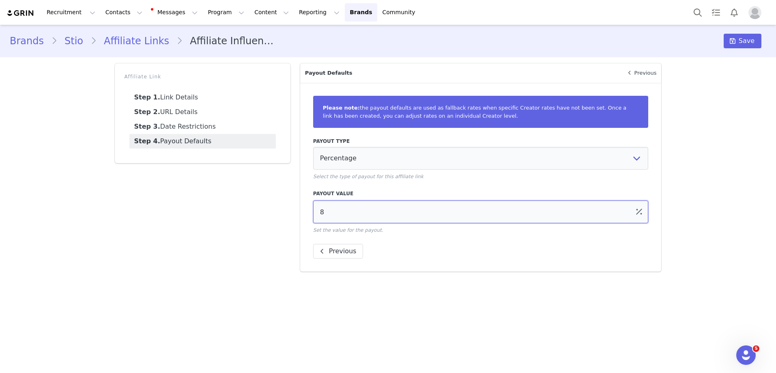
drag, startPoint x: 332, startPoint y: 214, endPoint x: 301, endPoint y: 211, distance: 30.6
click at [301, 211] on div "Please note: the payout defaults are used as fallback rates when specific Creat…" at bounding box center [480, 177] width 361 height 189
type input "15"
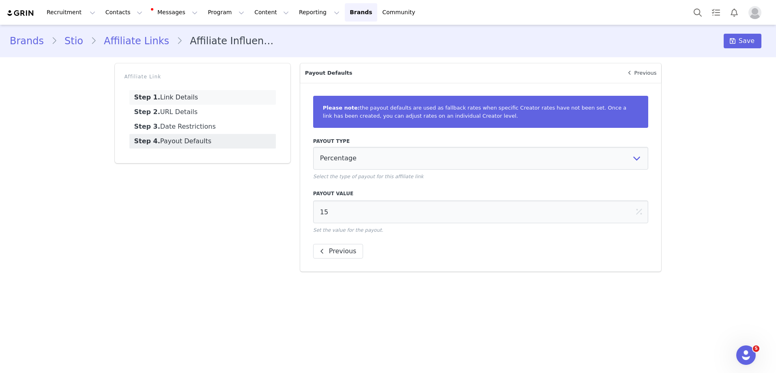
click at [185, 101] on link "Step 1. Link Details" at bounding box center [202, 97] width 146 height 15
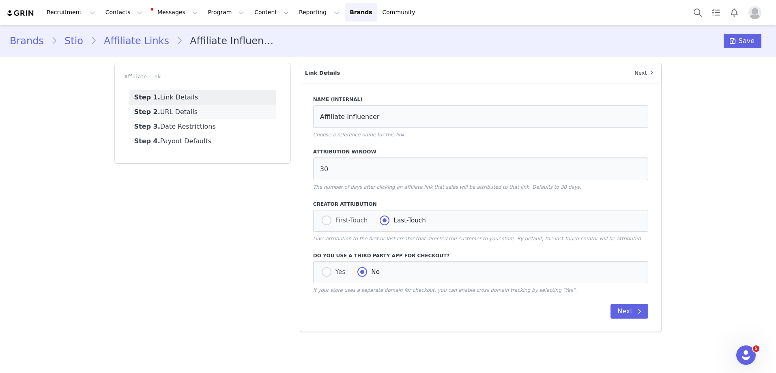
click at [195, 112] on link "Step 2. URL Details" at bounding box center [202, 112] width 146 height 15
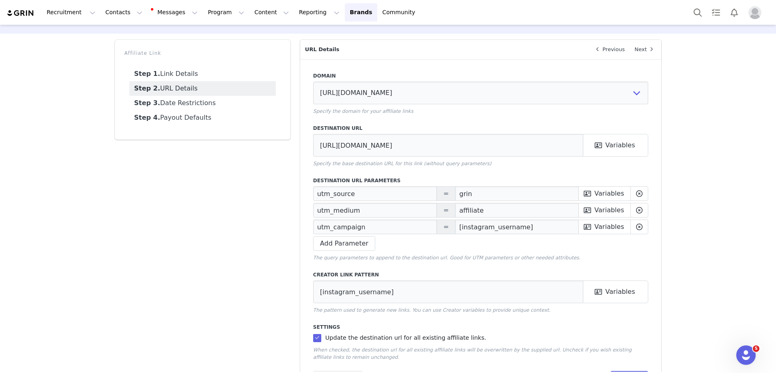
scroll to position [57, 0]
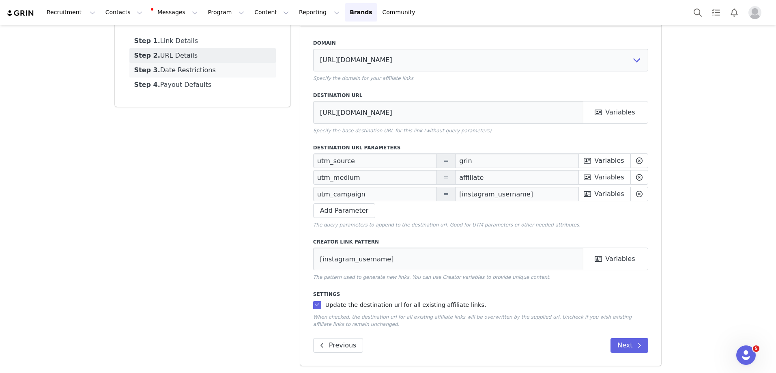
click at [202, 75] on link "Step 3. Date Restrictions" at bounding box center [202, 70] width 146 height 15
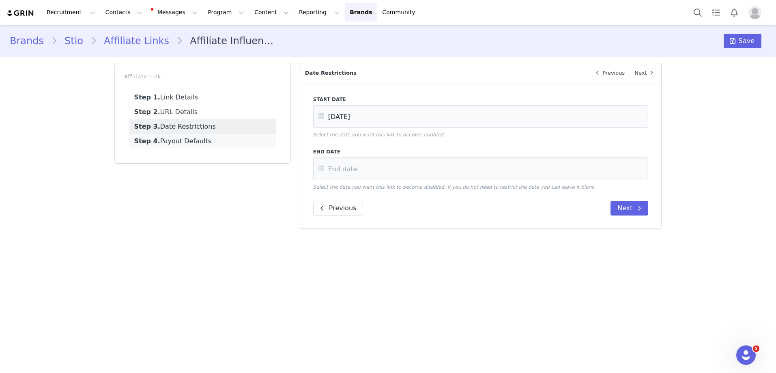
click at [217, 139] on link "Step 4. Payout Defaults" at bounding box center [202, 141] width 146 height 15
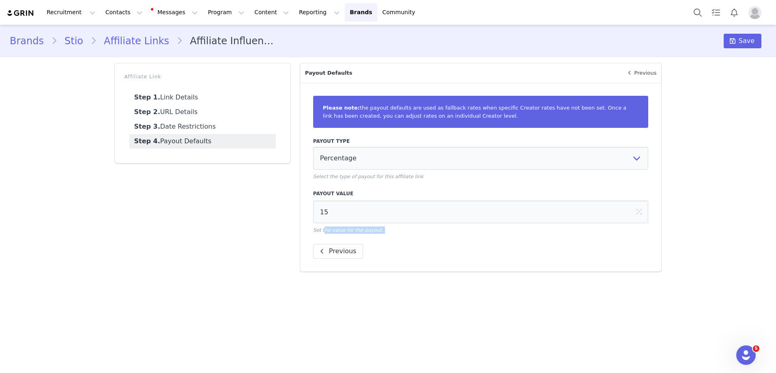
drag, startPoint x: 333, startPoint y: 232, endPoint x: 381, endPoint y: 234, distance: 48.4
click at [381, 234] on div "Please note: the payout defaults are used as fallback rates when specific Creat…" at bounding box center [480, 177] width 361 height 189
click at [360, 160] on select "Percentage Fixed Amount Commission Tiers" at bounding box center [480, 158] width 335 height 23
click at [722, 38] on div "Brands Stio Affiliate Links Affiliate Influencer Save" at bounding box center [388, 41] width 757 height 15
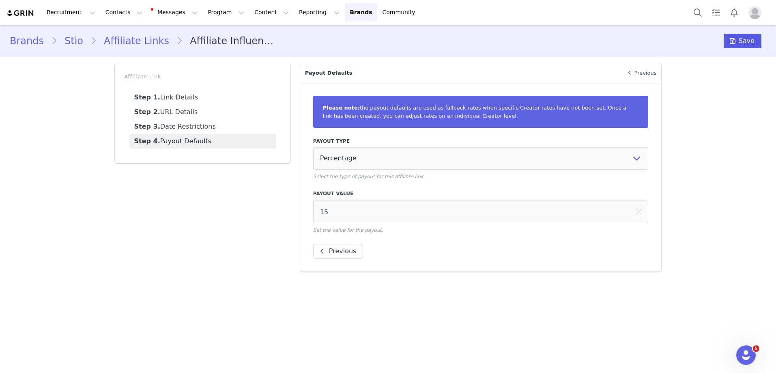
click at [746, 45] on span "Save" at bounding box center [747, 41] width 16 height 10
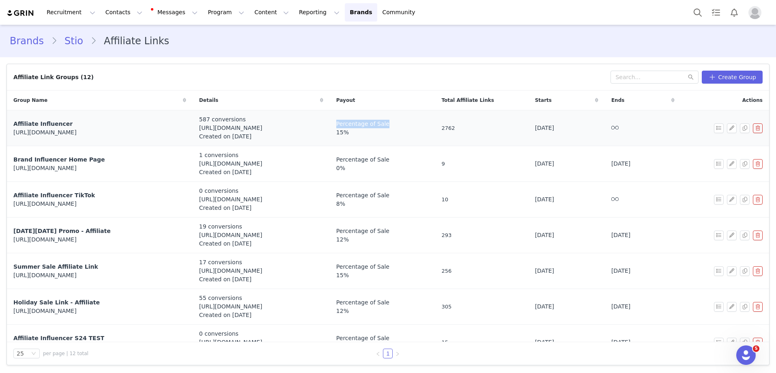
drag, startPoint x: 404, startPoint y: 122, endPoint x: 348, endPoint y: 121, distance: 56.0
click at [348, 121] on div "Percentage of Sale" at bounding box center [382, 124] width 92 height 9
copy span "Percentage of Sale"
click at [727, 129] on button "button" at bounding box center [732, 128] width 10 height 10
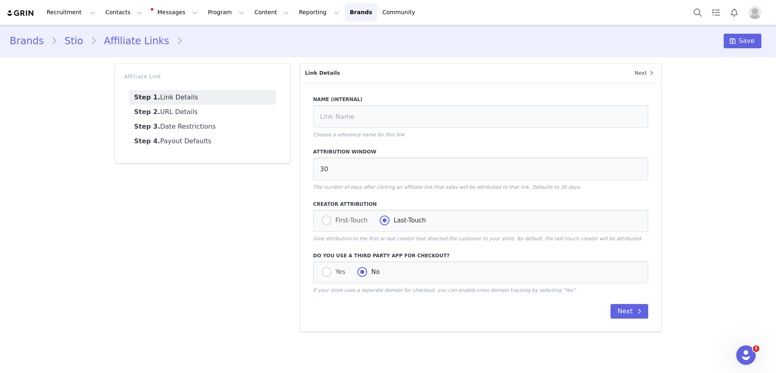
type input "Affiliate Influencer"
click at [221, 144] on link "Step 4. Payout Defaults" at bounding box center [202, 141] width 146 height 15
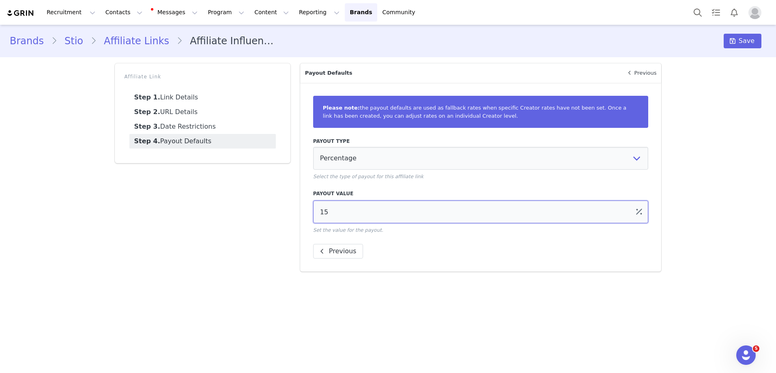
drag, startPoint x: 337, startPoint y: 208, endPoint x: 348, endPoint y: 212, distance: 12.2
click at [348, 212] on input "15" at bounding box center [480, 211] width 335 height 23
type input "8"
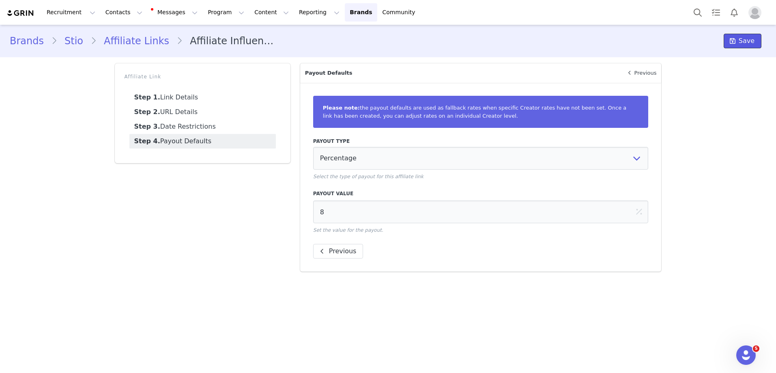
click at [751, 38] on span "Save" at bounding box center [747, 41] width 16 height 10
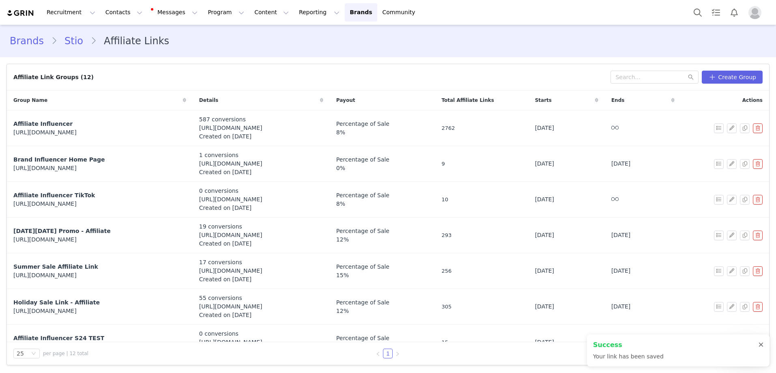
click at [763, 344] on div at bounding box center [761, 345] width 5 height 6
click at [378, 14] on link "Community Community" at bounding box center [401, 12] width 46 height 18
click at [345, 7] on link "Brands Brands" at bounding box center [361, 12] width 32 height 18
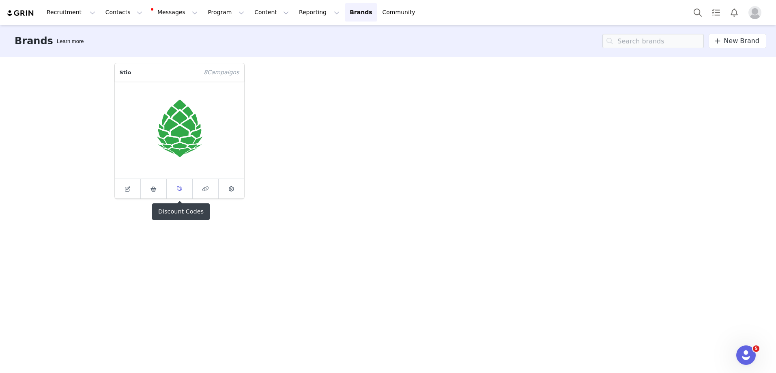
click at [181, 192] on span at bounding box center [179, 189] width 10 height 10
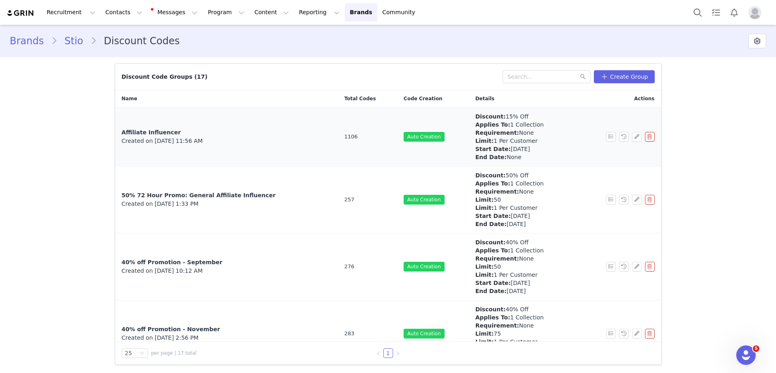
click at [166, 132] on span "Affiliate Influencer" at bounding box center [151, 132] width 59 height 6
